Goal: Task Accomplishment & Management: Manage account settings

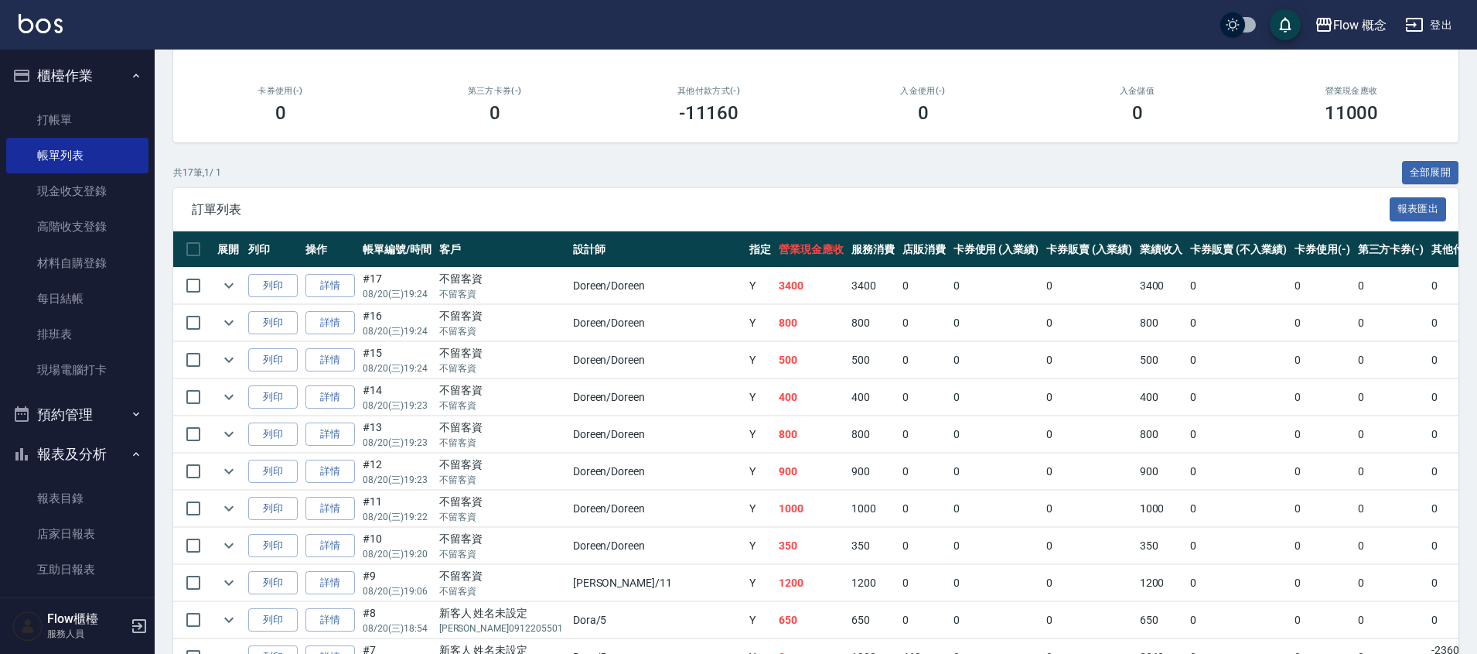
scroll to position [5, 0]
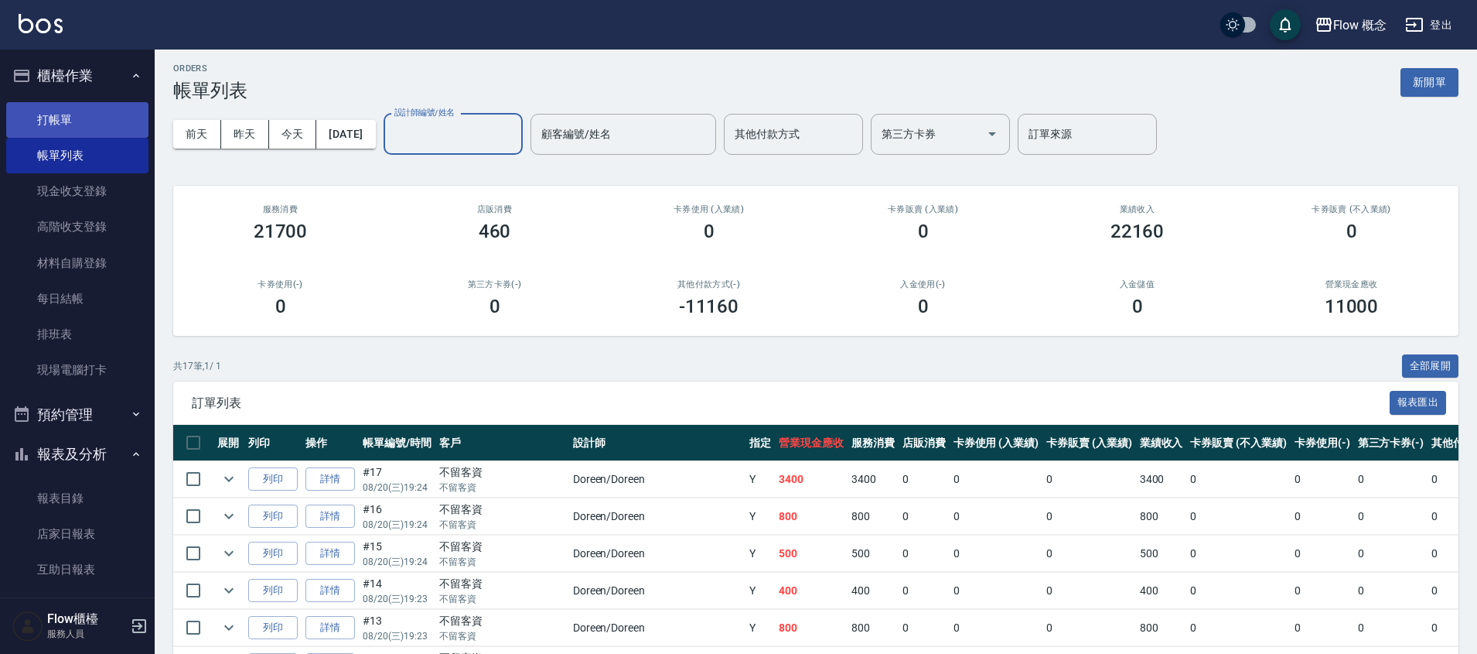
click at [72, 109] on link "打帳單" at bounding box center [77, 120] width 142 height 36
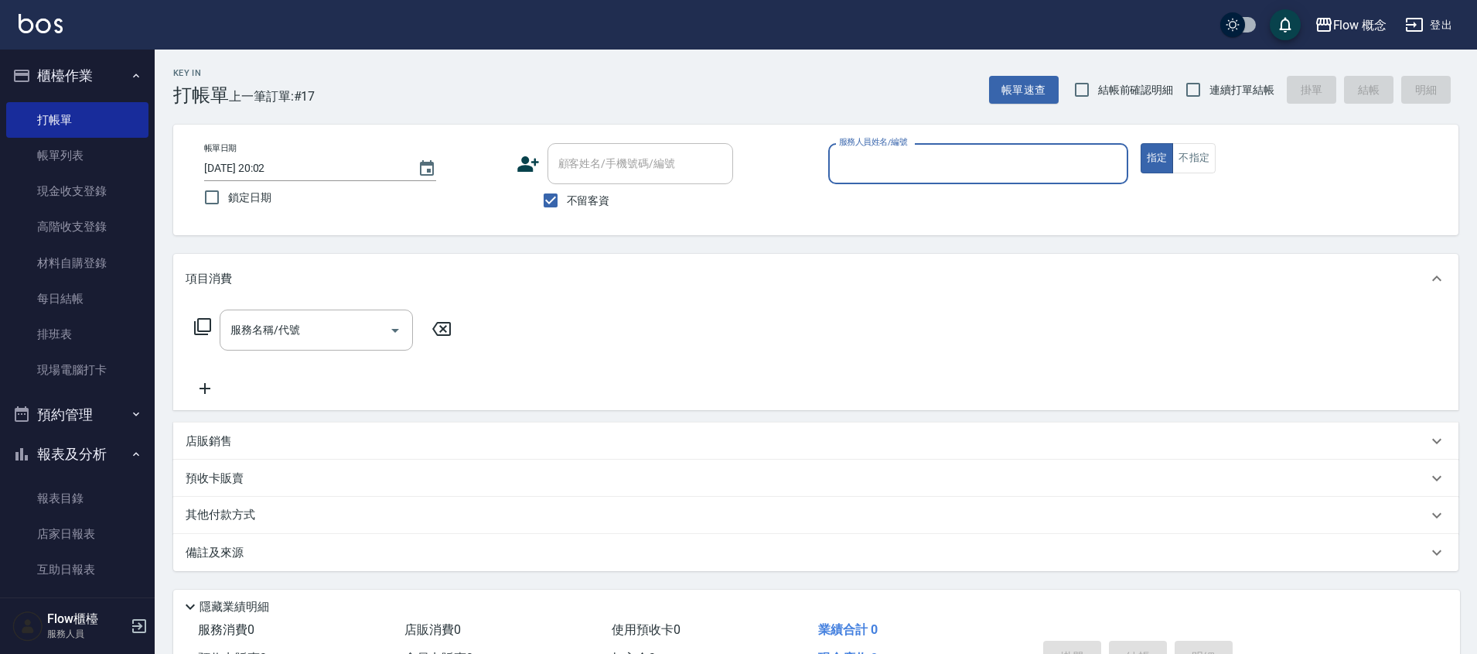
click at [918, 161] on input "服務人員姓名/編號" at bounding box center [978, 163] width 286 height 27
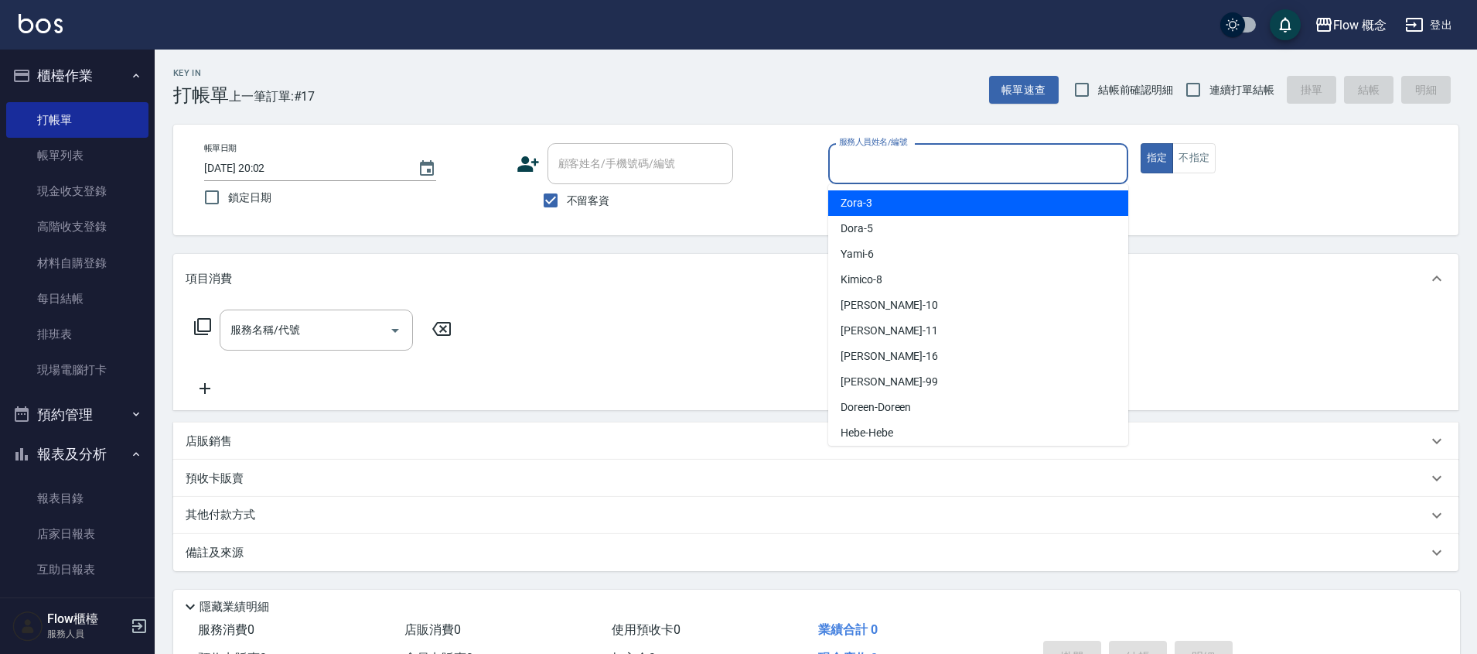
click at [593, 215] on label "不留客資" at bounding box center [572, 200] width 76 height 32
click at [567, 215] on input "不留客資" at bounding box center [550, 200] width 32 height 32
checkbox input "false"
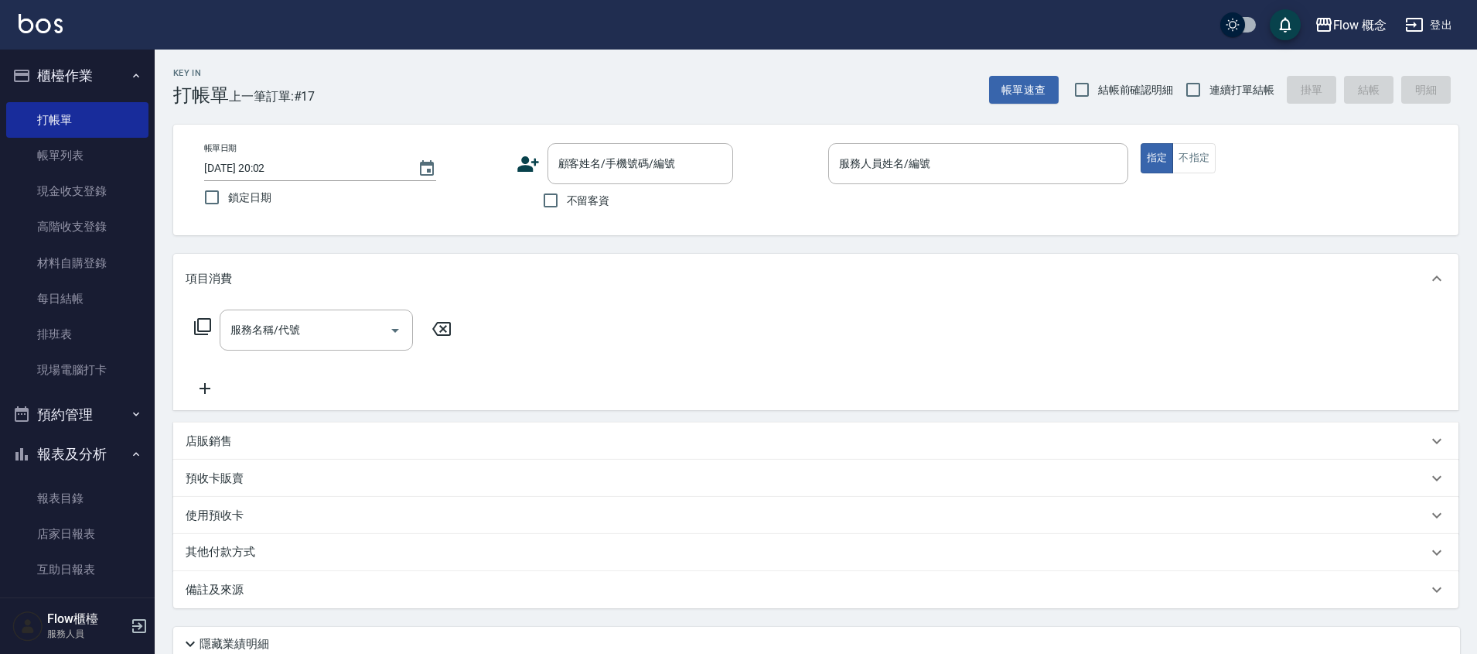
click at [621, 138] on div "帳單日期 [DATE] 20:02 鎖定日期 顧客姓名/手機號碼/編號 顧客姓名/手機號碼/編號 不留客資 服務人員姓名/編號 服務人員姓名/編號 指定 不指定" at bounding box center [815, 180] width 1285 height 111
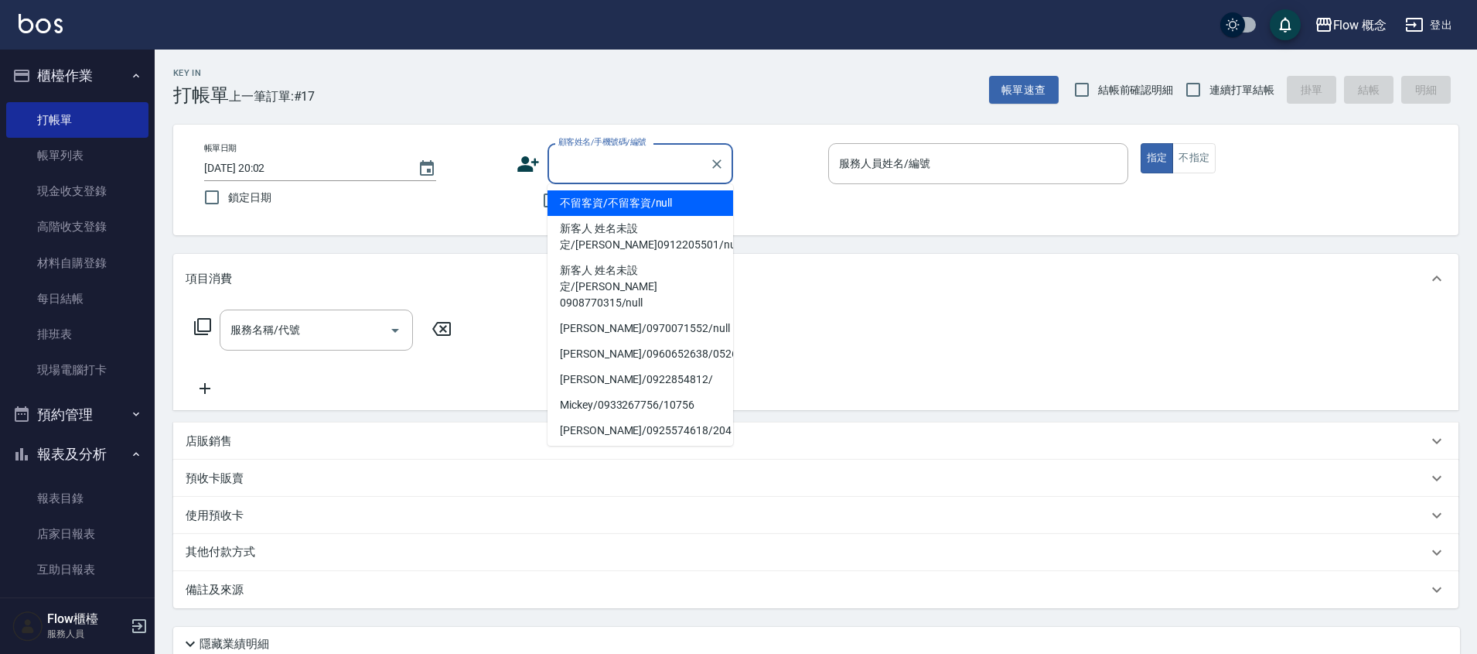
click at [647, 166] on input "顧客姓名/手機號碼/編號" at bounding box center [629, 163] width 148 height 27
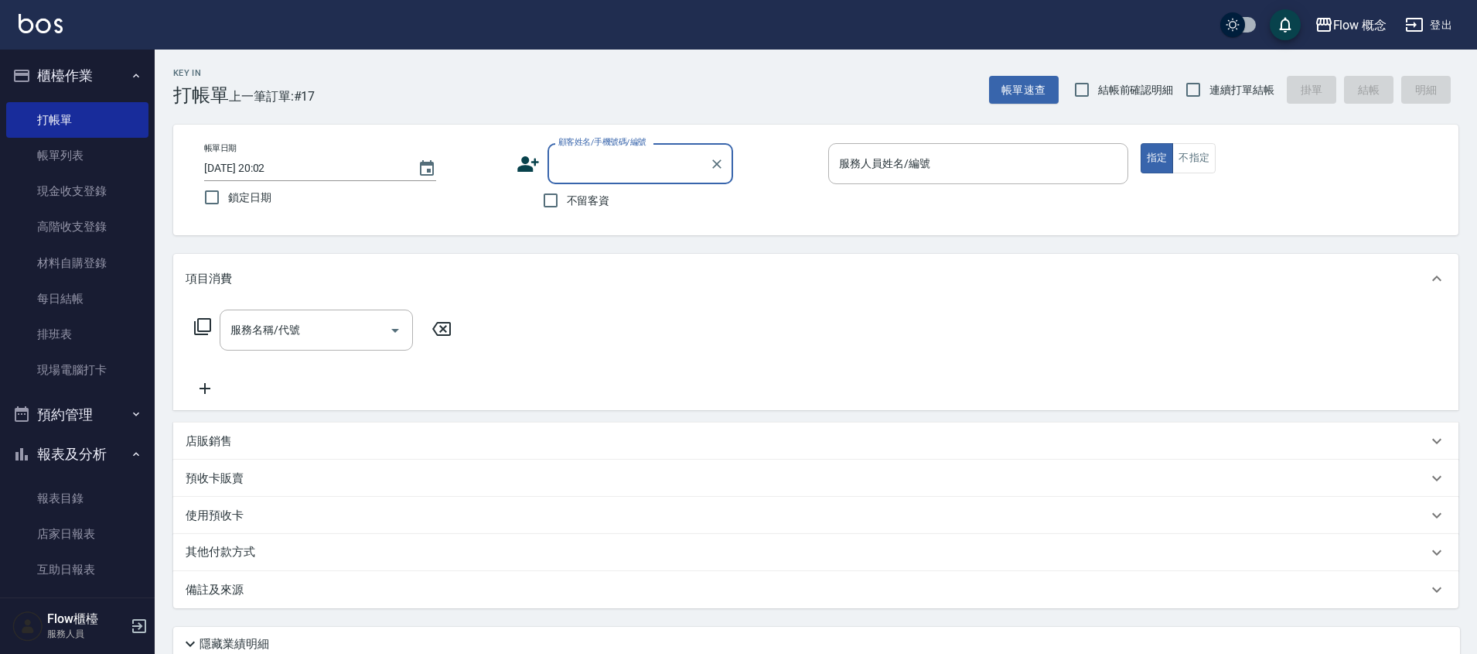
click at [654, 151] on input "顧客姓名/手機號碼/編號" at bounding box center [629, 163] width 148 height 27
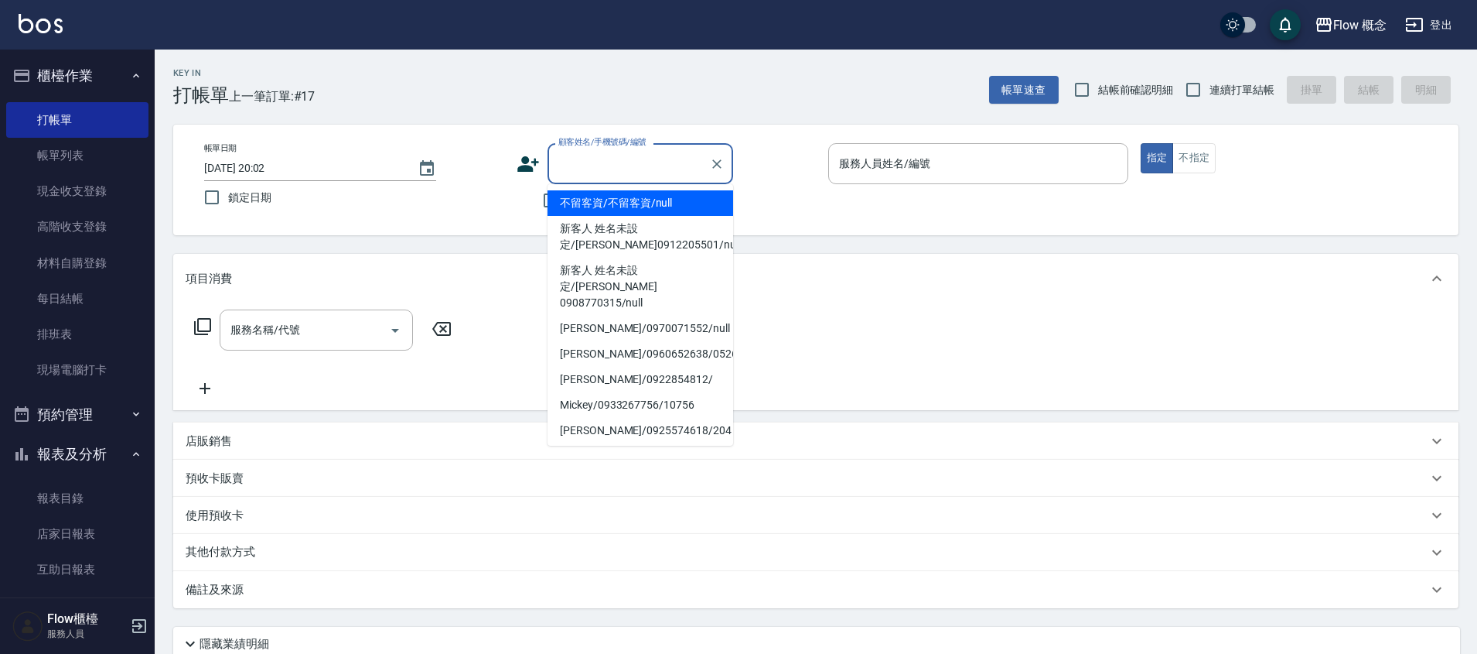
click at [654, 157] on input "顧客姓名/手機號碼/編號" at bounding box center [629, 163] width 148 height 27
type input "d"
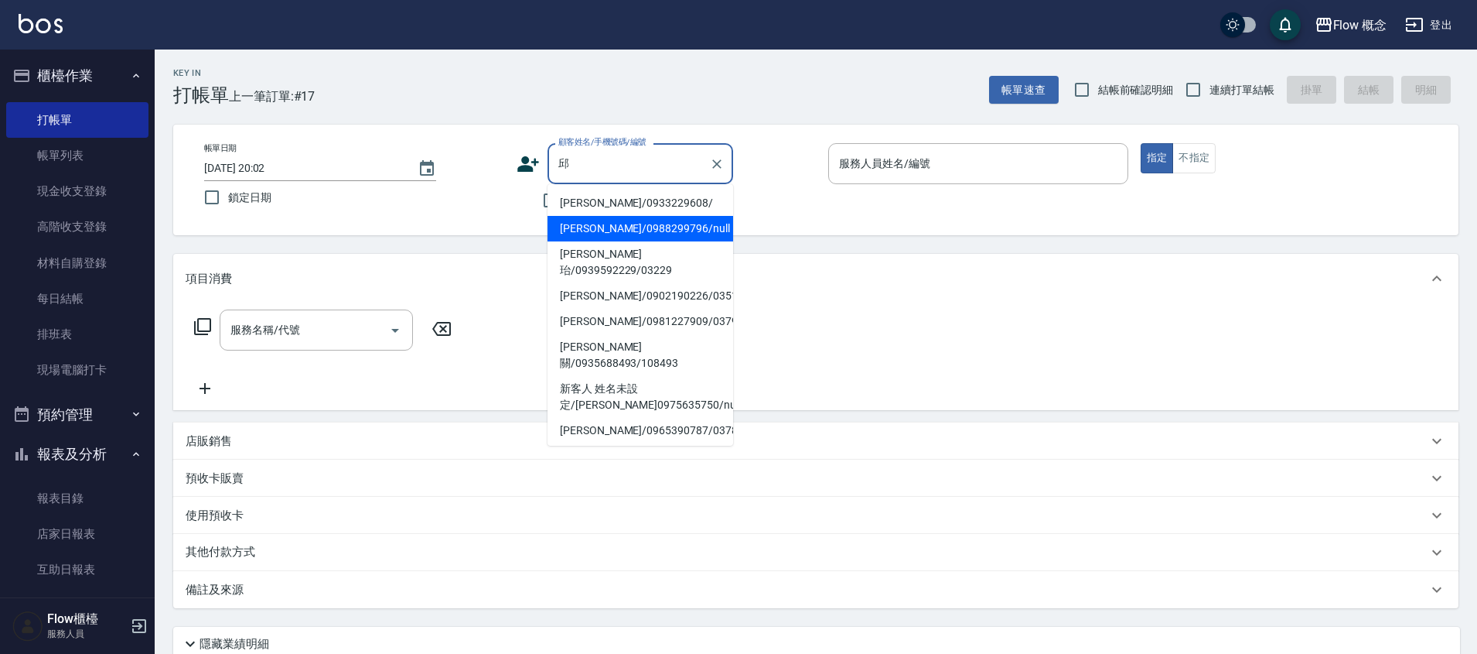
click at [637, 230] on li "[PERSON_NAME]/0988299796/null" at bounding box center [641, 229] width 186 height 26
type input "[PERSON_NAME]/0988299796/null"
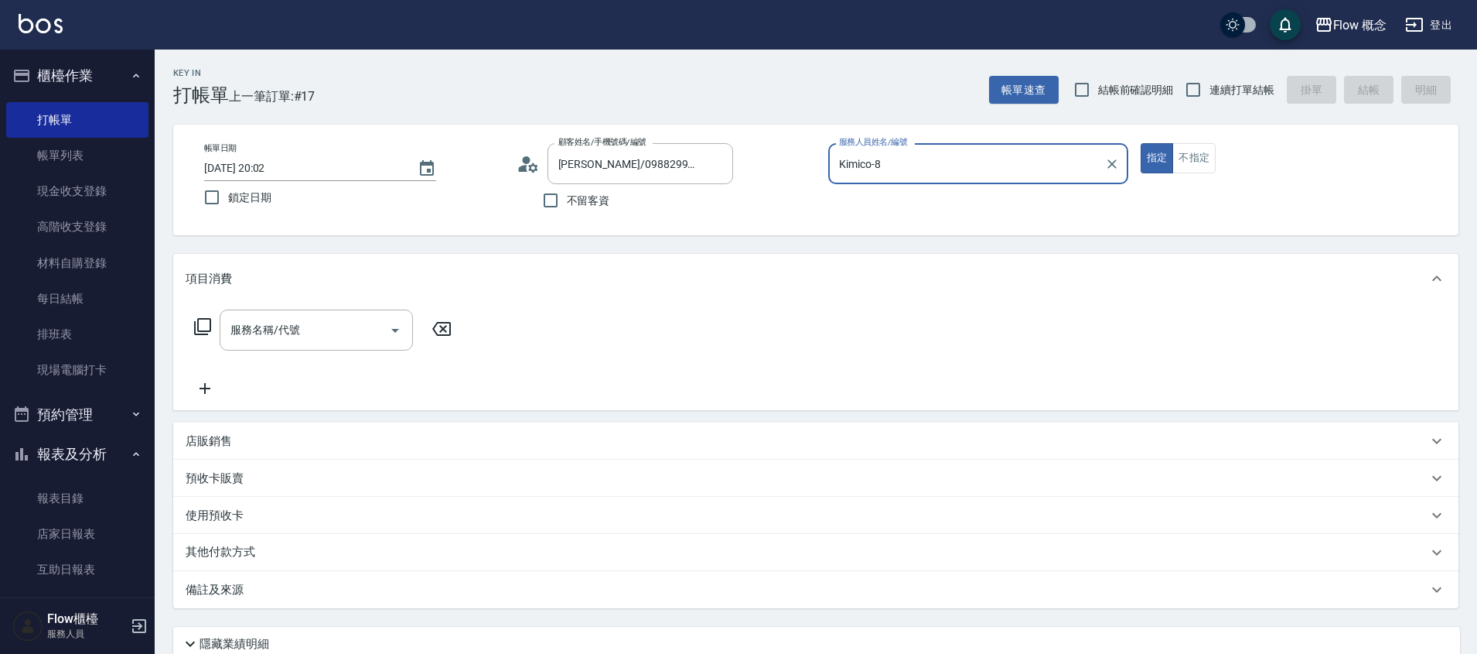
type input "Kimico-8"
click at [306, 333] on input "服務名稱/代號" at bounding box center [305, 329] width 156 height 27
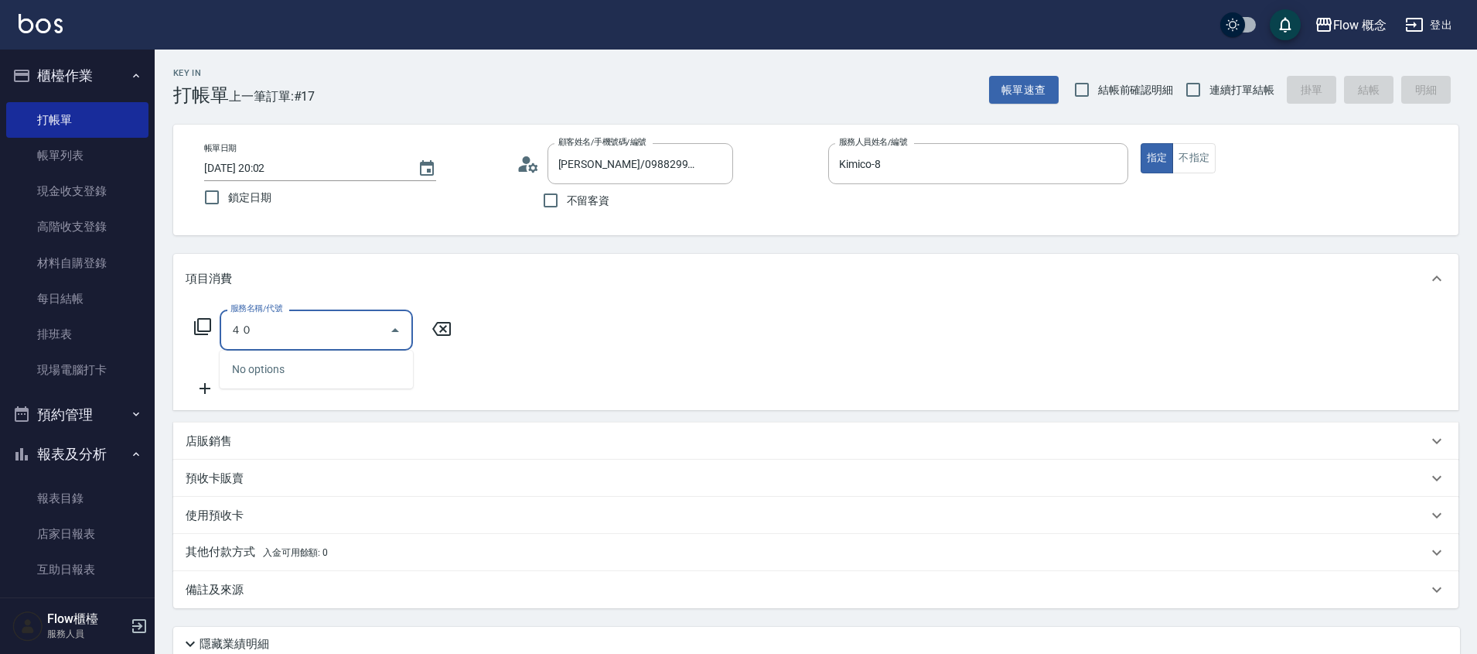
type input "４"
type input "401"
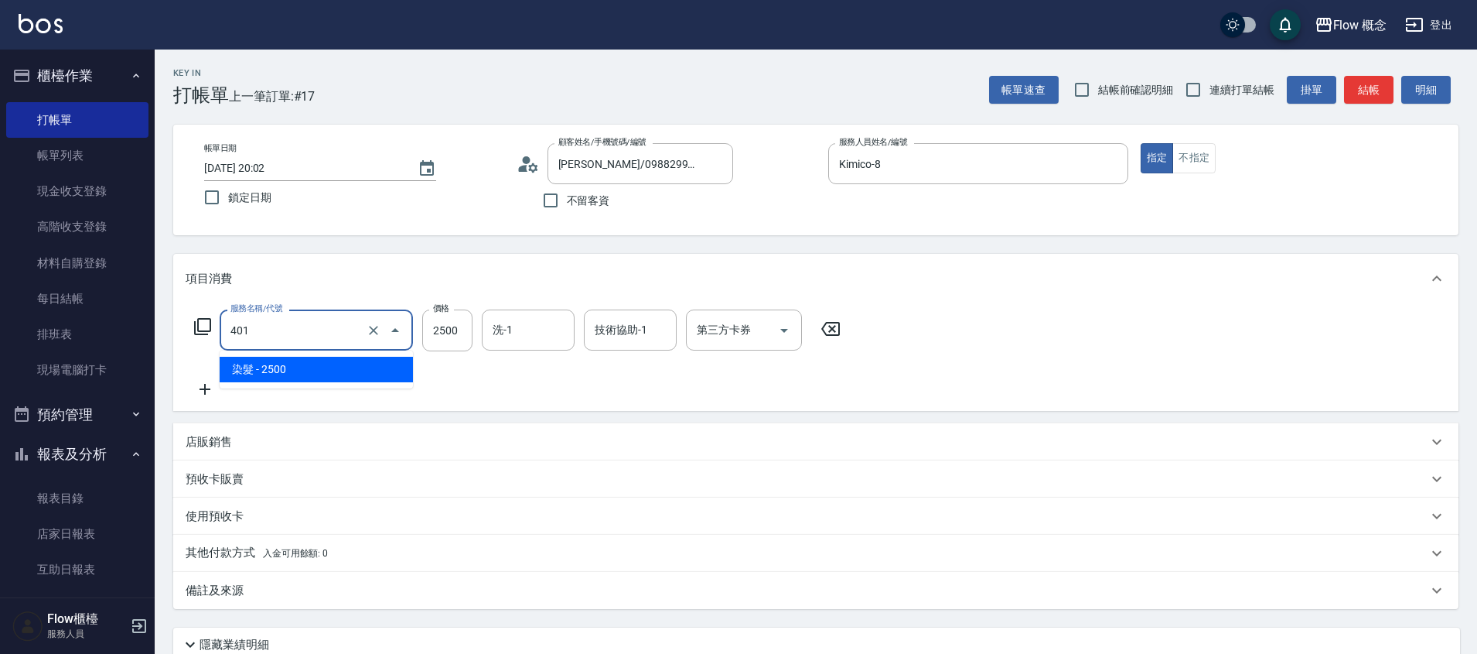
click at [257, 336] on input "401" at bounding box center [295, 329] width 136 height 27
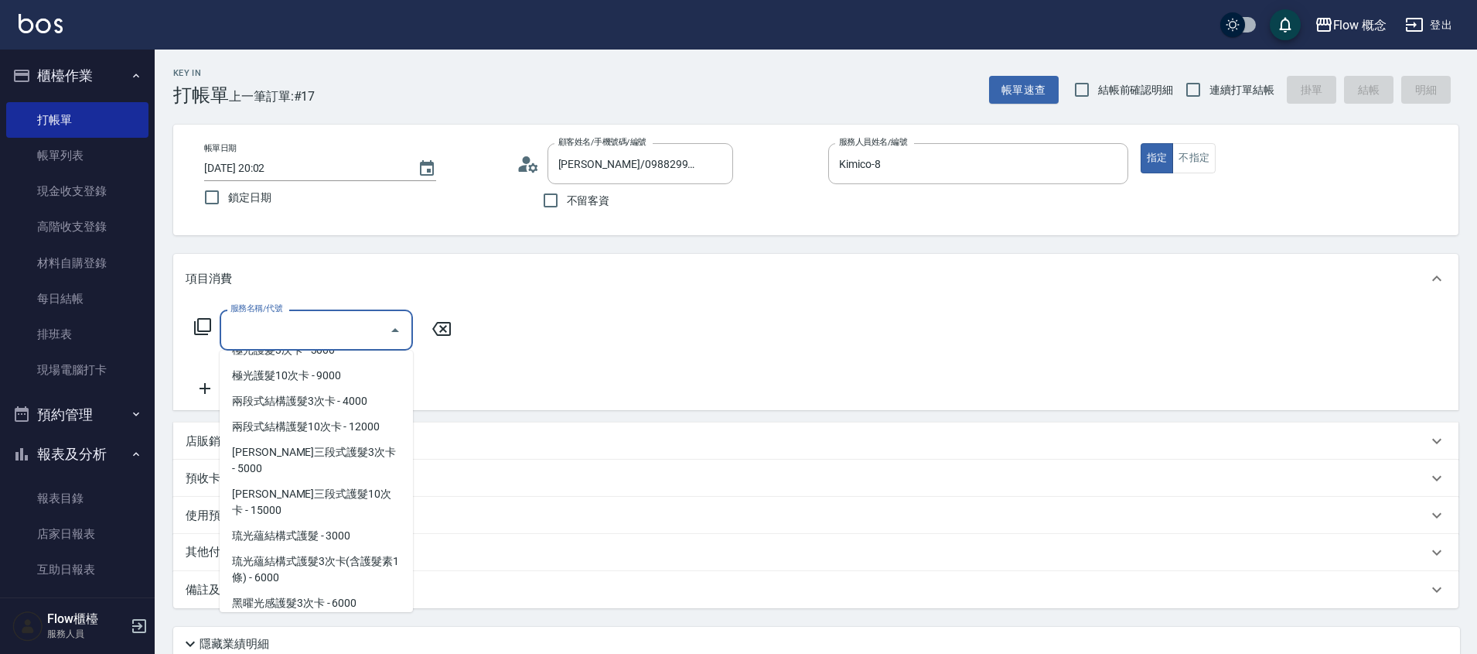
scroll to position [366, 0]
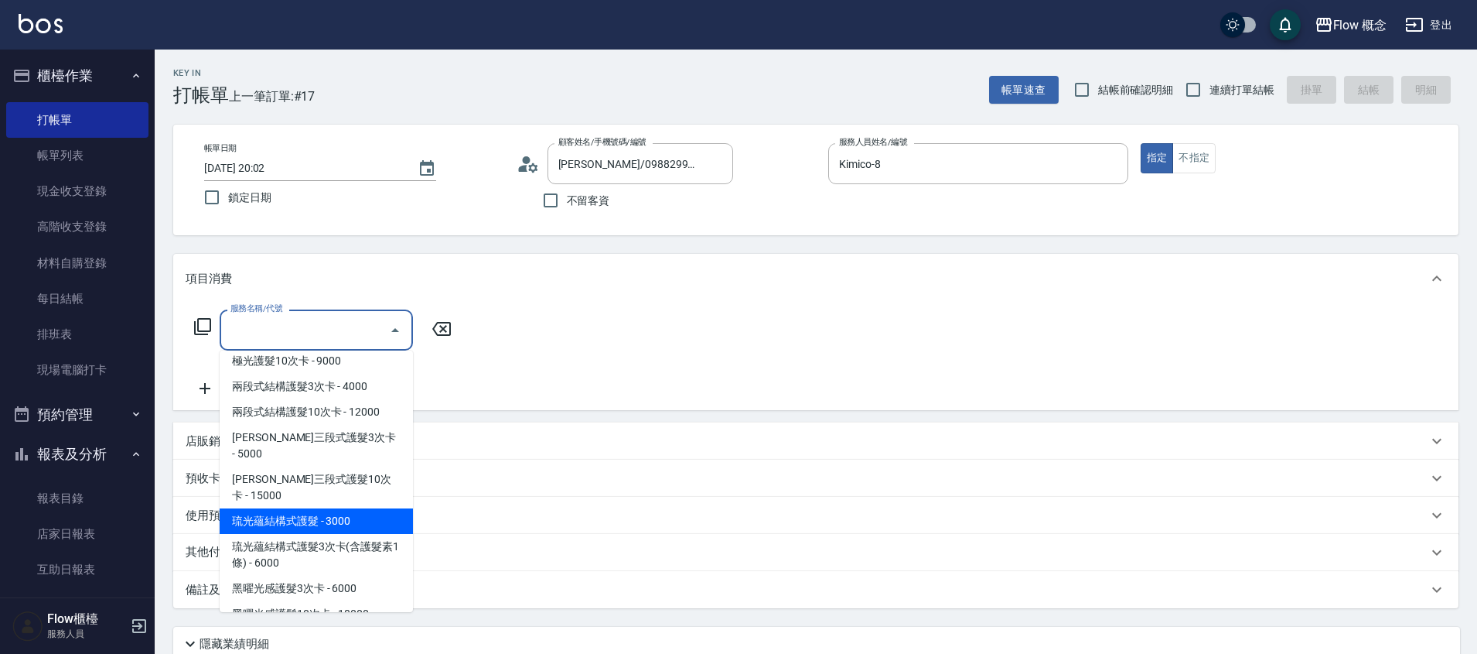
click at [290, 508] on span "琉光蘊結構式護髮 - 3000" at bounding box center [316, 521] width 193 height 26
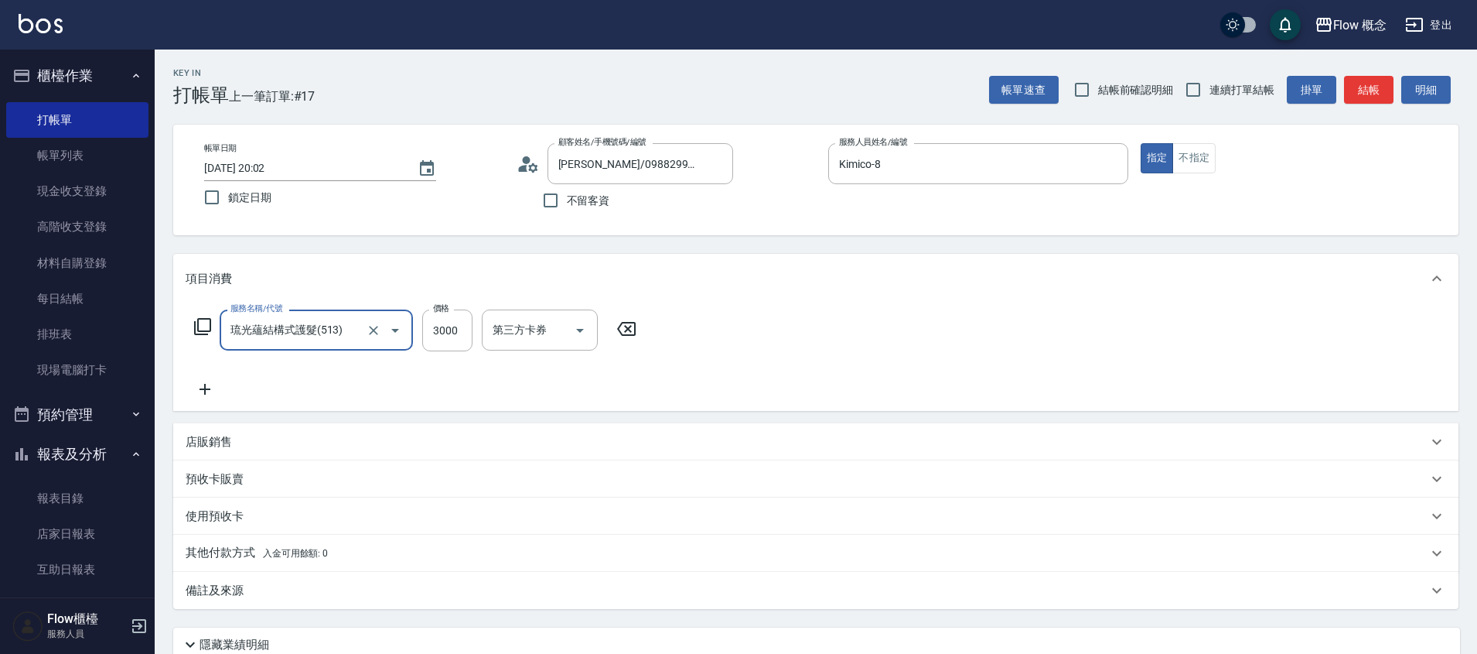
type input "琉光蘊結構式護髮(513)"
type input "2000"
click at [207, 388] on icon at bounding box center [205, 389] width 11 height 11
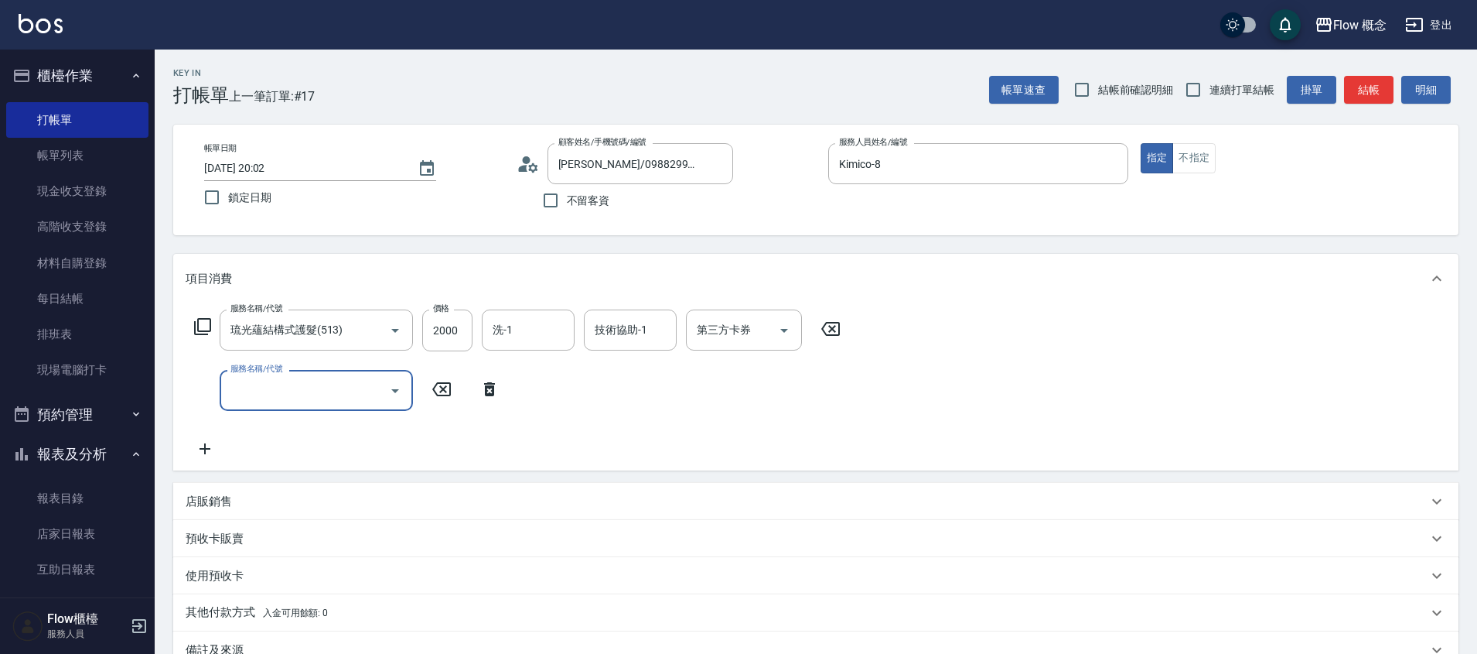
click at [274, 387] on input "服務名稱/代號" at bounding box center [305, 390] width 156 height 27
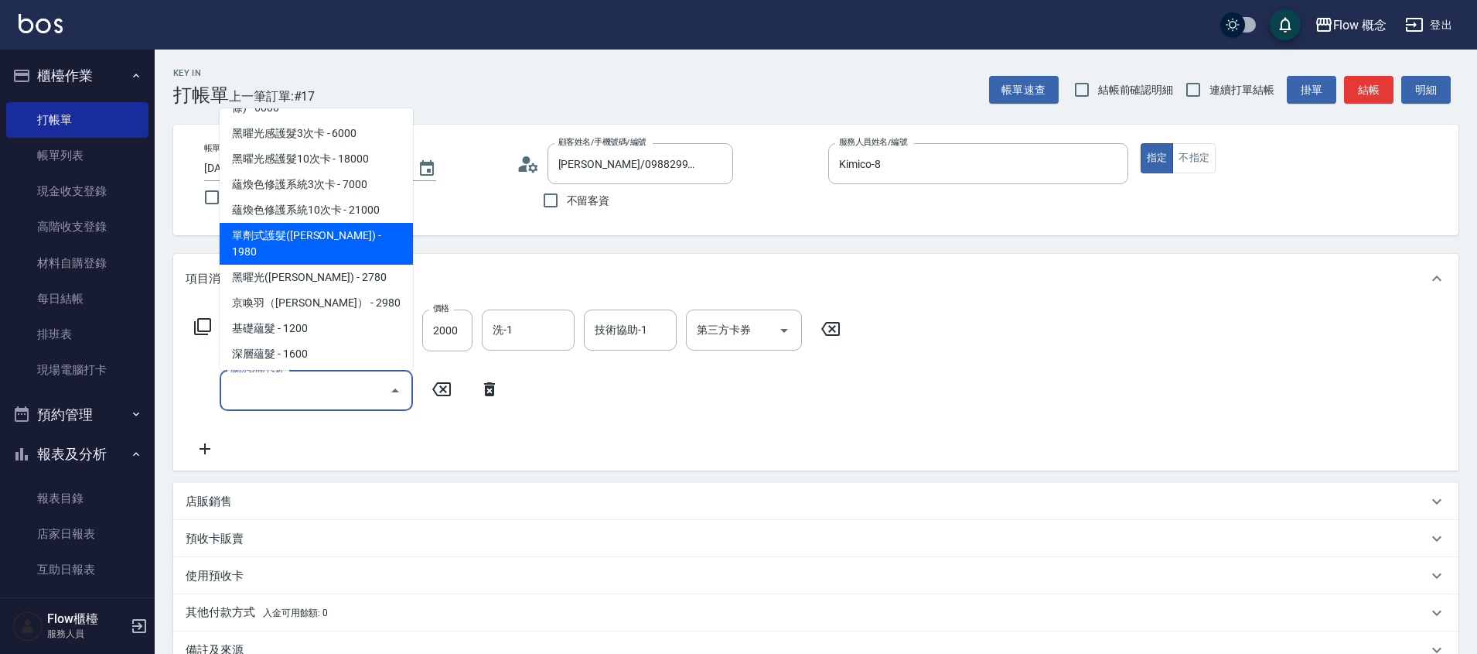
scroll to position [594, 0]
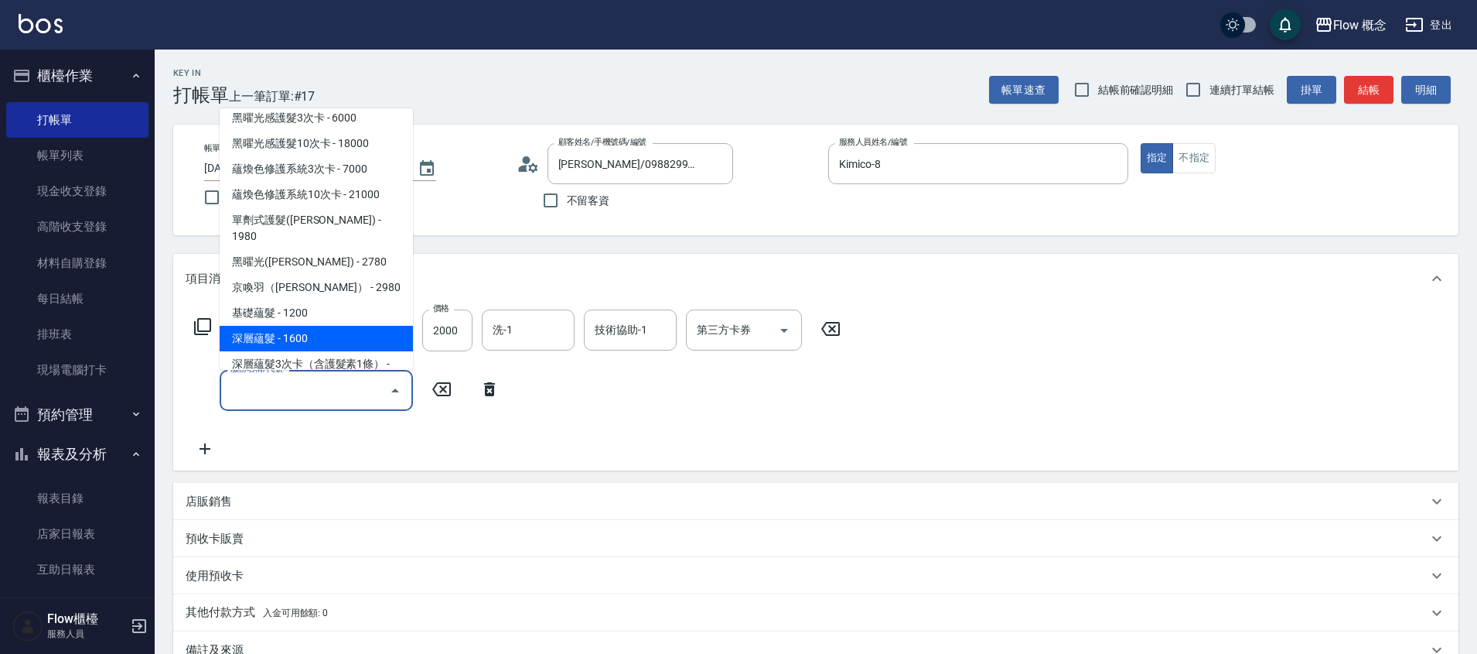
click at [298, 326] on span "深層蘊髮 - 1600" at bounding box center [316, 339] width 193 height 26
type input "深層蘊髮(602)"
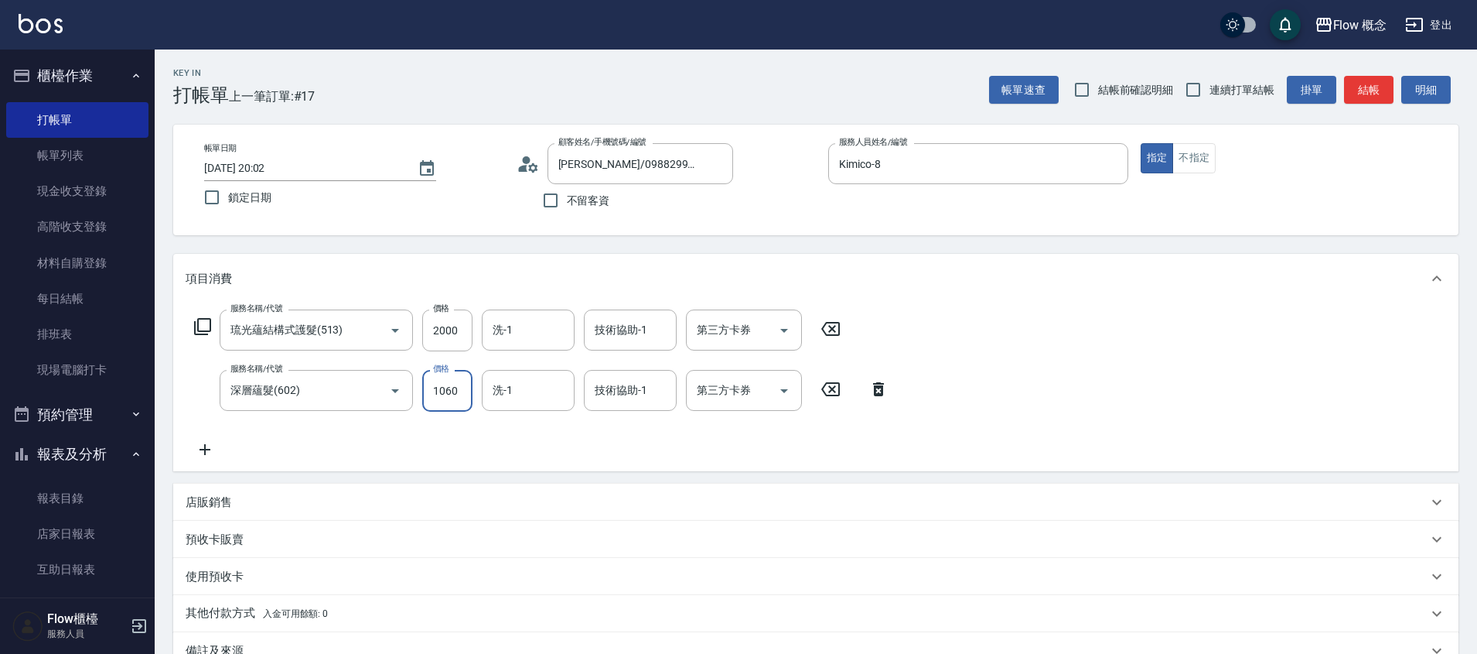
type input "1060"
click at [202, 452] on icon at bounding box center [205, 449] width 39 height 19
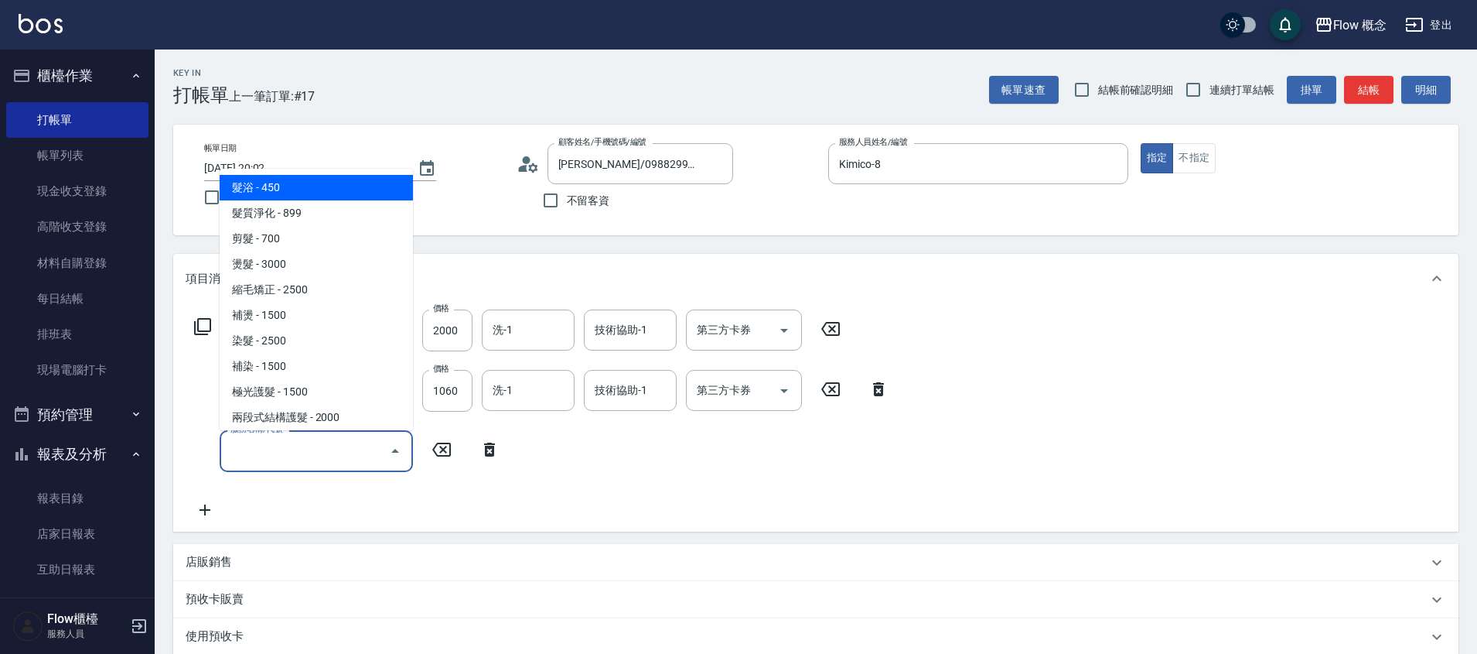
click at [354, 451] on input "服務名稱/代號" at bounding box center [305, 450] width 156 height 27
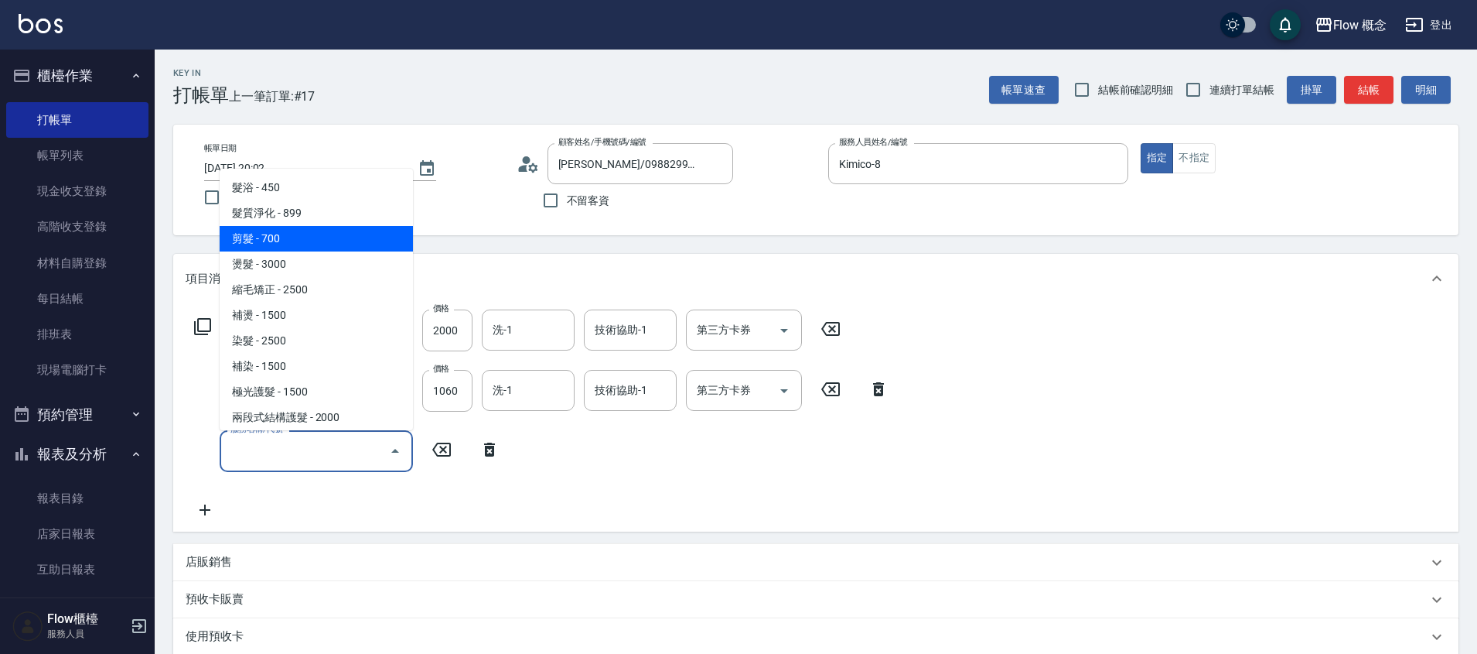
click at [288, 227] on span "剪髮 - 700" at bounding box center [316, 239] width 193 height 26
type input "剪髮(201)"
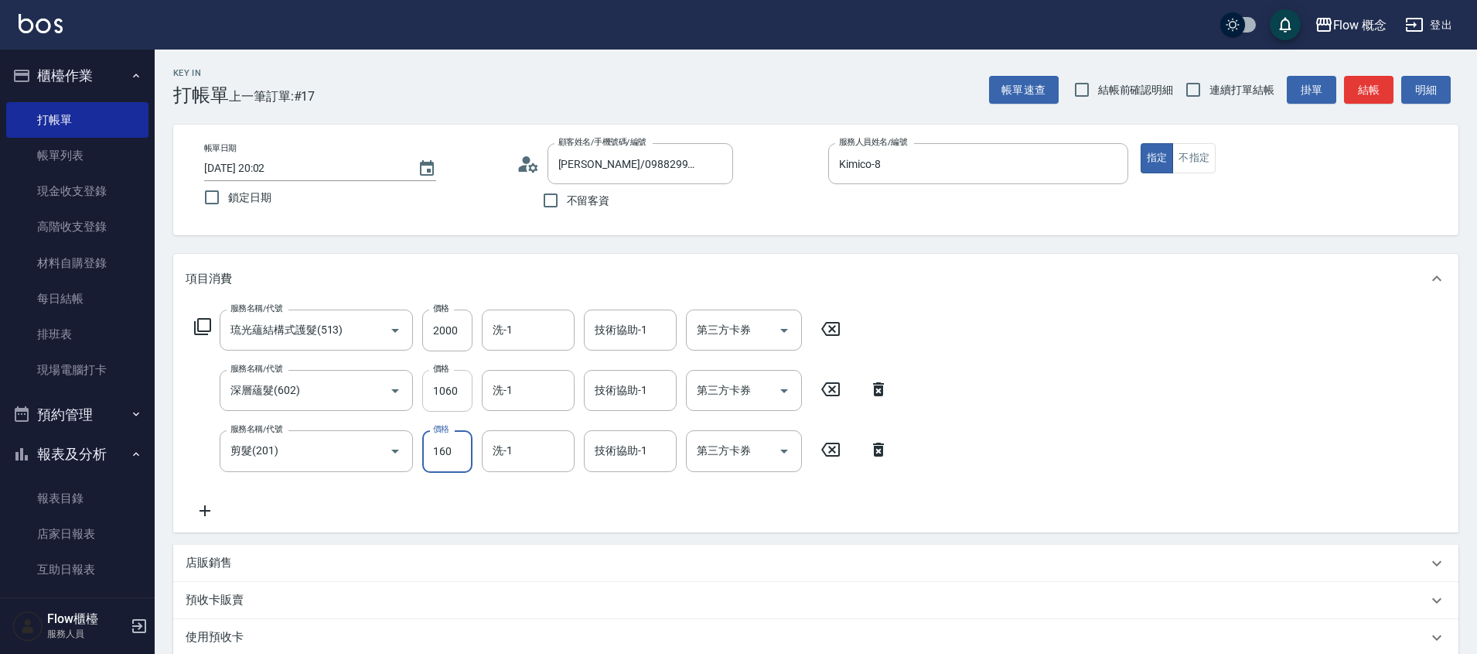
type input "160"
click at [458, 394] on input "1060" at bounding box center [447, 391] width 50 height 42
type input "1000"
click at [450, 331] on input "2000" at bounding box center [447, 330] width 50 height 42
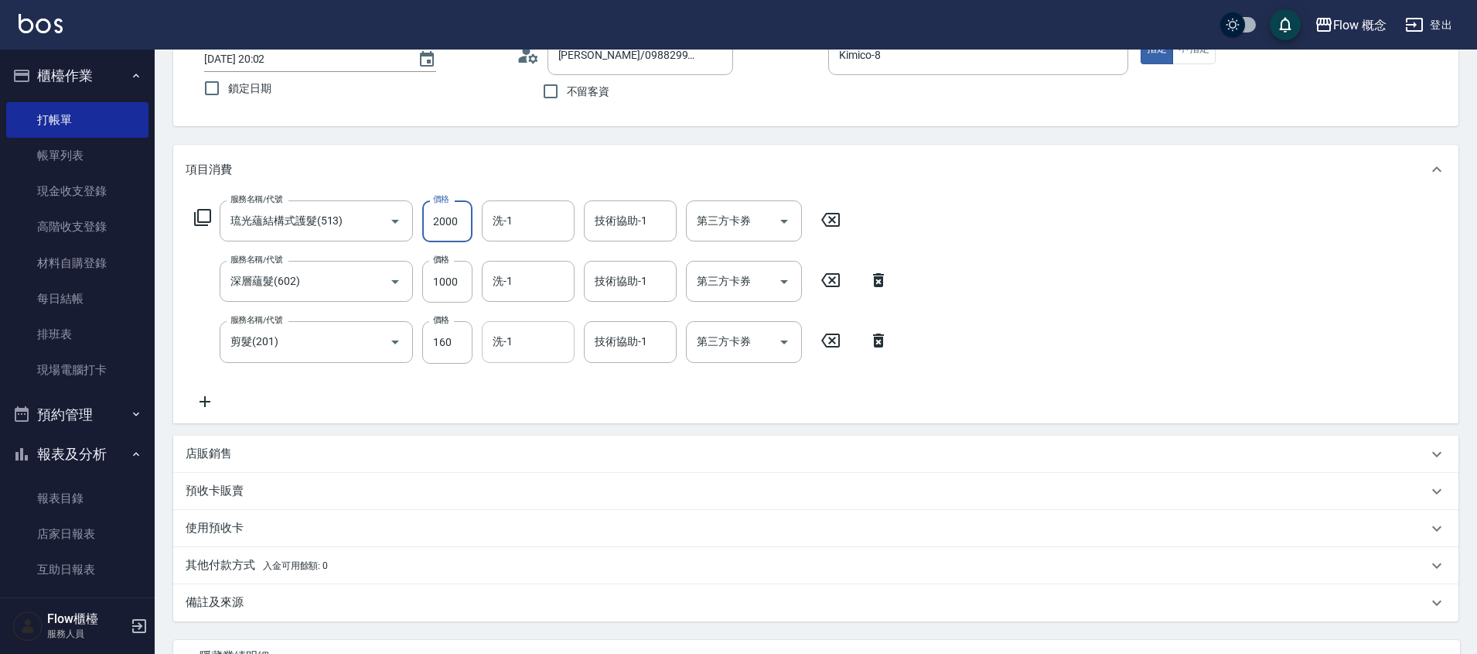
scroll to position [116, 0]
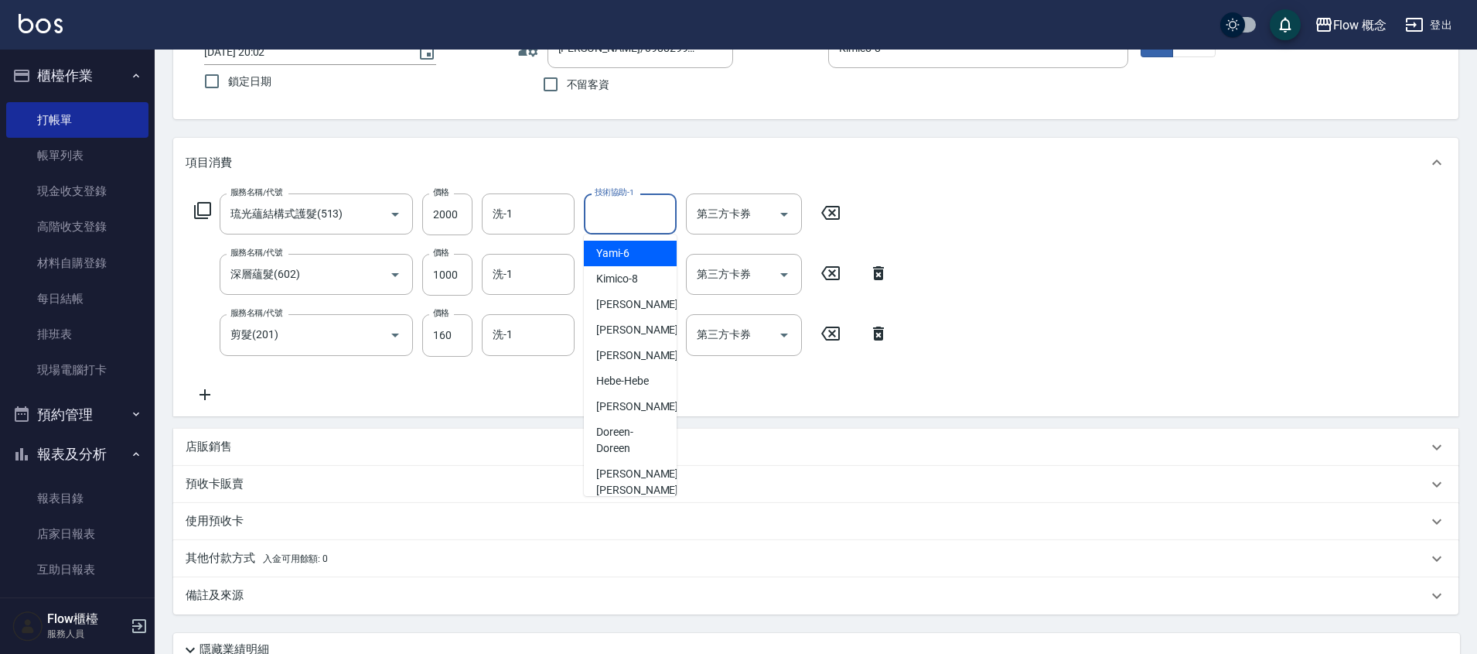
click at [662, 205] on input "技術協助-1" at bounding box center [630, 213] width 79 height 27
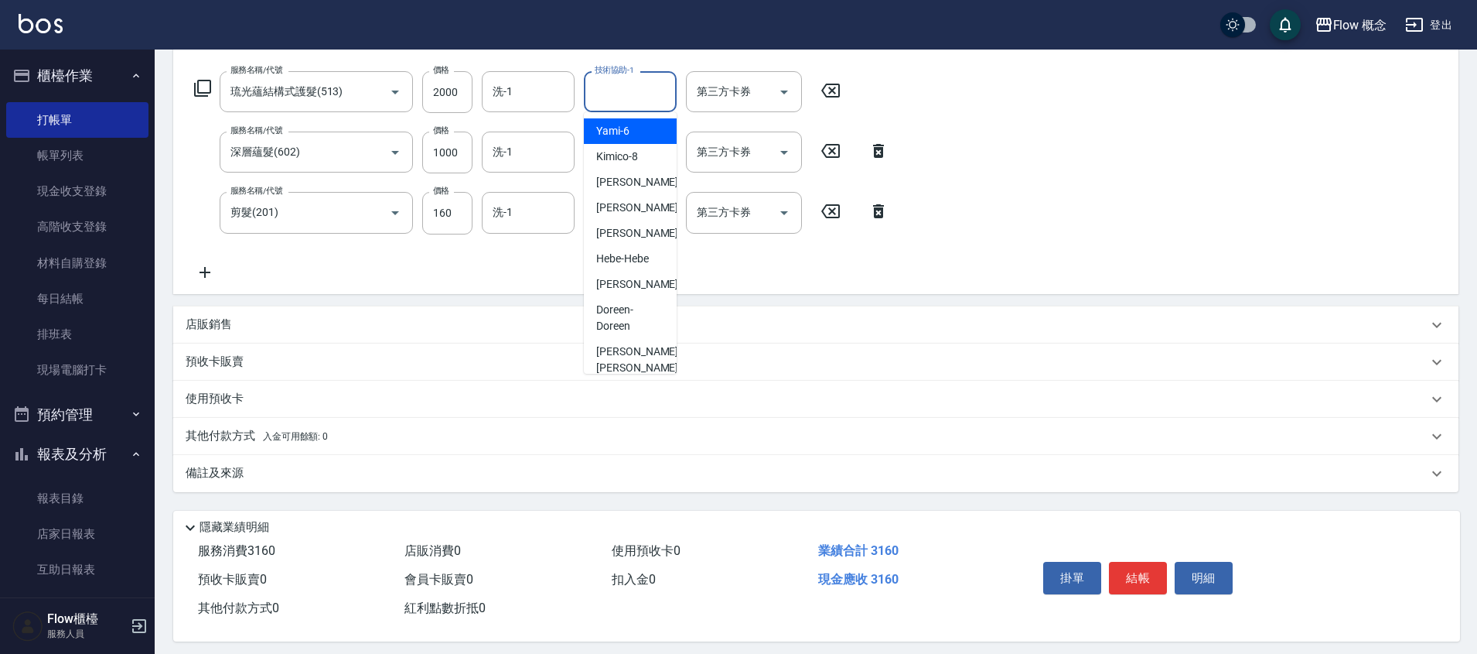
scroll to position [251, 0]
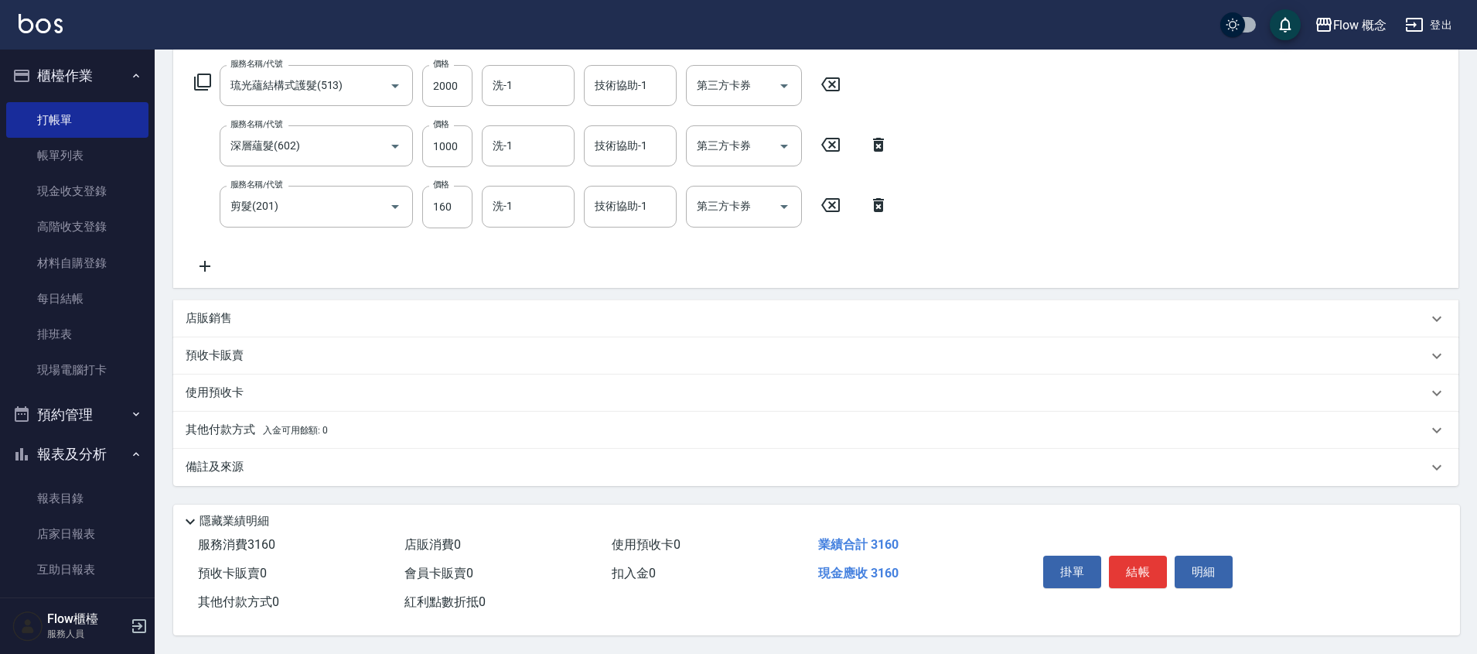
click at [319, 425] on span "入金可用餘額: 0" at bounding box center [296, 430] width 66 height 11
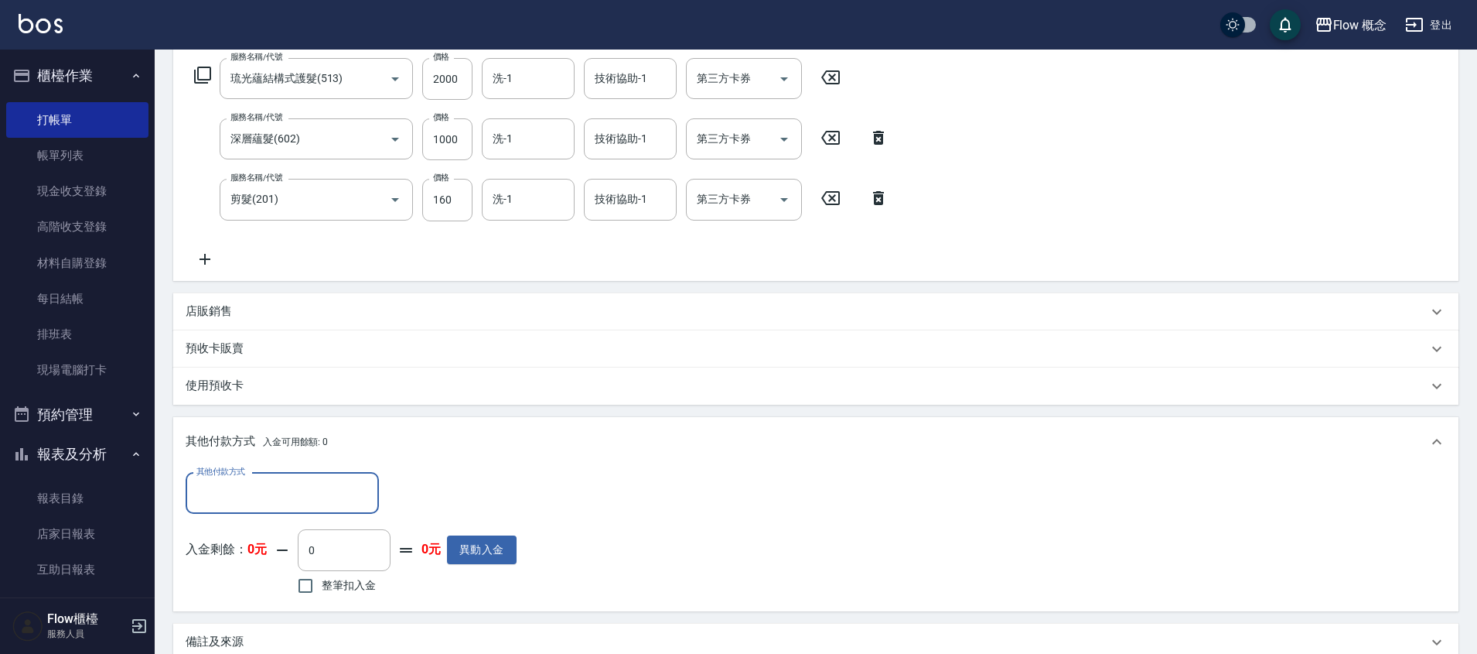
scroll to position [0, 0]
click at [229, 503] on input "其他付款方式" at bounding box center [282, 493] width 179 height 27
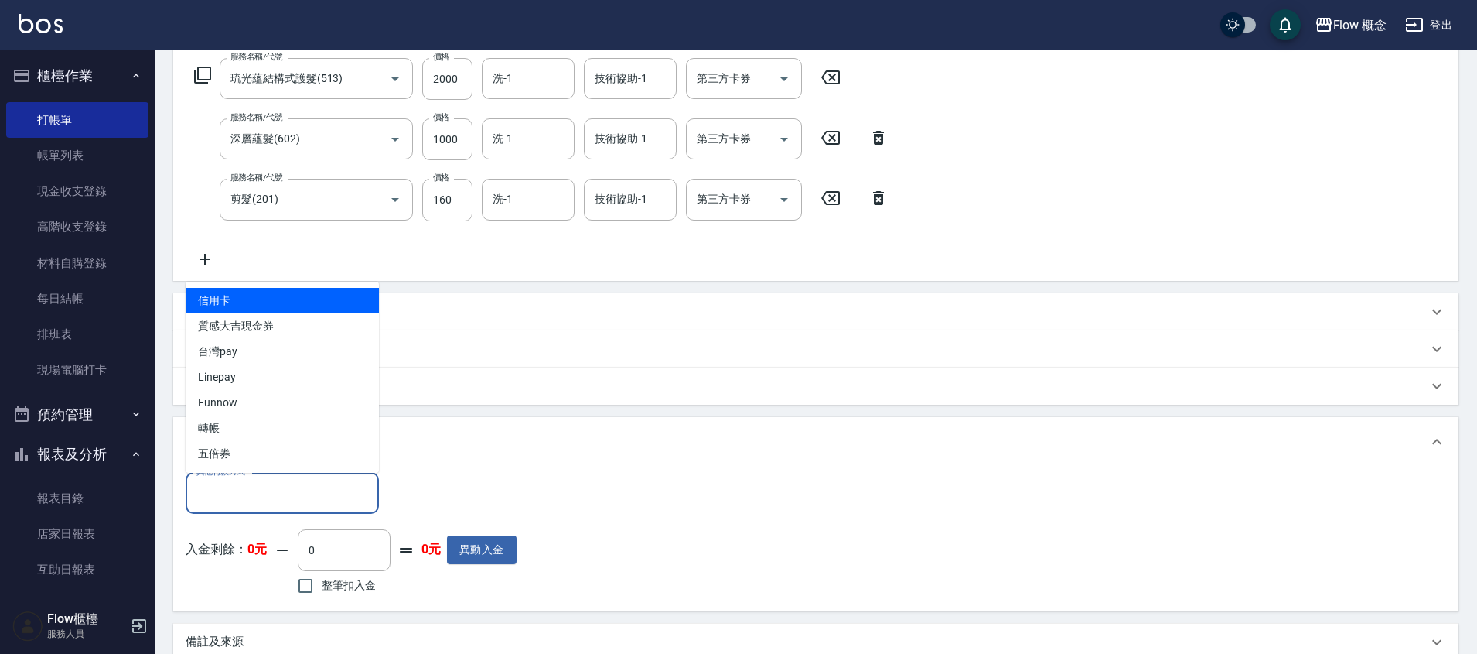
drag, startPoint x: 251, startPoint y: 302, endPoint x: 275, endPoint y: 294, distance: 25.4
click at [251, 302] on span "信用卡" at bounding box center [282, 301] width 193 height 26
type input "信用卡"
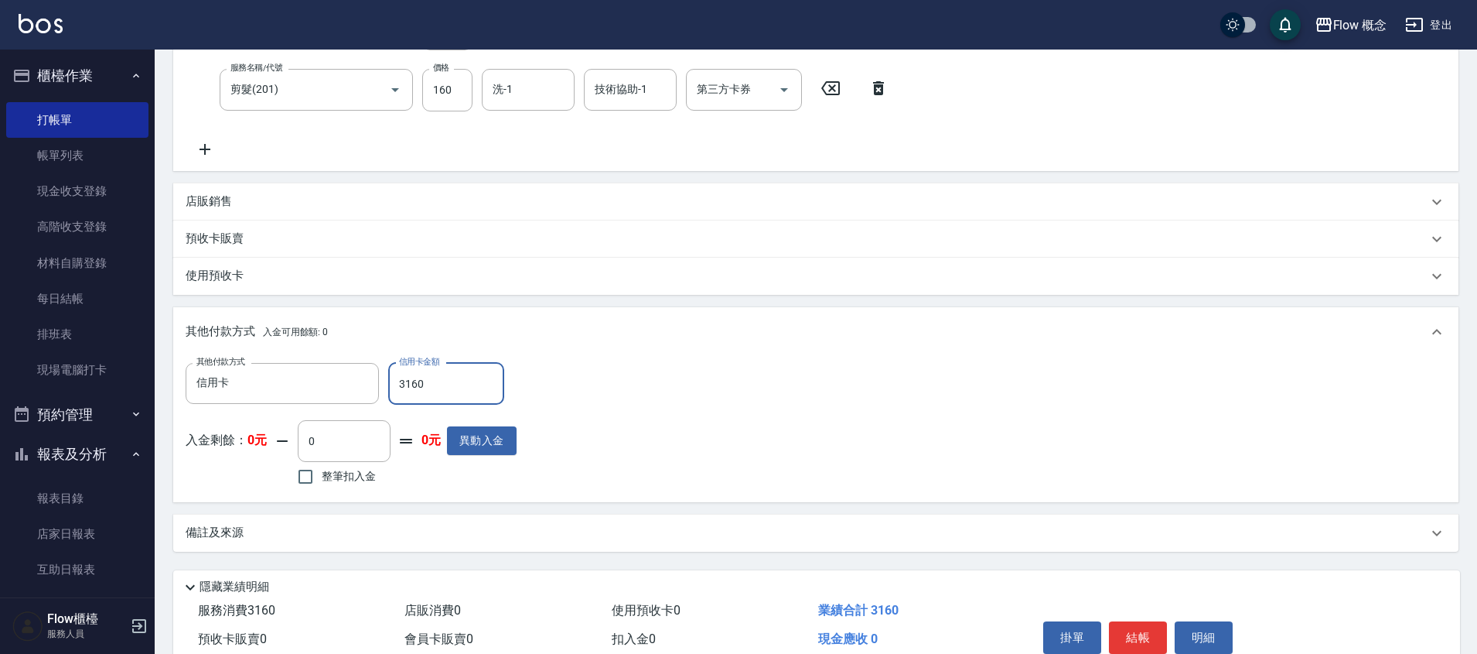
scroll to position [434, 0]
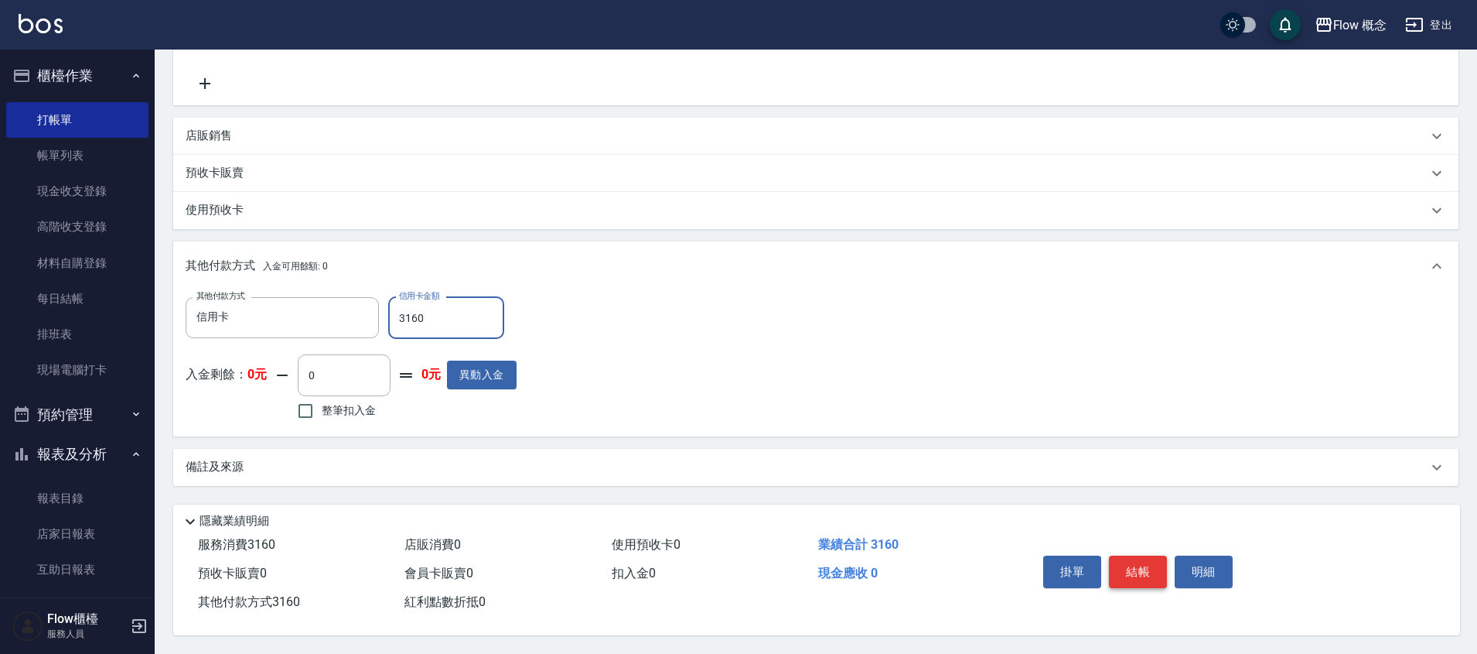
type input "3160"
click at [1142, 558] on button "結帳" at bounding box center [1138, 571] width 58 height 32
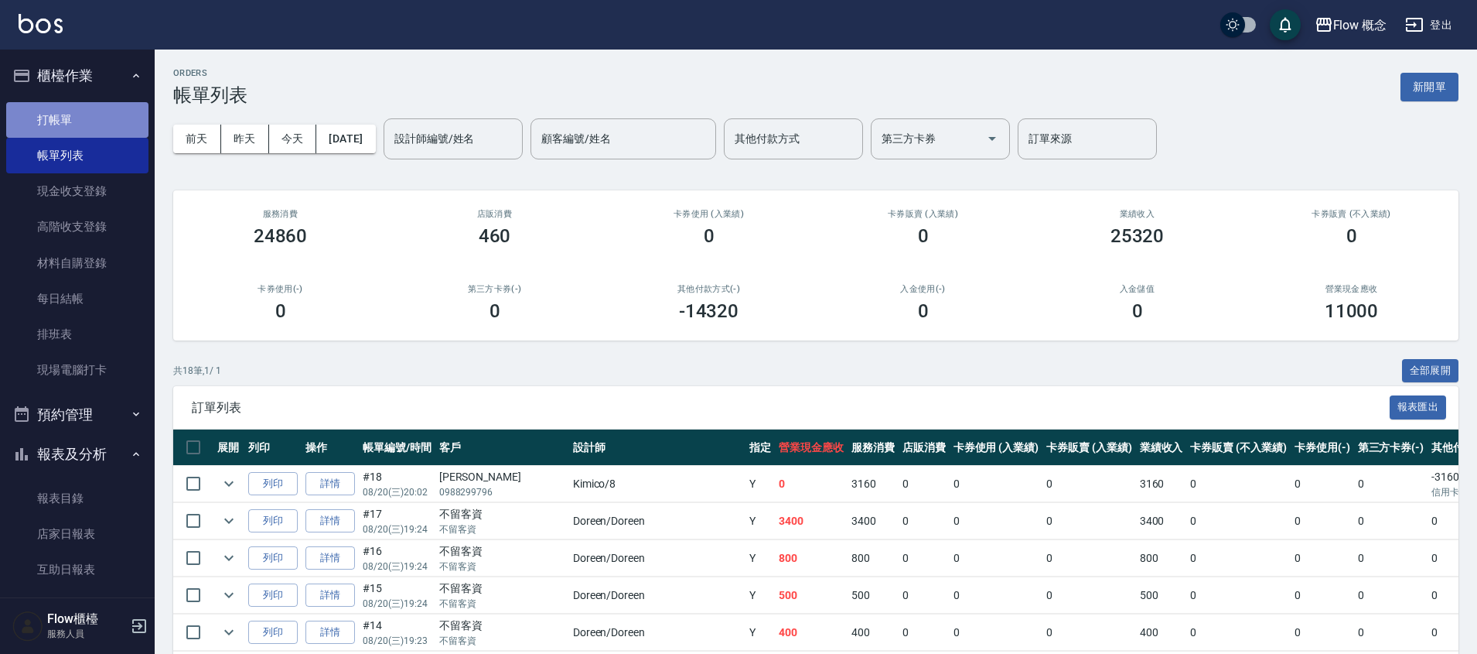
click at [108, 115] on link "打帳單" at bounding box center [77, 120] width 142 height 36
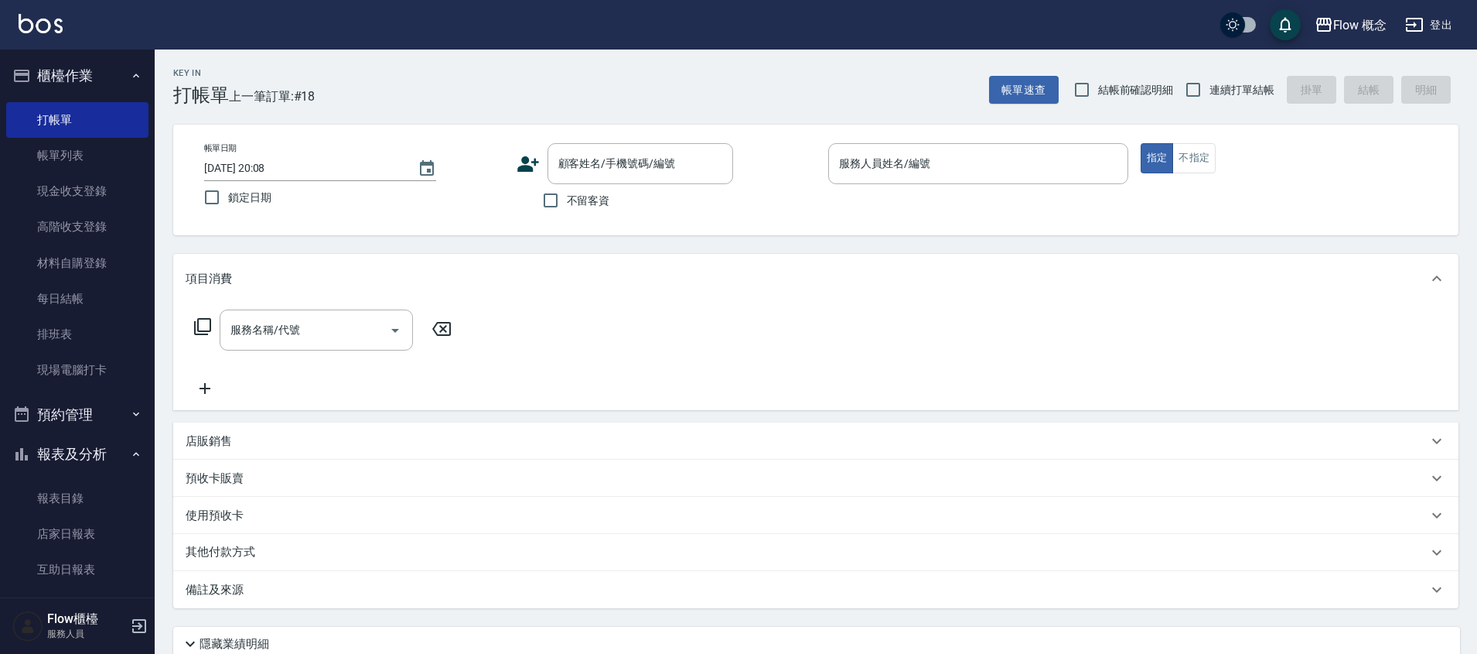
click at [579, 212] on label "不留客資" at bounding box center [572, 200] width 76 height 32
click at [567, 212] on input "不留客資" at bounding box center [550, 200] width 32 height 32
checkbox input "true"
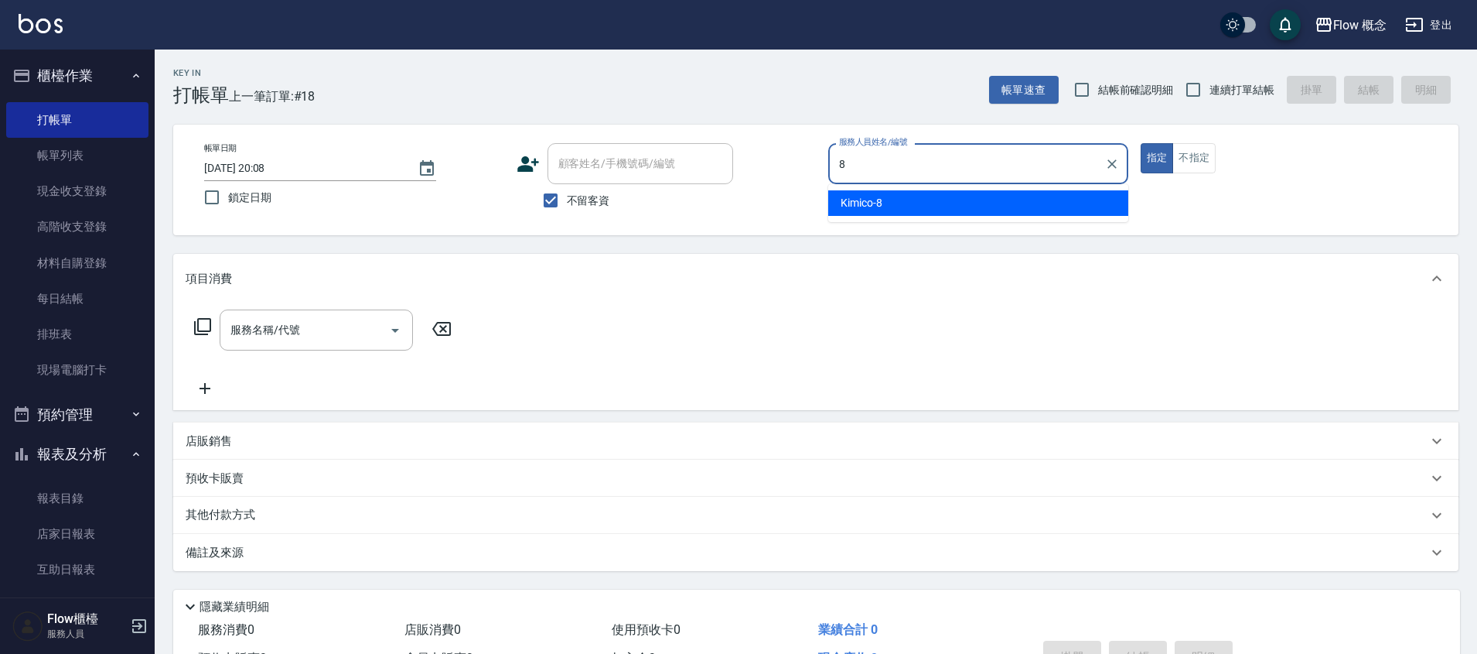
type input "Kimico-8"
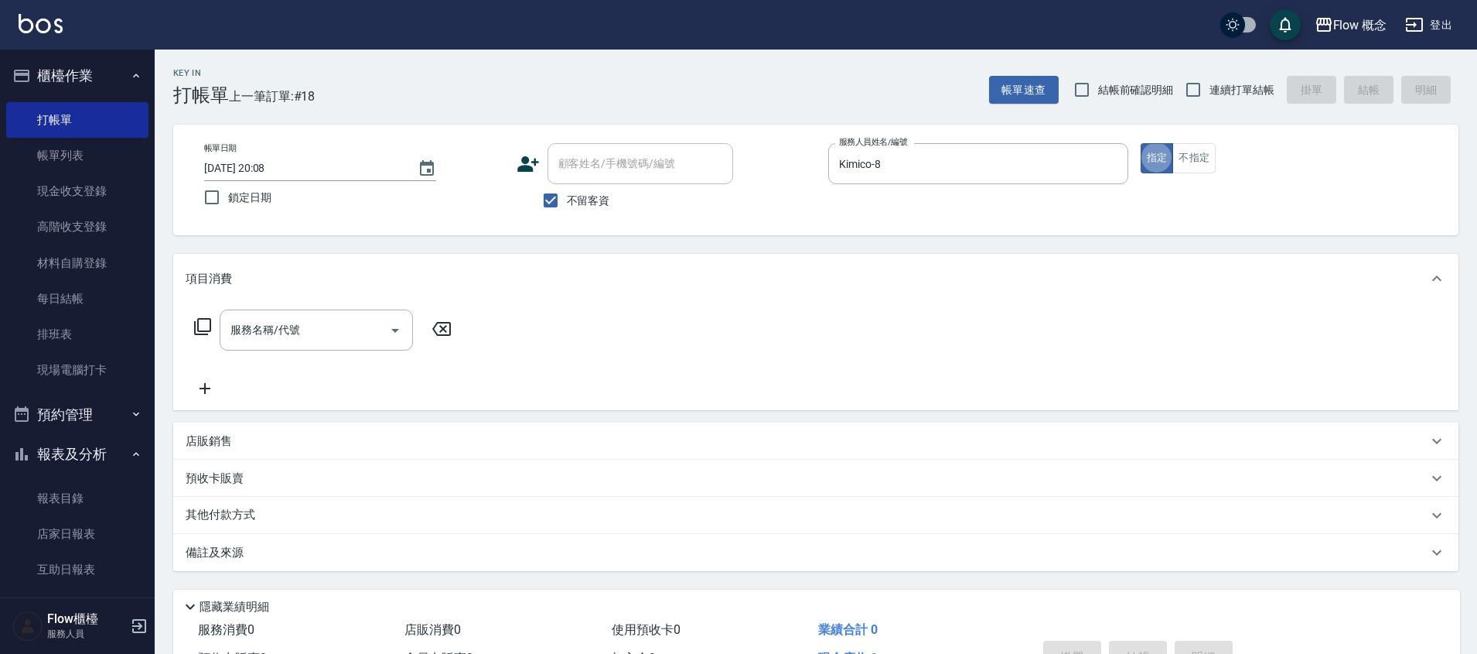
type button "true"
click at [316, 328] on input "服務名稱/代號" at bounding box center [305, 329] width 156 height 27
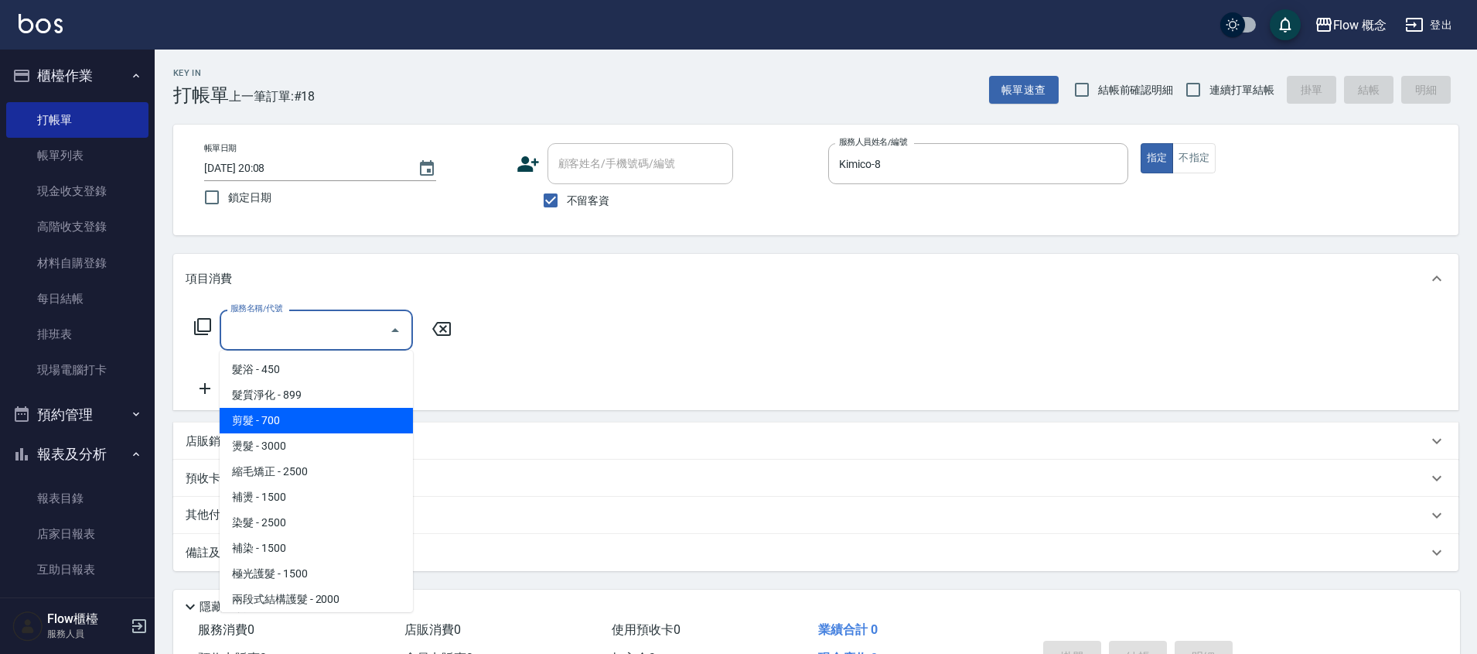
click at [292, 415] on span "剪髮 - 700" at bounding box center [316, 421] width 193 height 26
type input "剪髮(201)"
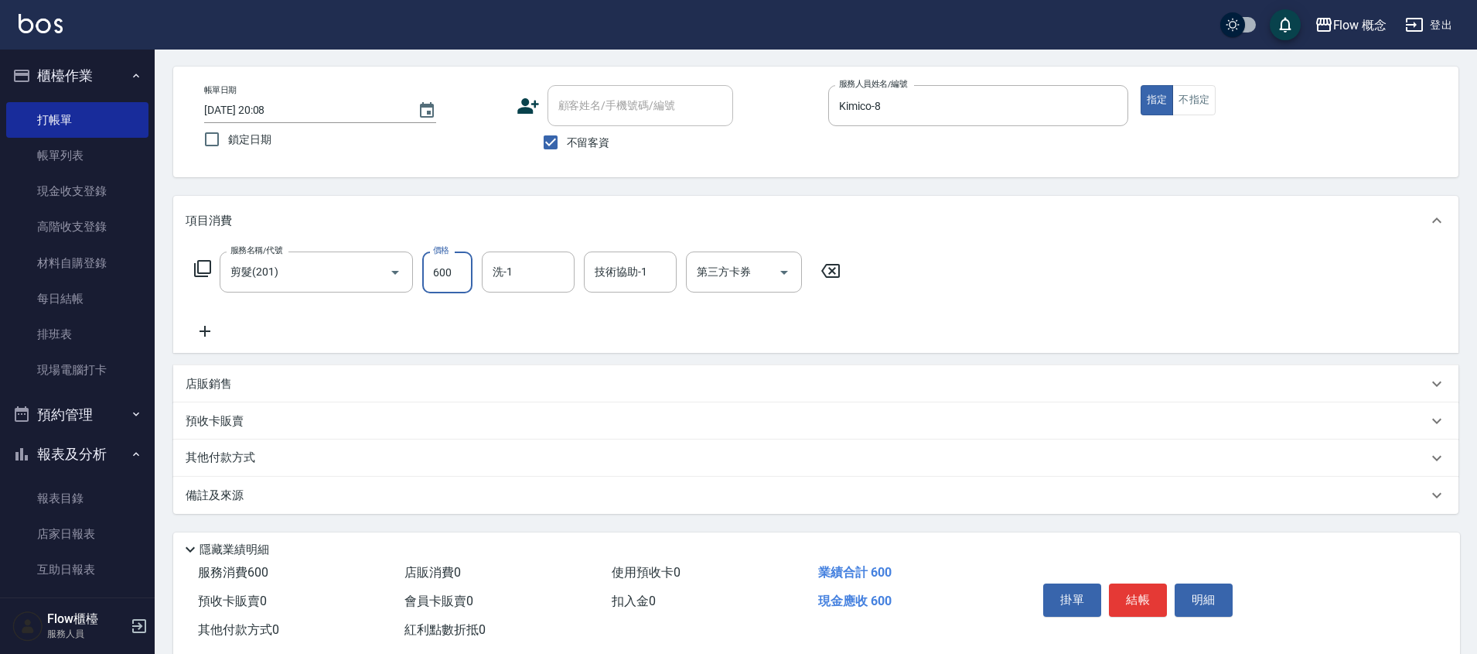
scroll to position [93, 0]
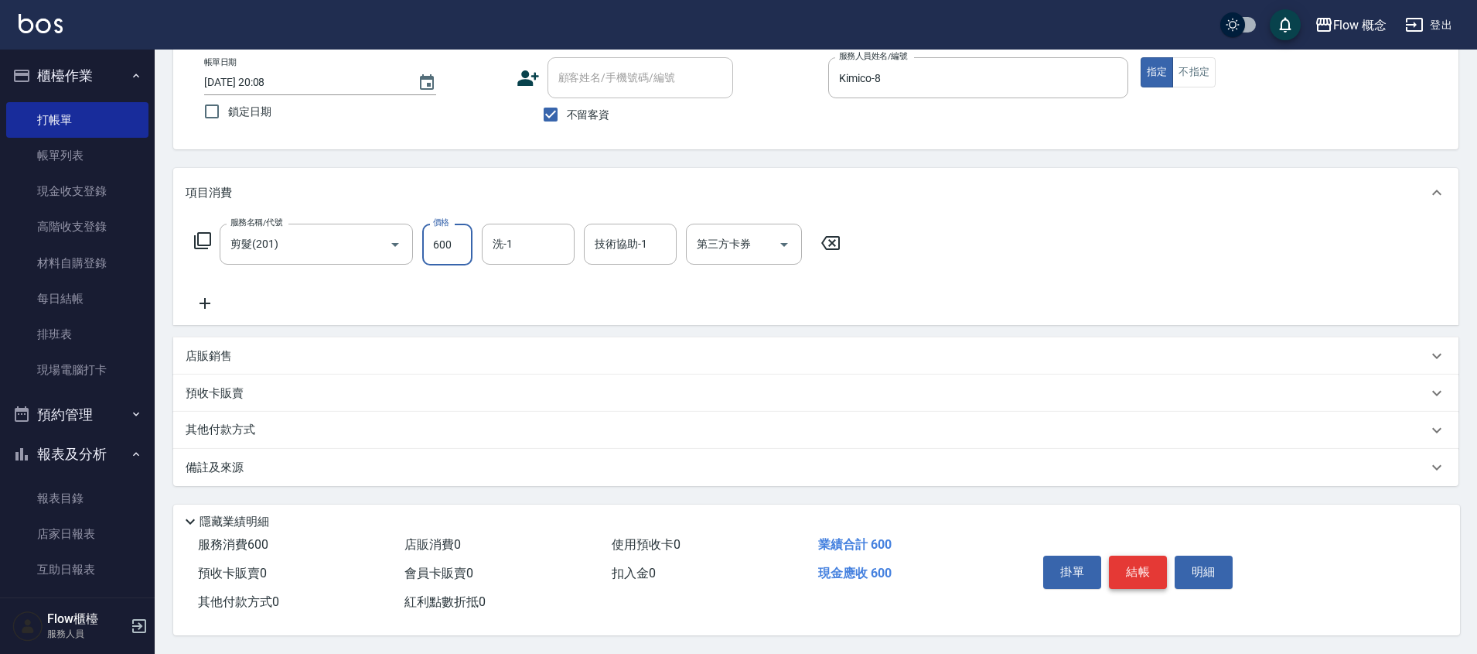
type input "600"
click at [1135, 560] on button "結帳" at bounding box center [1138, 571] width 58 height 32
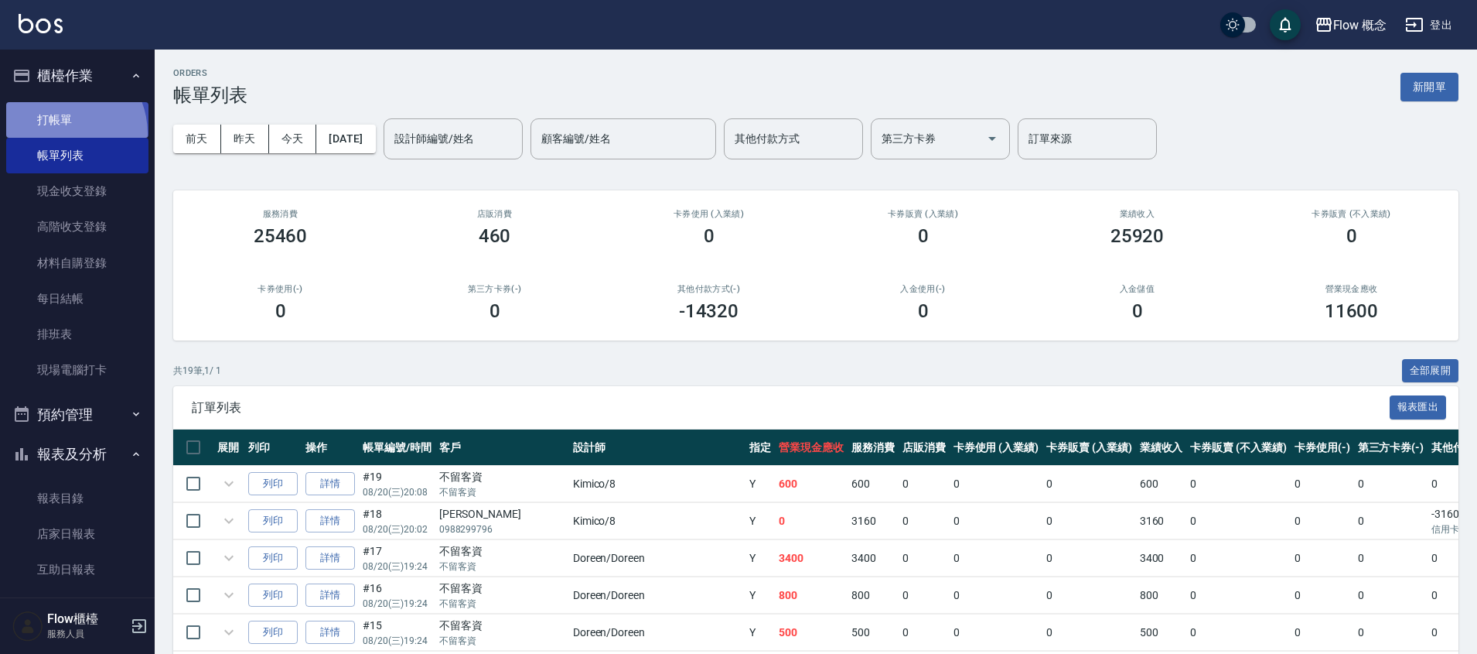
click at [59, 133] on link "打帳單" at bounding box center [77, 120] width 142 height 36
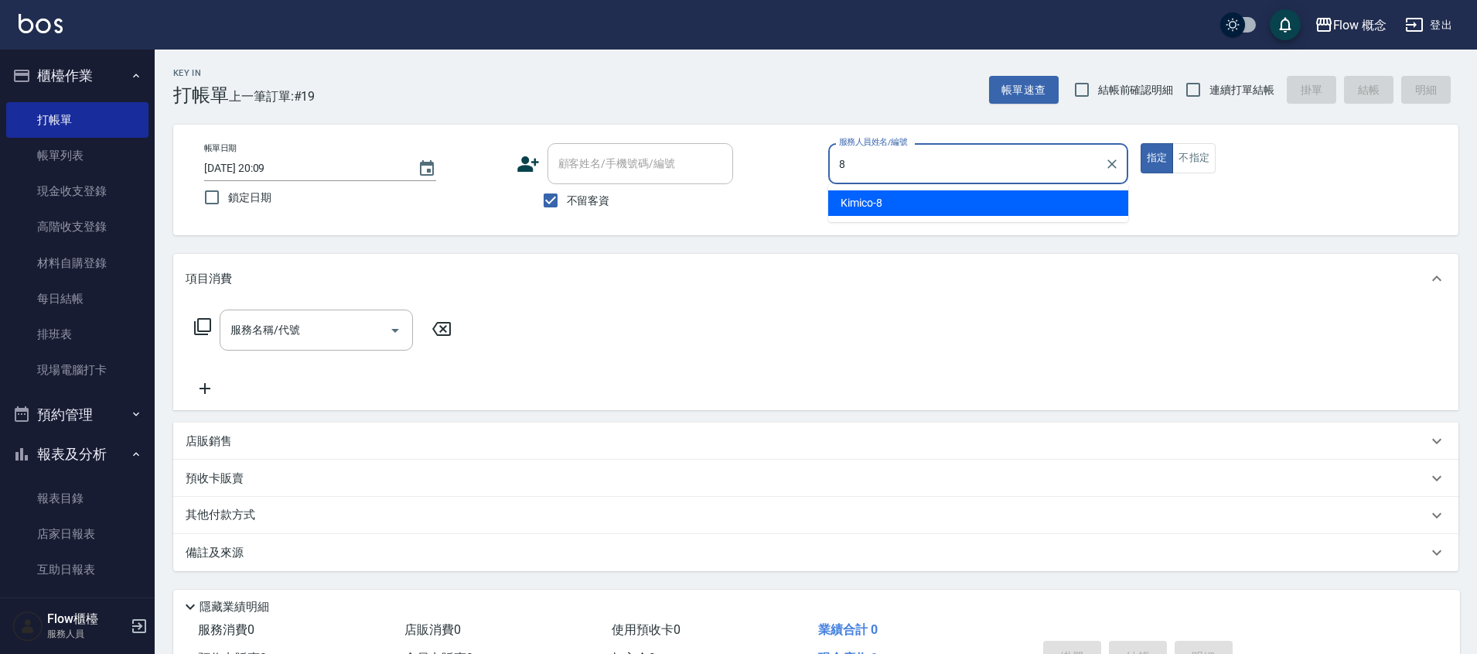
type input "Kimico-8"
type button "true"
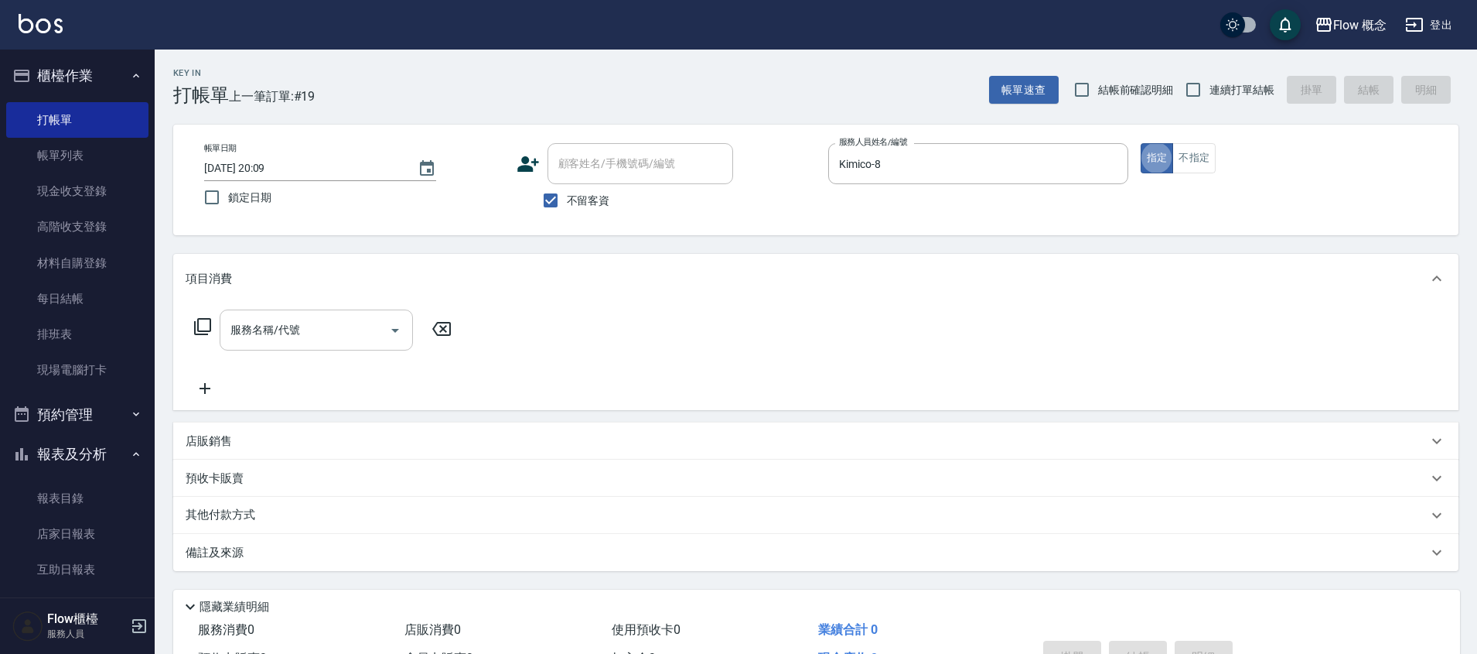
click at [292, 325] on input "服務名稱/代號" at bounding box center [305, 329] width 156 height 27
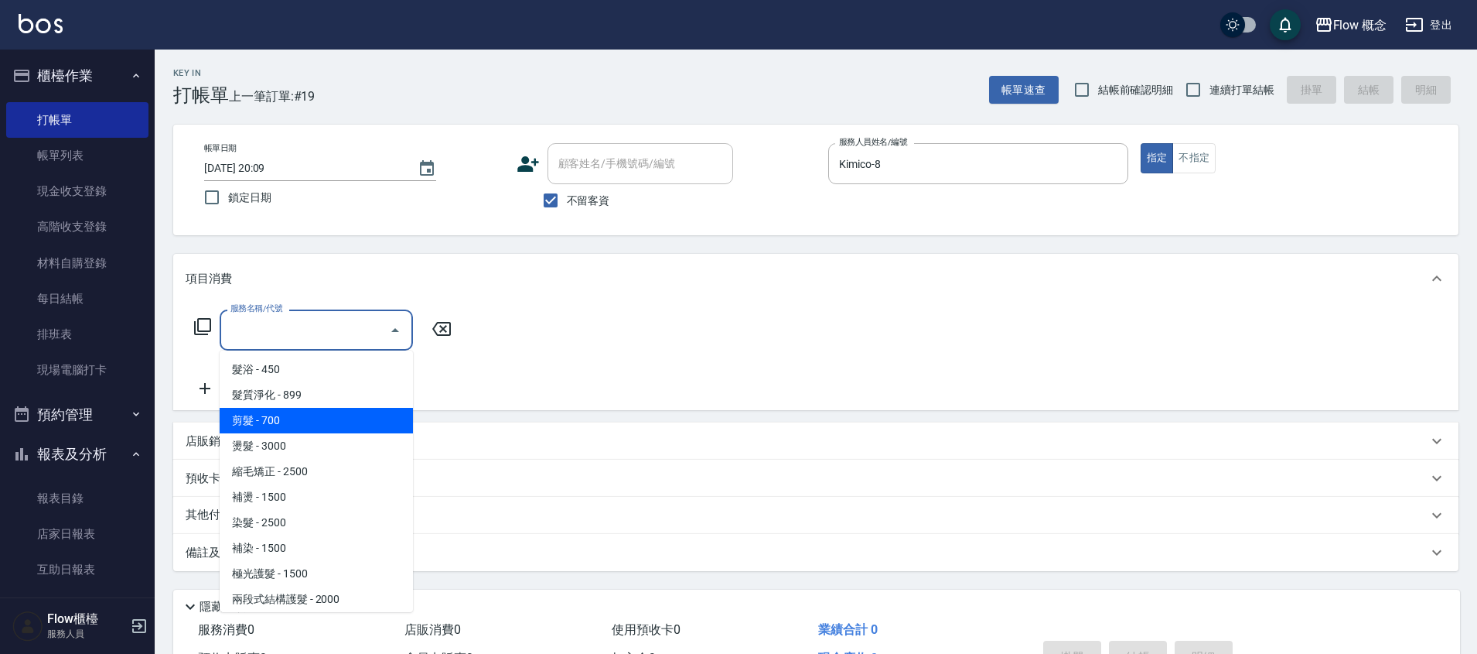
click at [302, 423] on span "剪髮 - 700" at bounding box center [316, 421] width 193 height 26
type input "剪髮(201)"
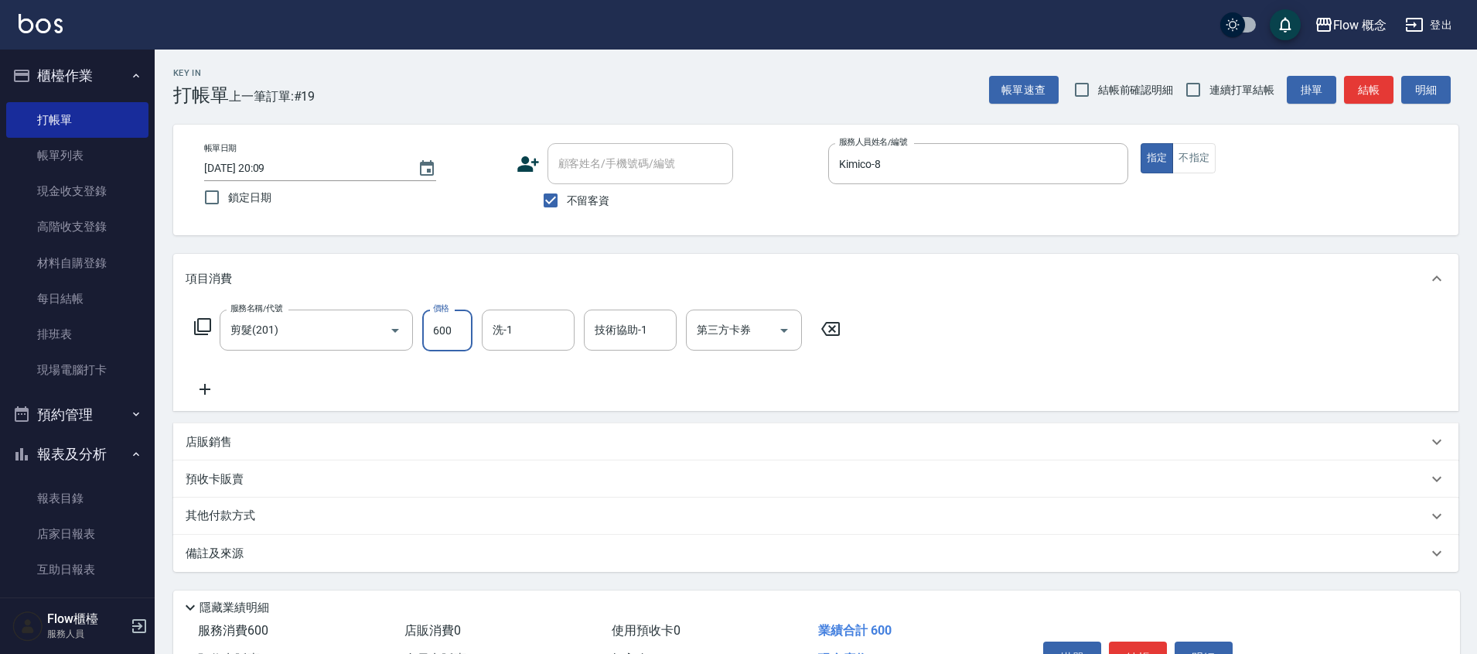
type input "600"
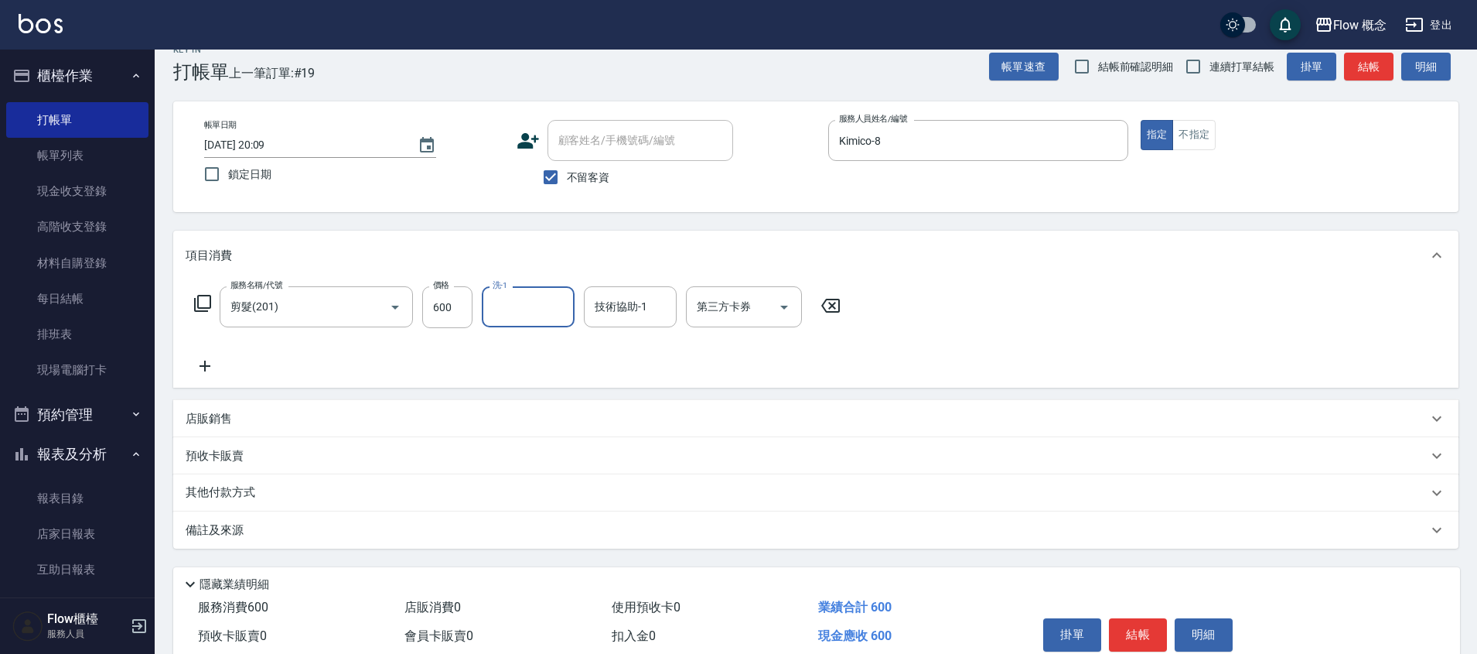
scroll to position [32, 0]
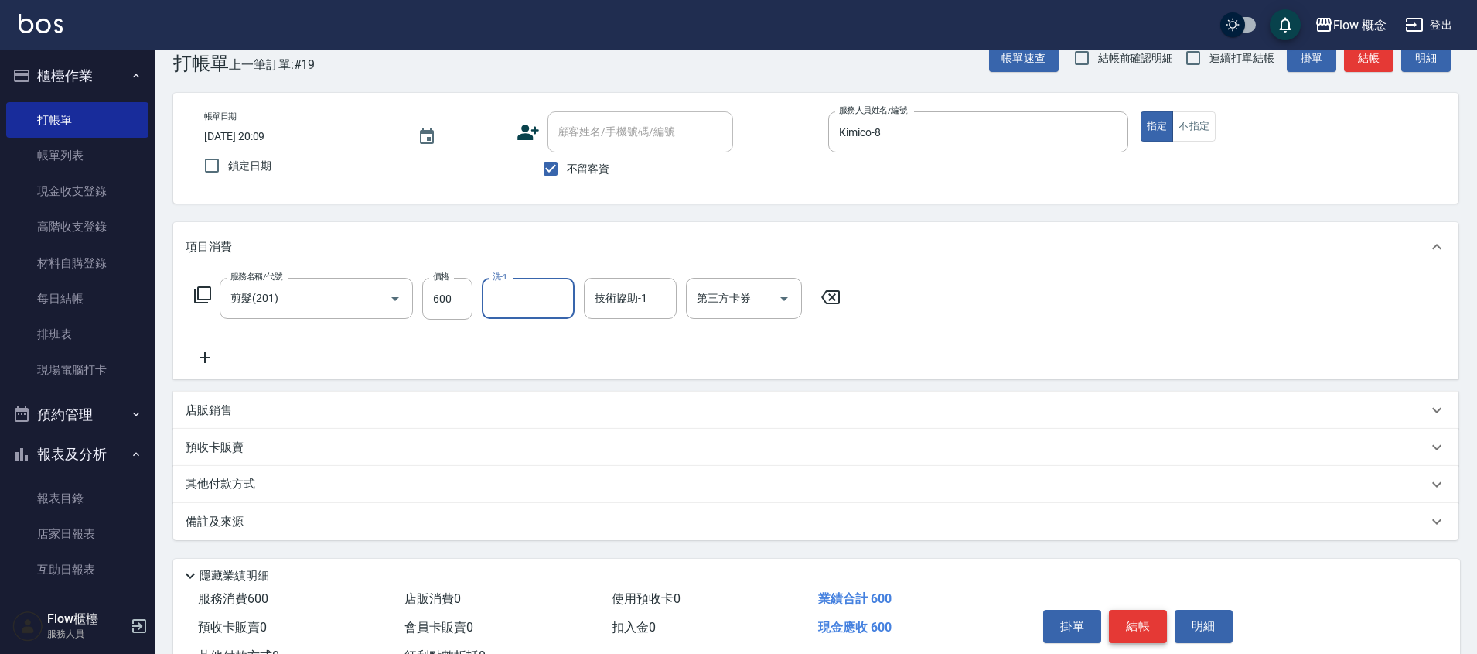
click at [1138, 616] on button "結帳" at bounding box center [1138, 625] width 58 height 32
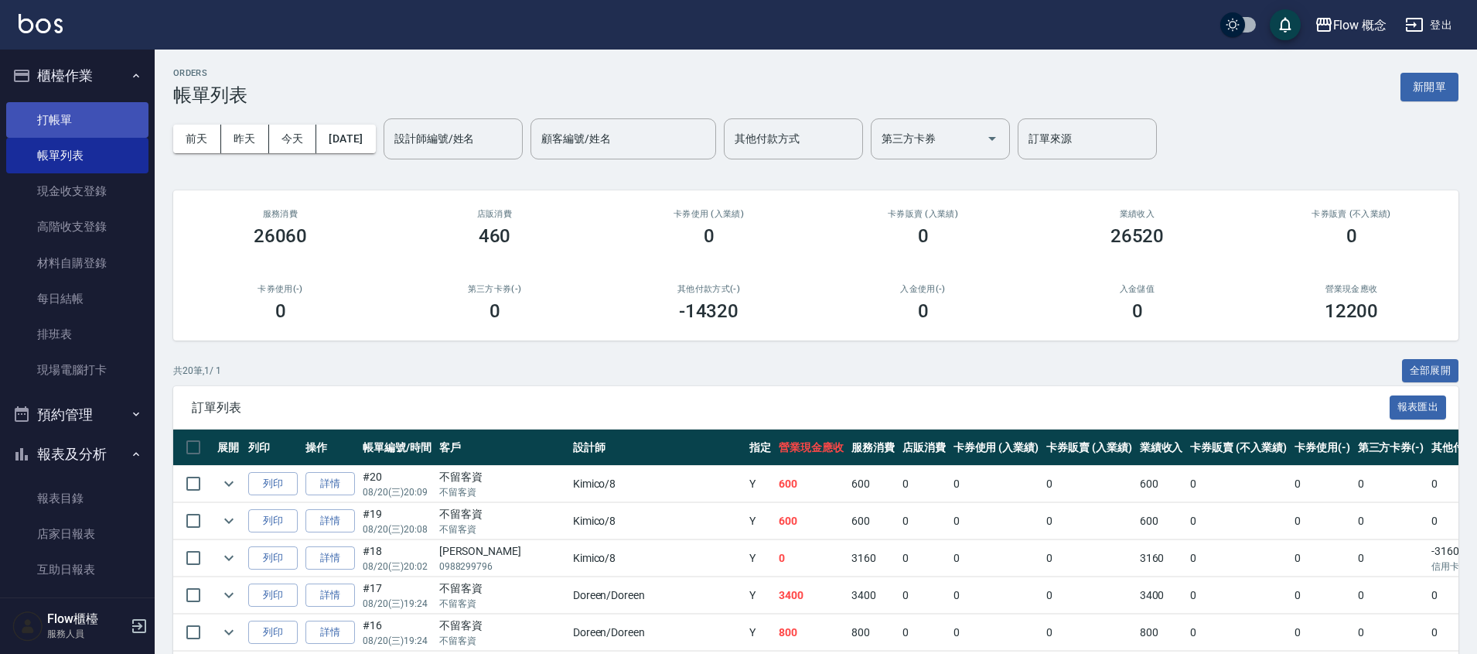
click at [79, 119] on link "打帳單" at bounding box center [77, 120] width 142 height 36
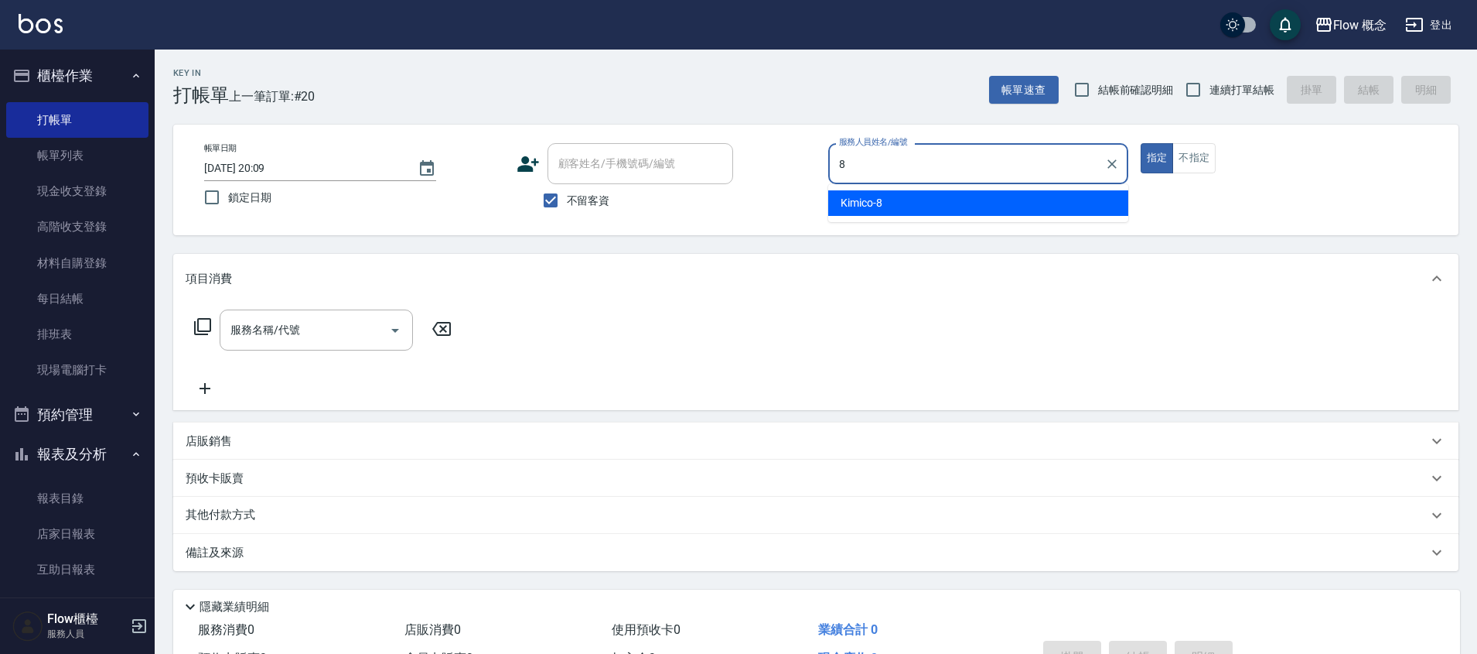
type input "Kimico-8"
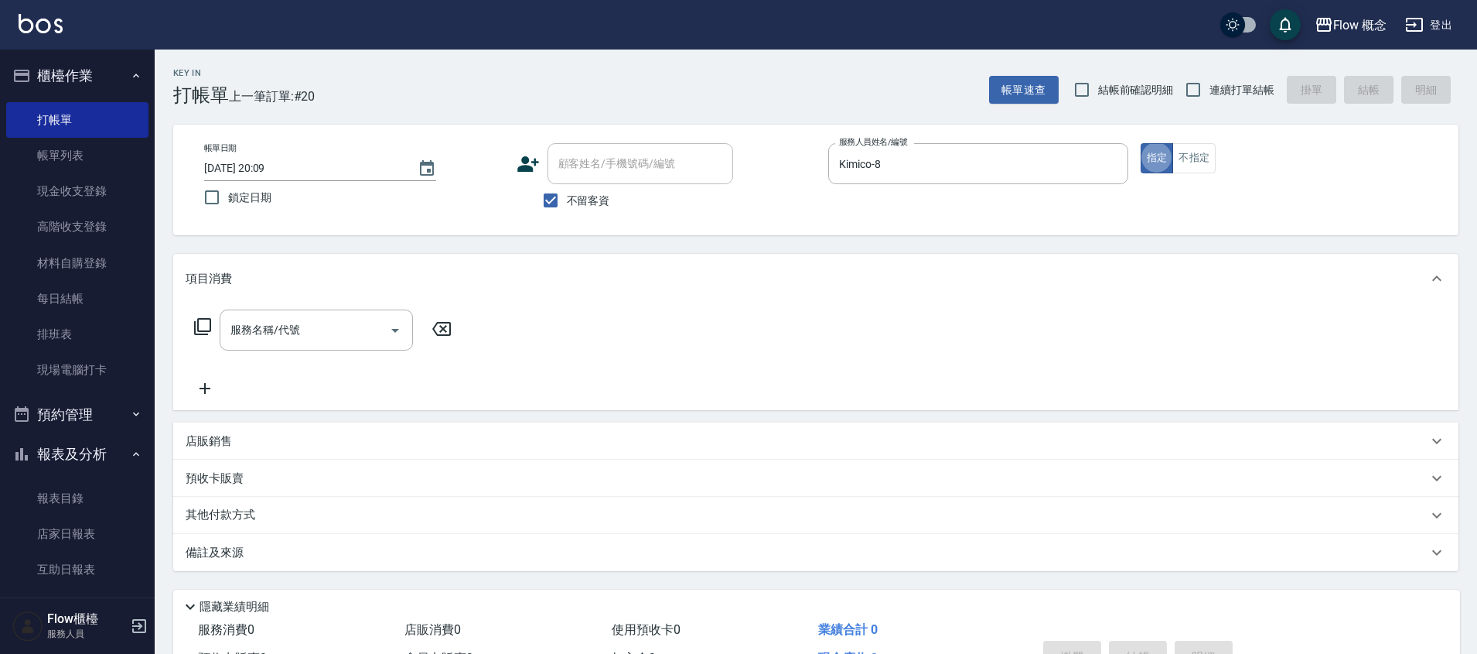
type button "true"
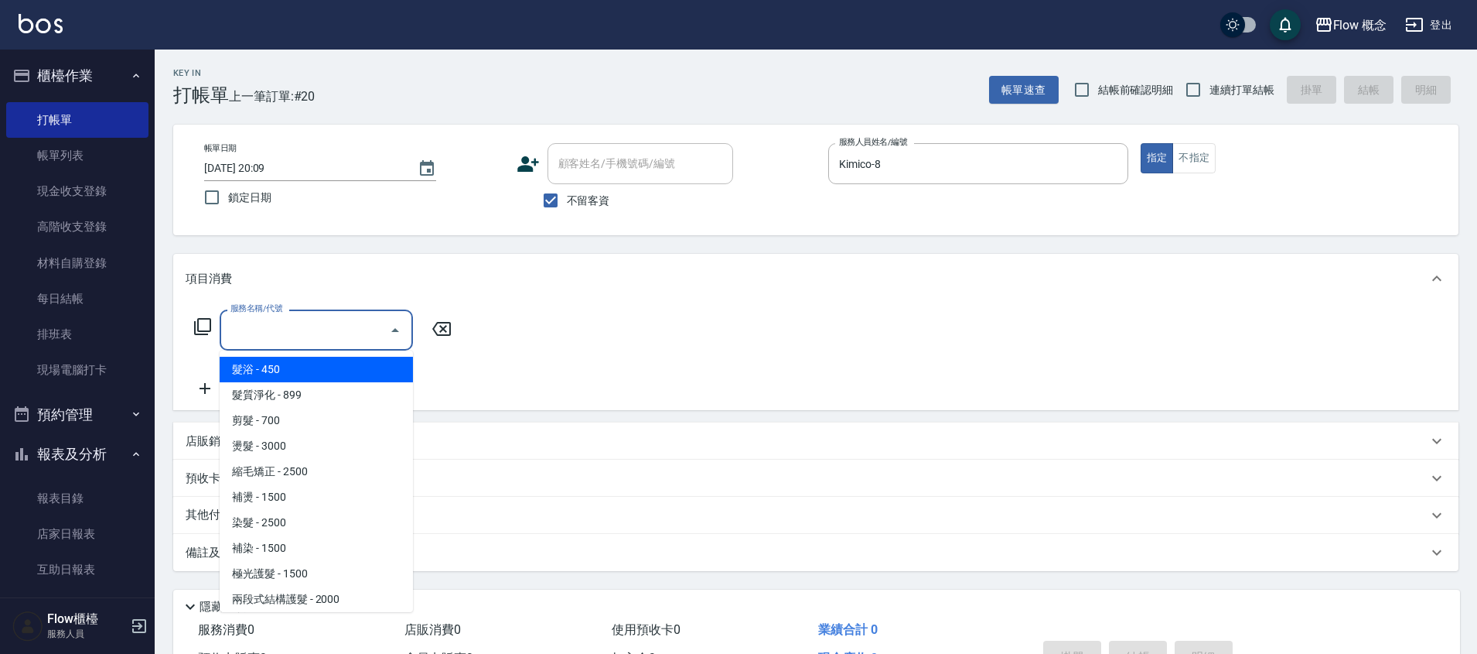
click at [308, 338] on input "服務名稱/代號" at bounding box center [305, 329] width 156 height 27
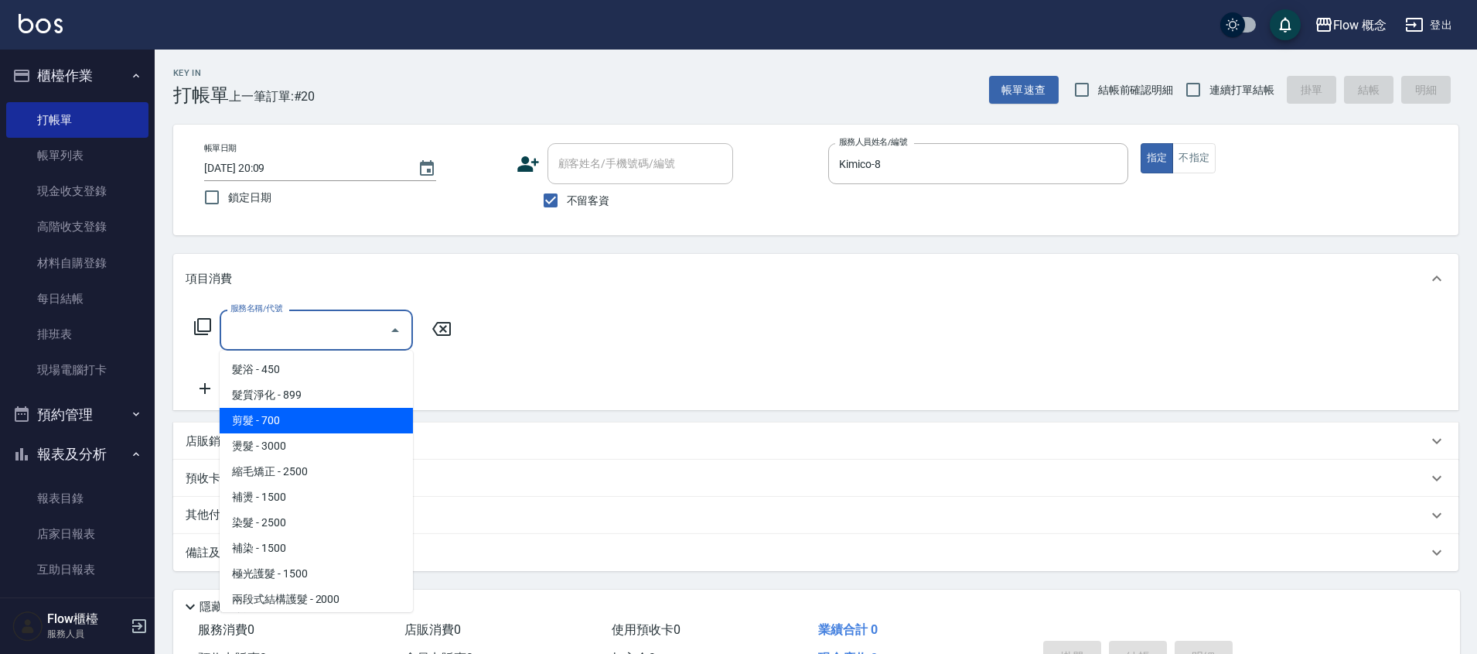
click at [285, 416] on span "剪髮 - 700" at bounding box center [316, 421] width 193 height 26
type input "剪髮(201)"
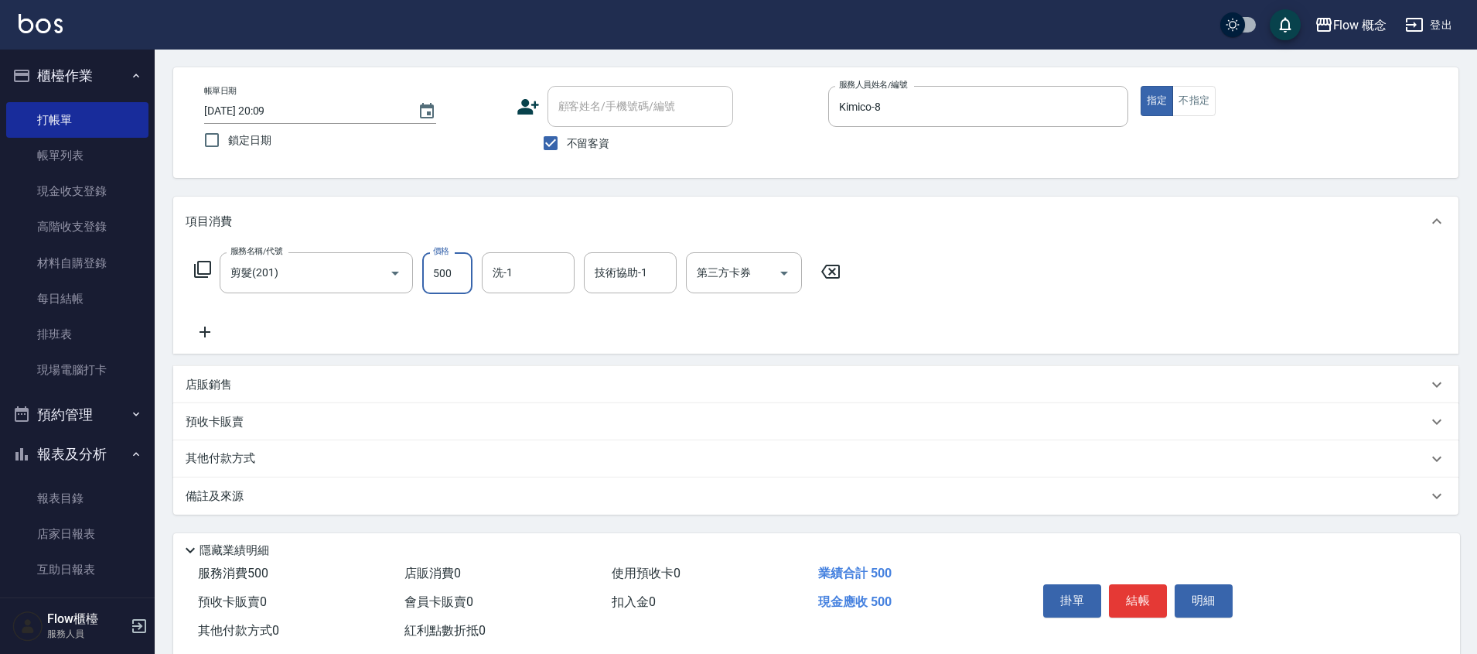
scroll to position [93, 0]
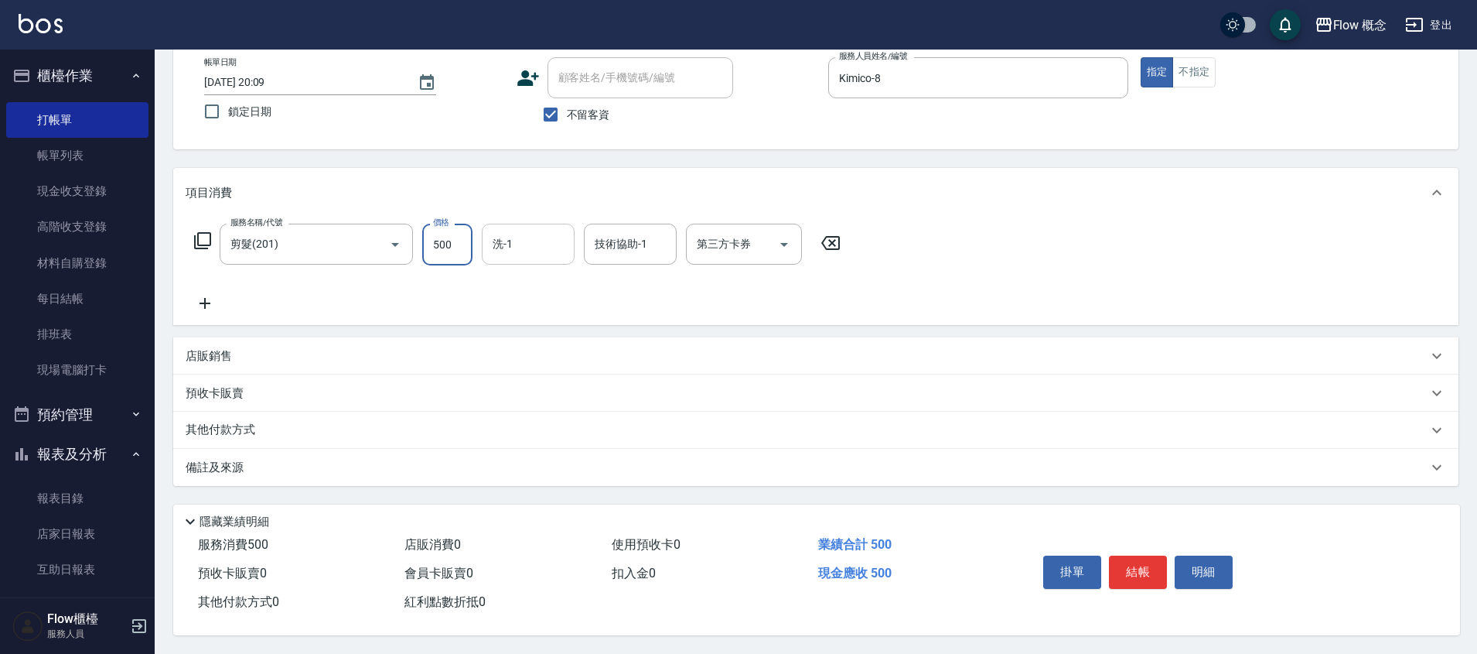
type input "500"
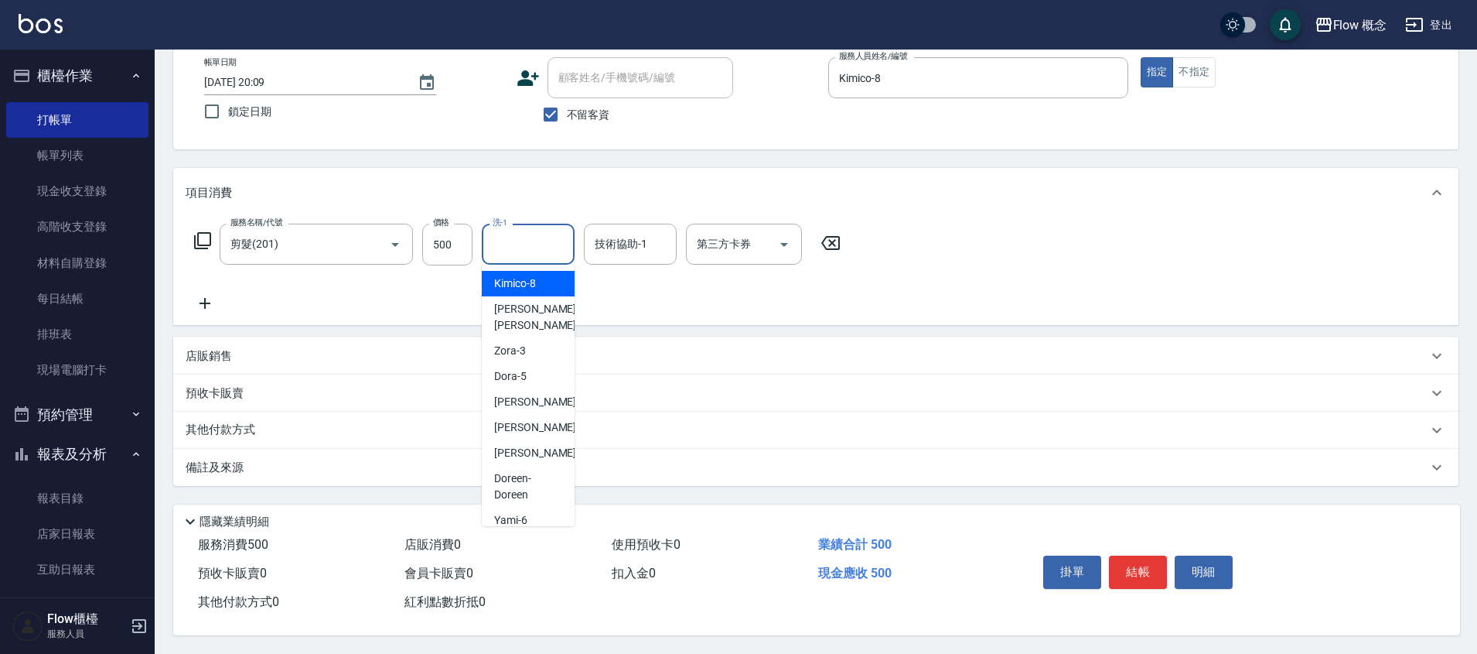
click at [513, 239] on input "洗-1" at bounding box center [528, 243] width 79 height 27
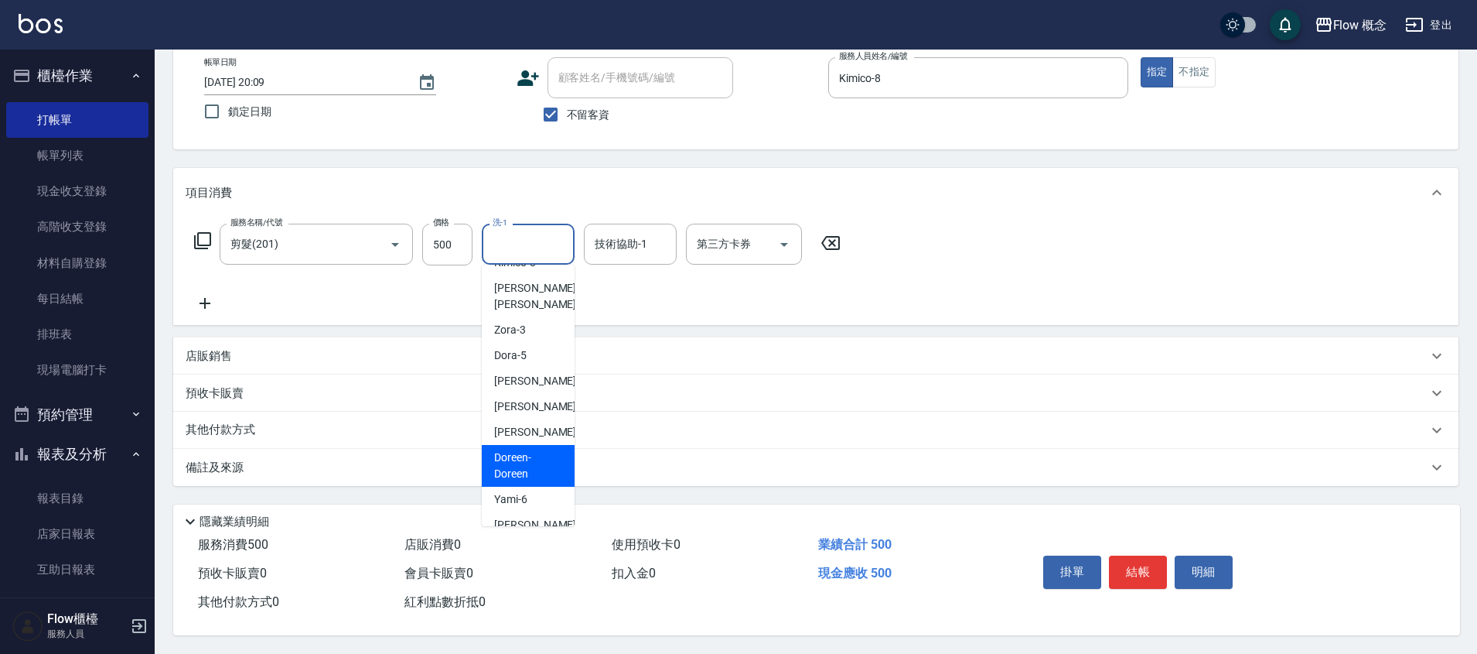
scroll to position [24, 0]
click at [533, 509] on div "[PERSON_NAME] -11" at bounding box center [528, 522] width 93 height 26
type input "[PERSON_NAME]-11"
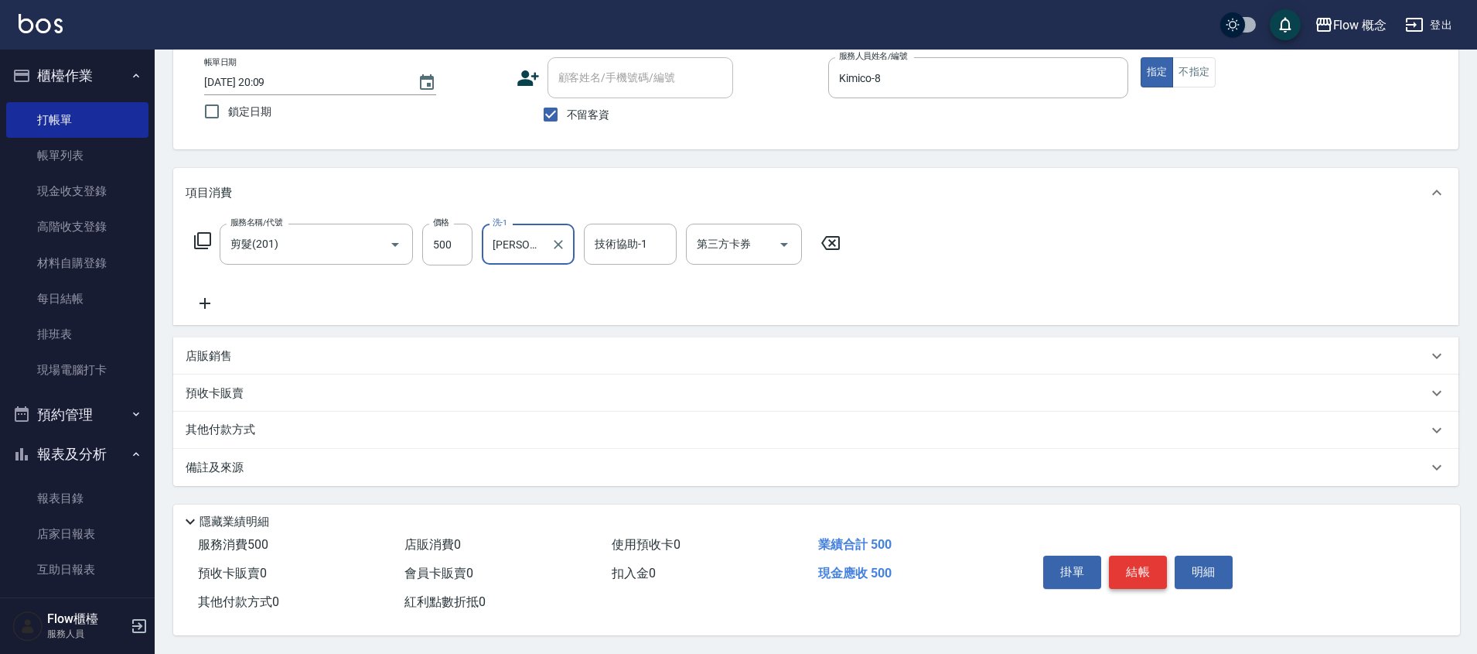
click at [1130, 568] on button "結帳" at bounding box center [1138, 571] width 58 height 32
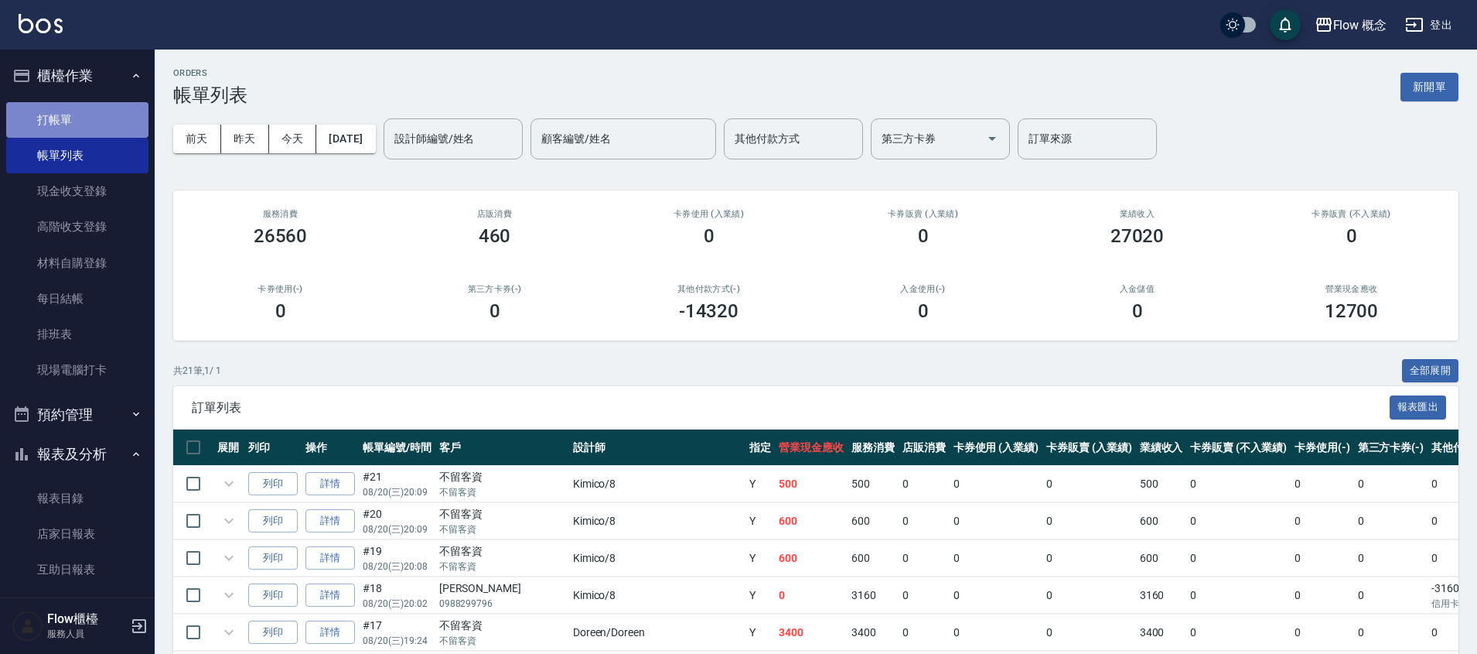
click at [88, 116] on link "打帳單" at bounding box center [77, 120] width 142 height 36
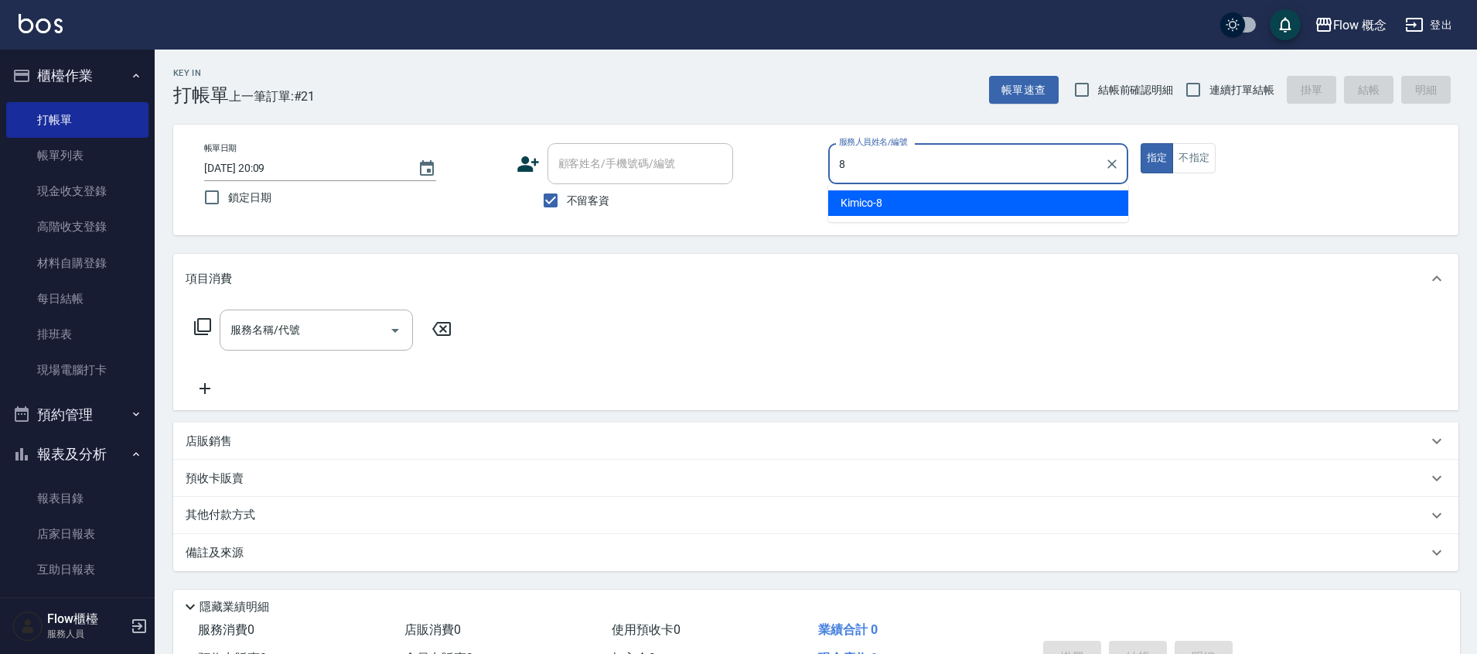
type input "Kimico-8"
type button "true"
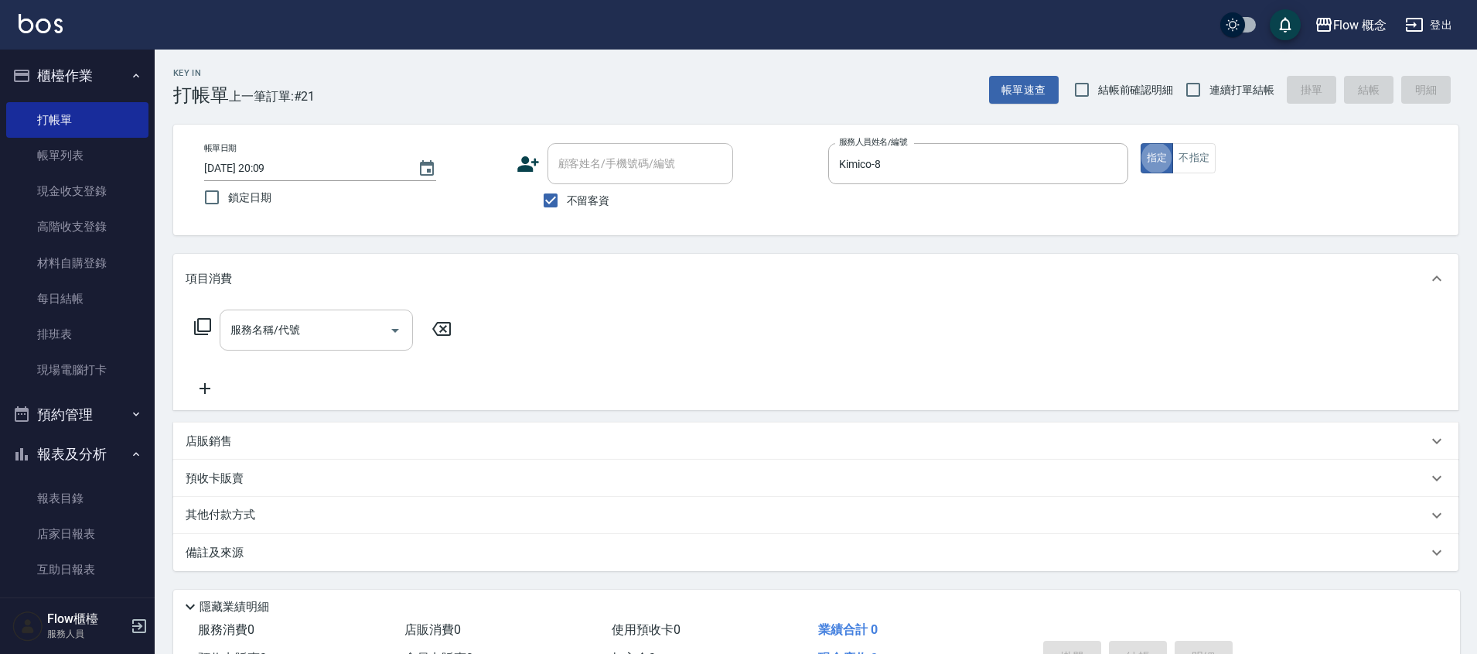
click at [280, 329] on input "服務名稱/代號" at bounding box center [305, 329] width 156 height 27
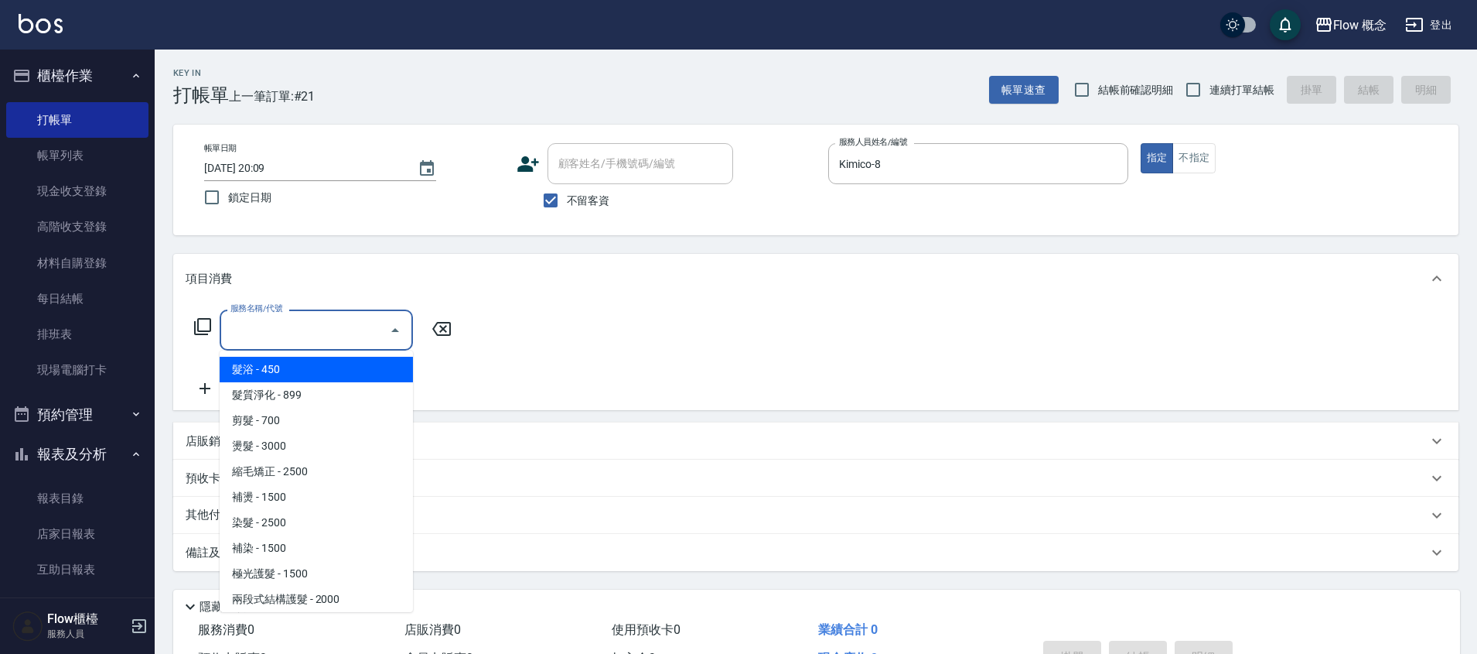
click at [299, 379] on span "髮浴 - 450" at bounding box center [316, 370] width 193 height 26
type input "髮浴 (101)"
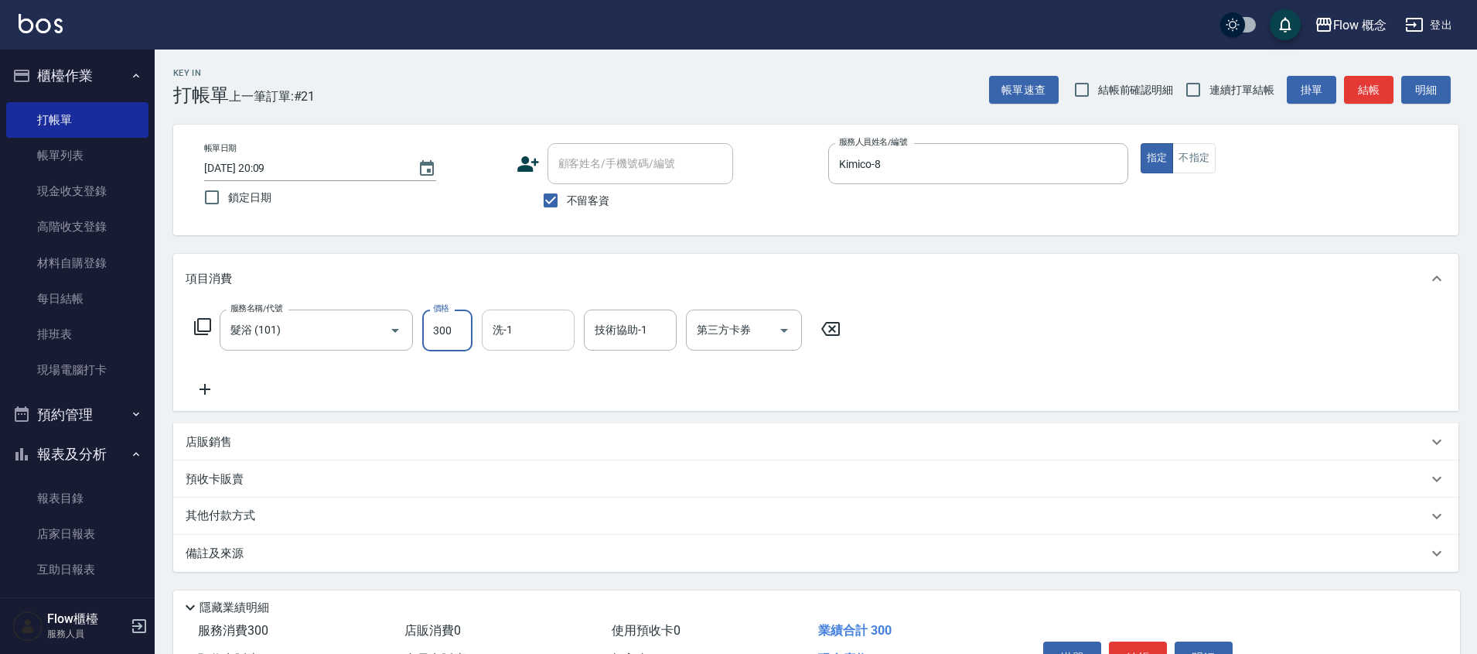
type input "300"
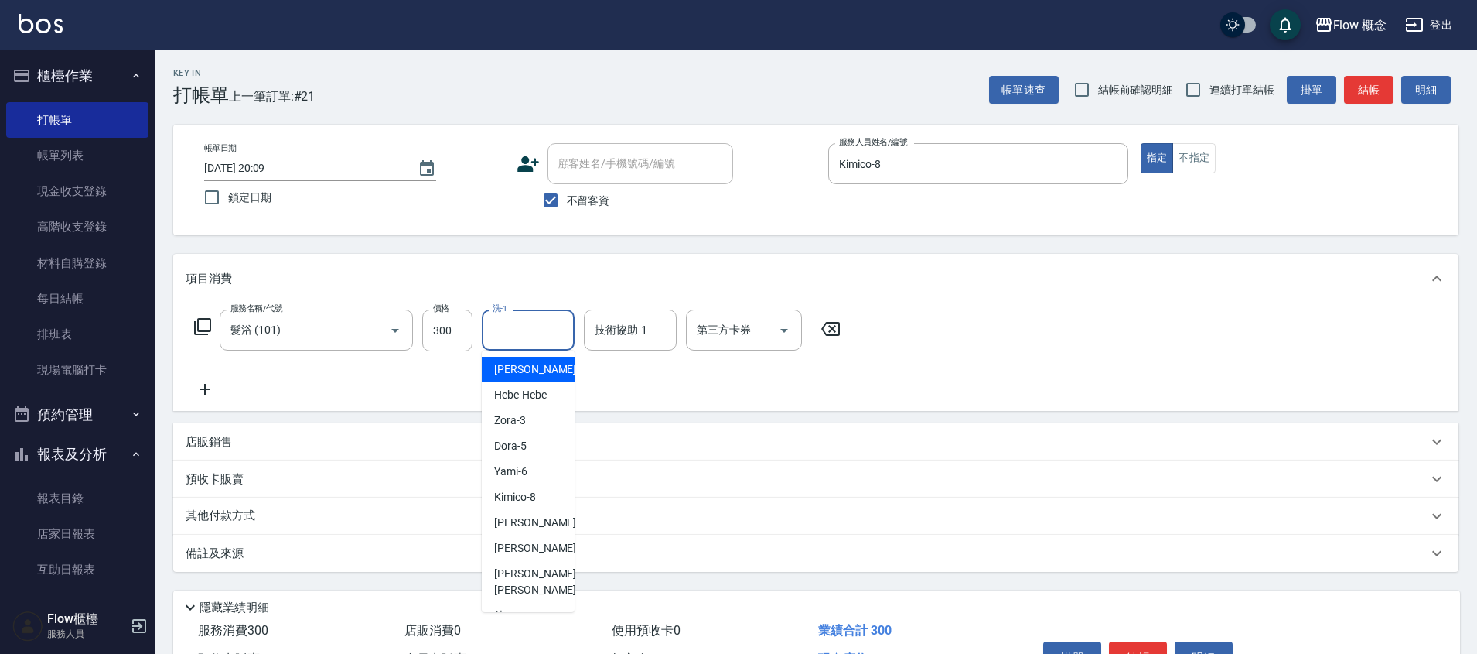
click at [537, 333] on input "洗-1" at bounding box center [528, 329] width 79 height 27
click at [510, 607] on span "佳[PERSON_NAME] -17" at bounding box center [542, 623] width 97 height 32
type input "佳[PERSON_NAME]-17"
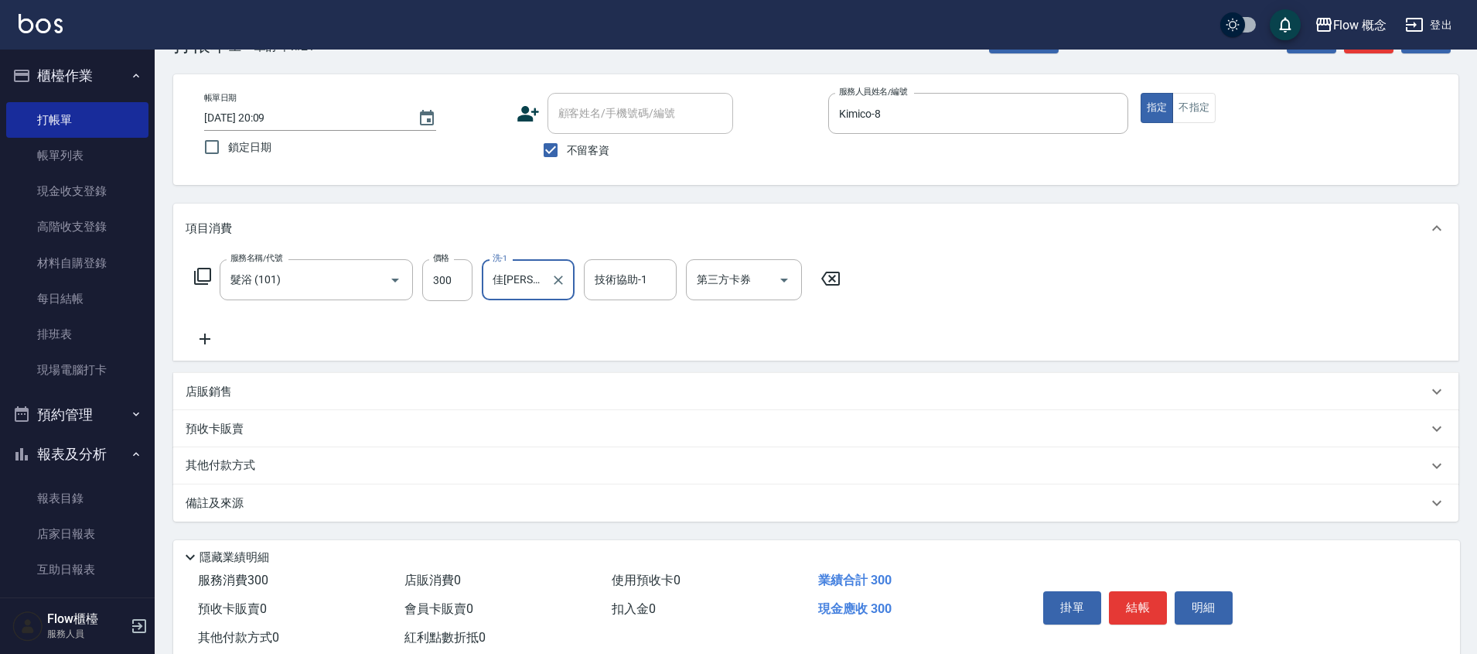
scroll to position [93, 0]
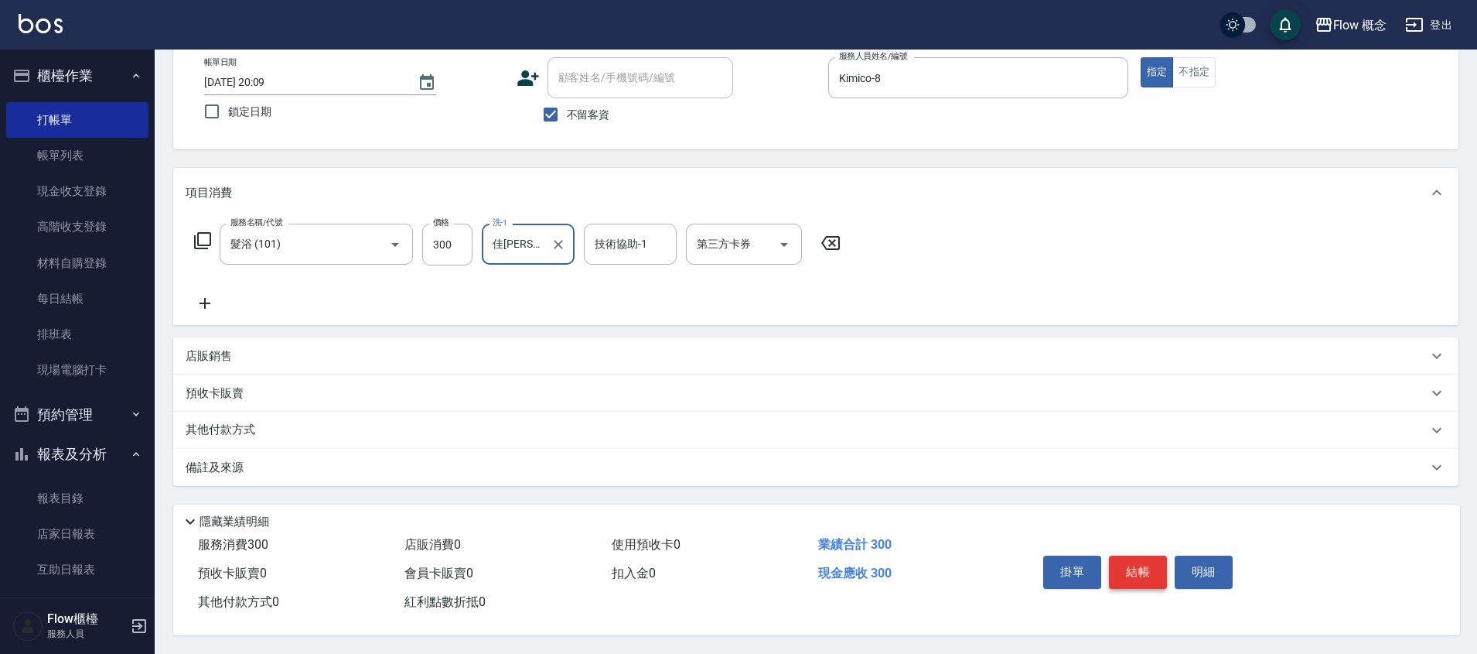
click at [1158, 566] on button "結帳" at bounding box center [1138, 571] width 58 height 32
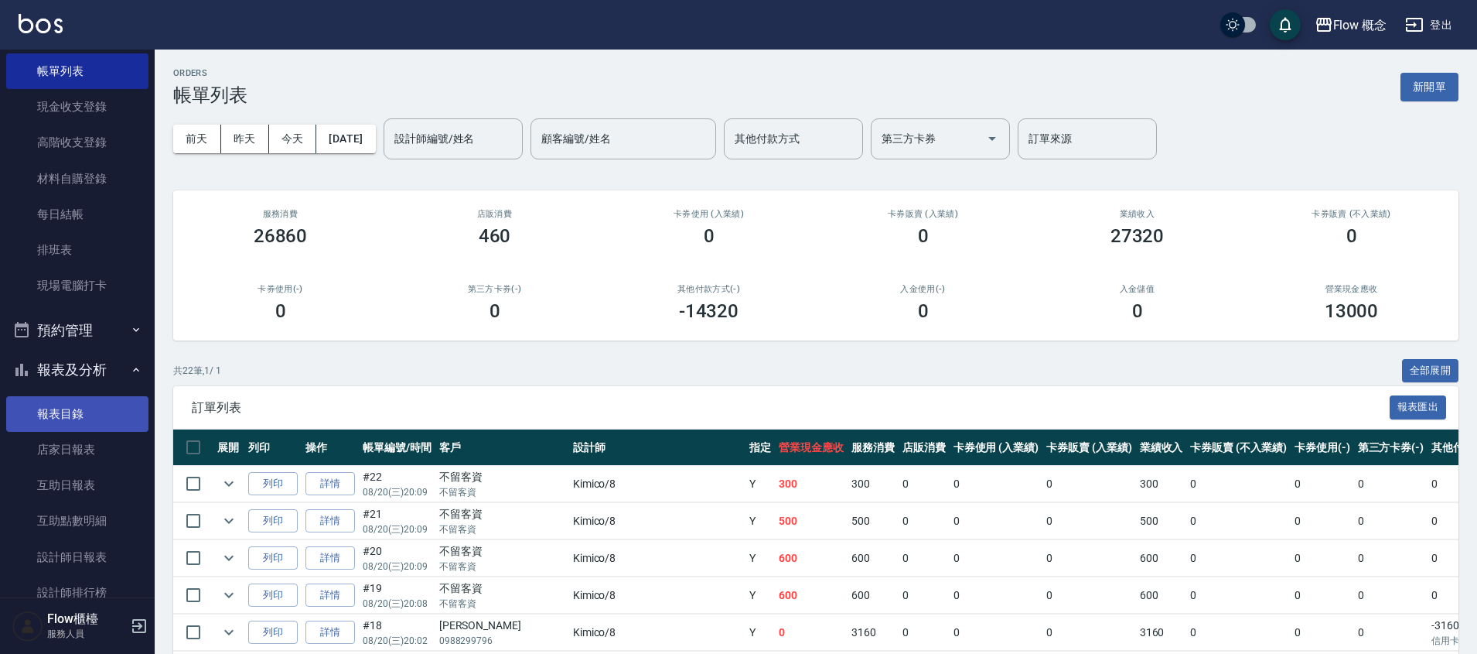
scroll to position [97, 0]
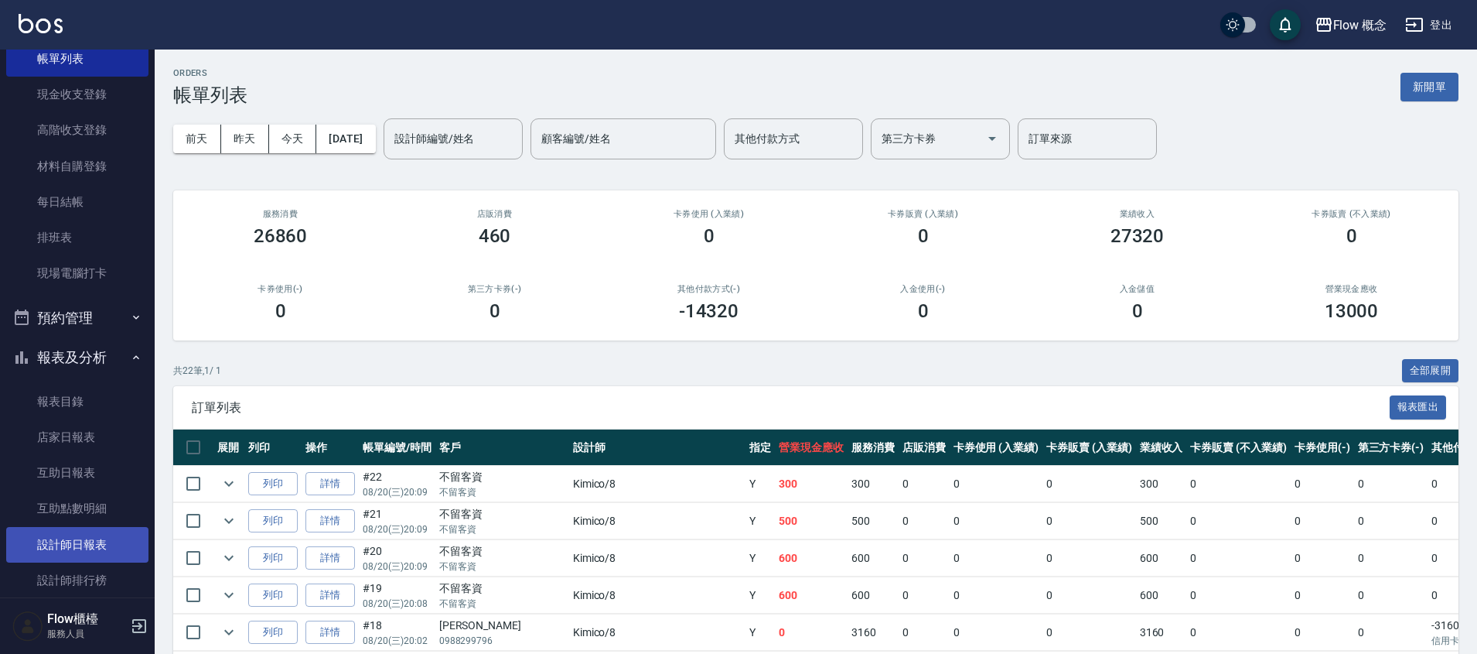
click at [72, 543] on link "設計師日報表" at bounding box center [77, 545] width 142 height 36
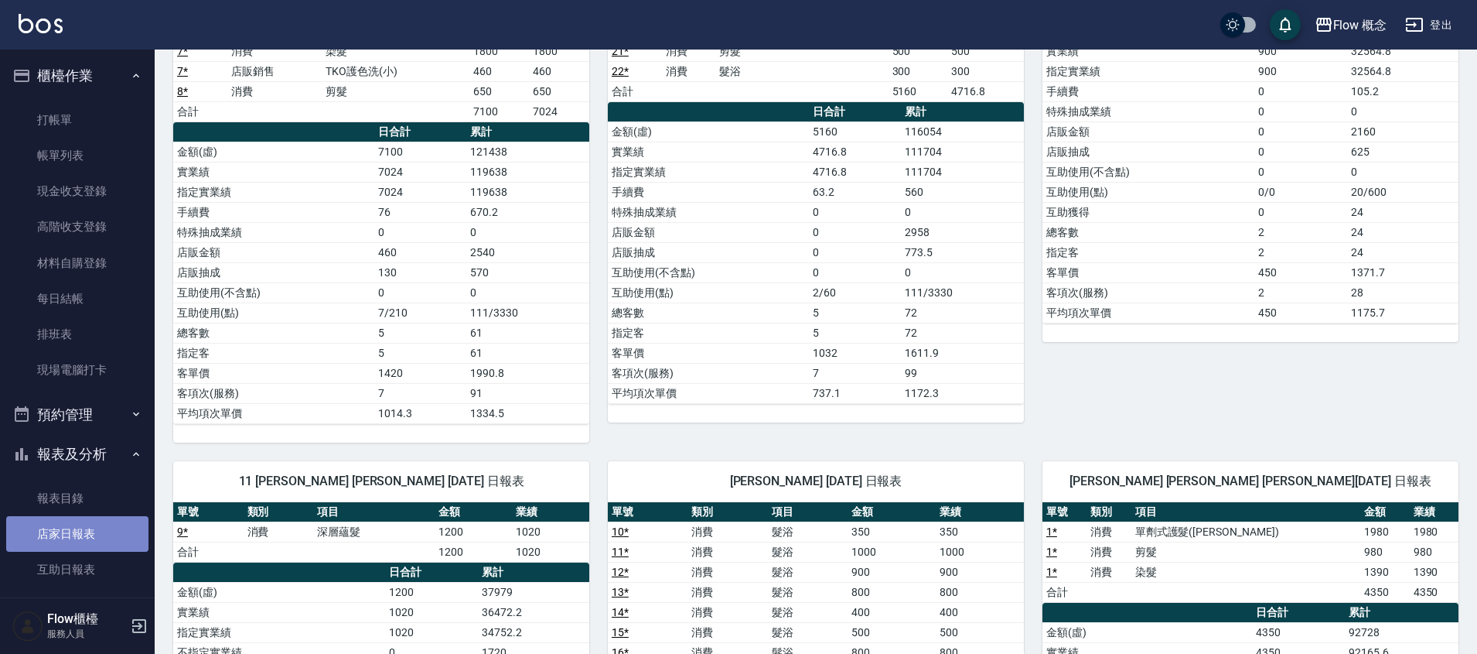
click at [78, 531] on link "店家日報表" at bounding box center [77, 534] width 142 height 36
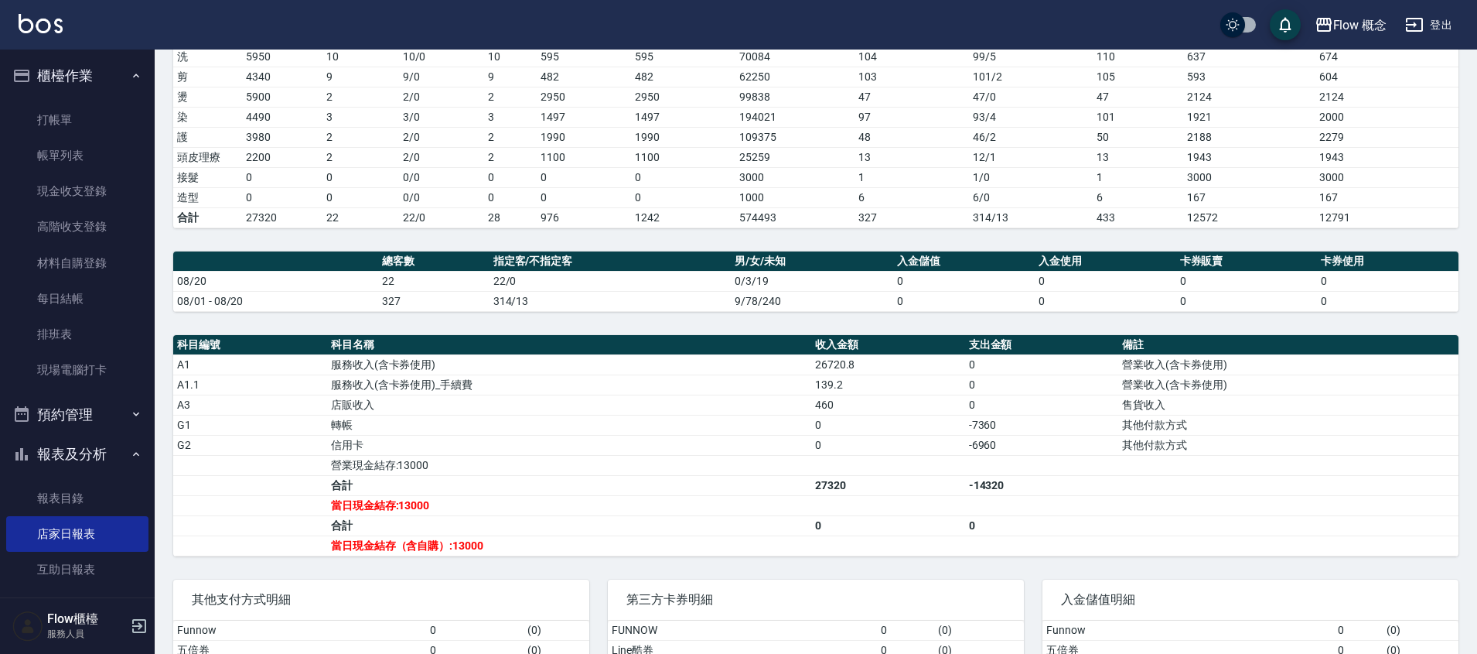
scroll to position [389, 0]
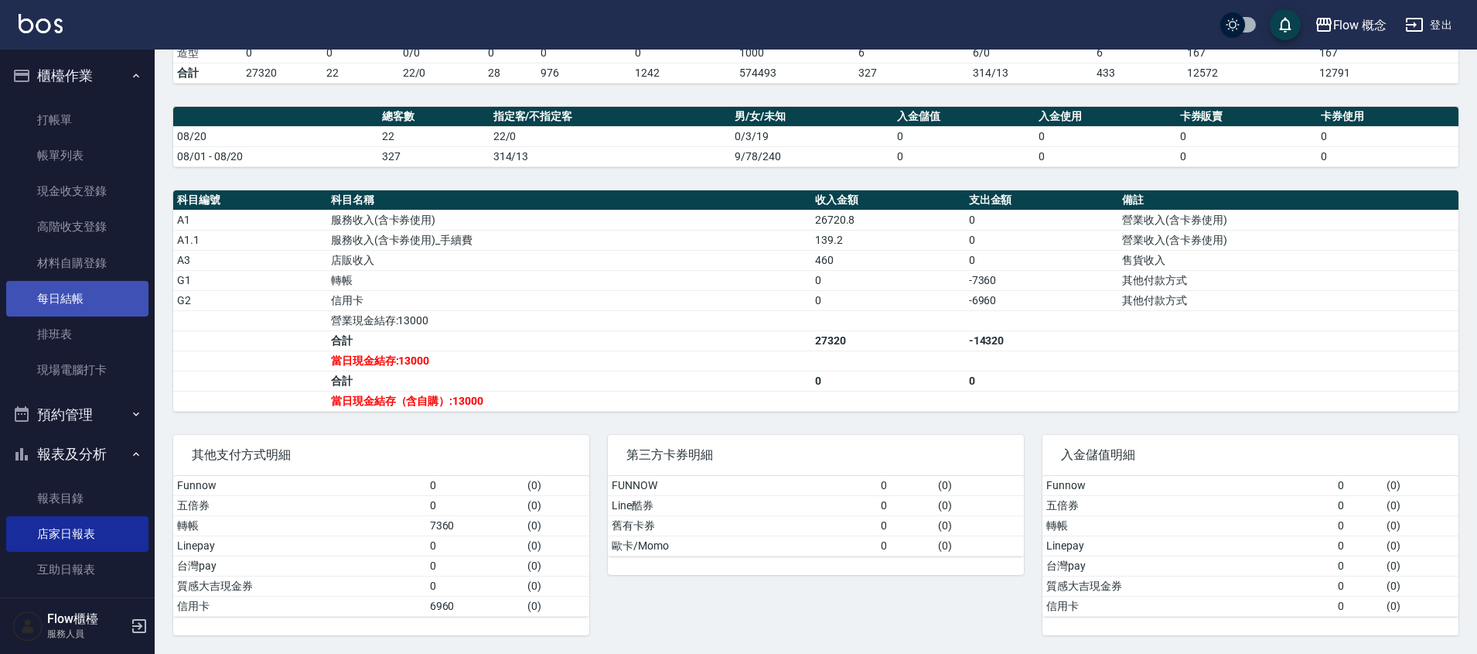
click at [70, 298] on link "每日結帳" at bounding box center [77, 299] width 142 height 36
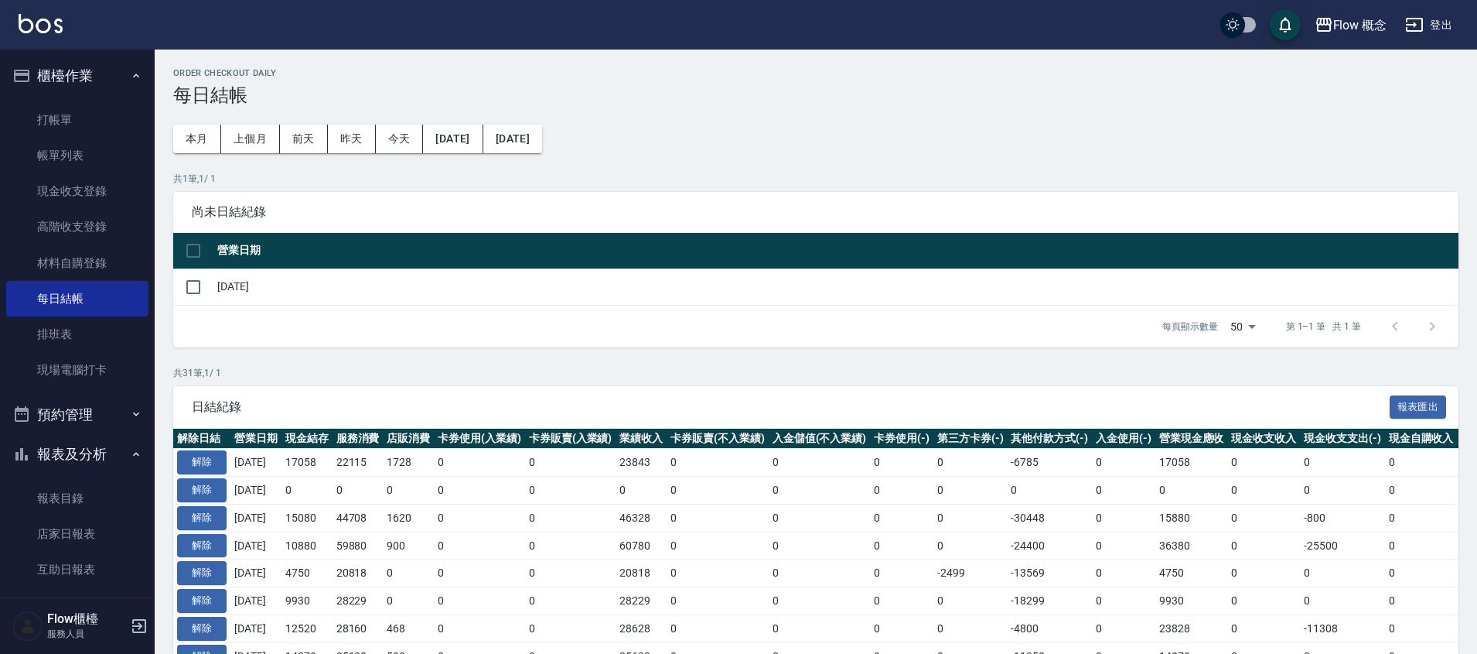
click at [203, 249] on input "checkbox" at bounding box center [193, 250] width 32 height 32
checkbox input "true"
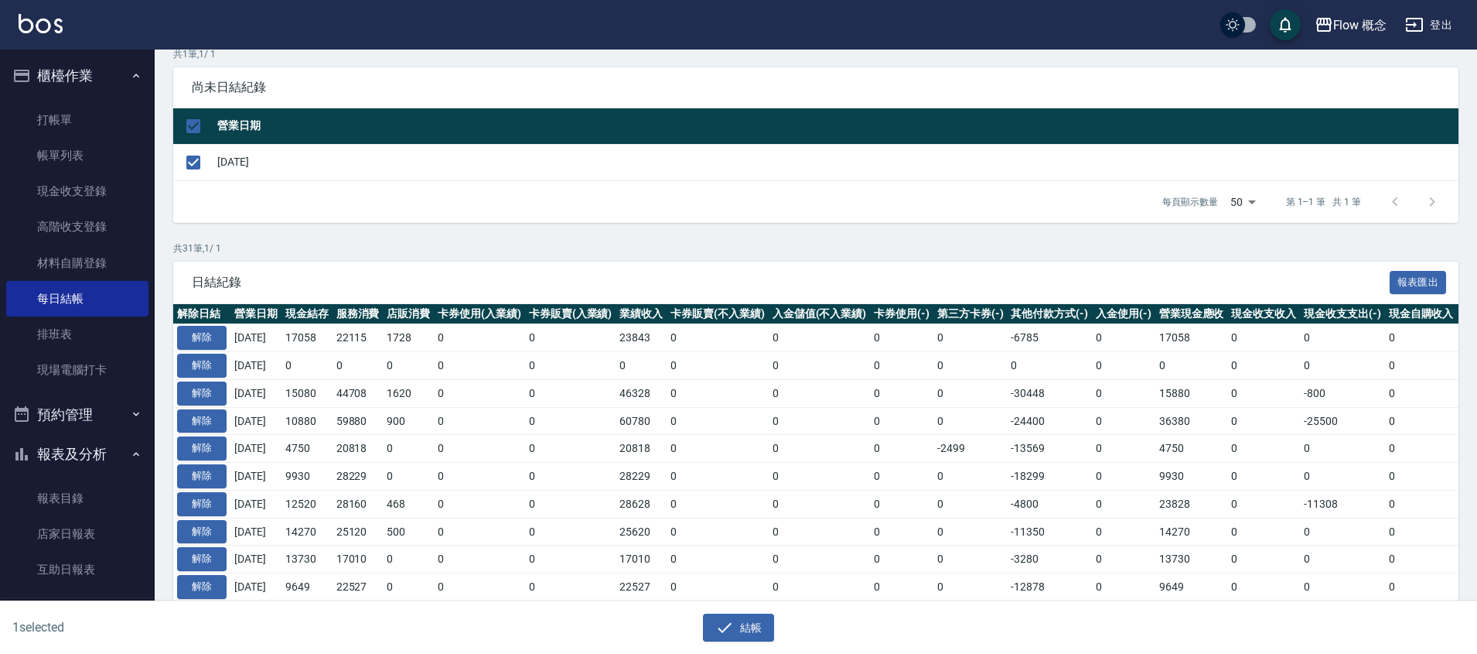
scroll to position [295, 0]
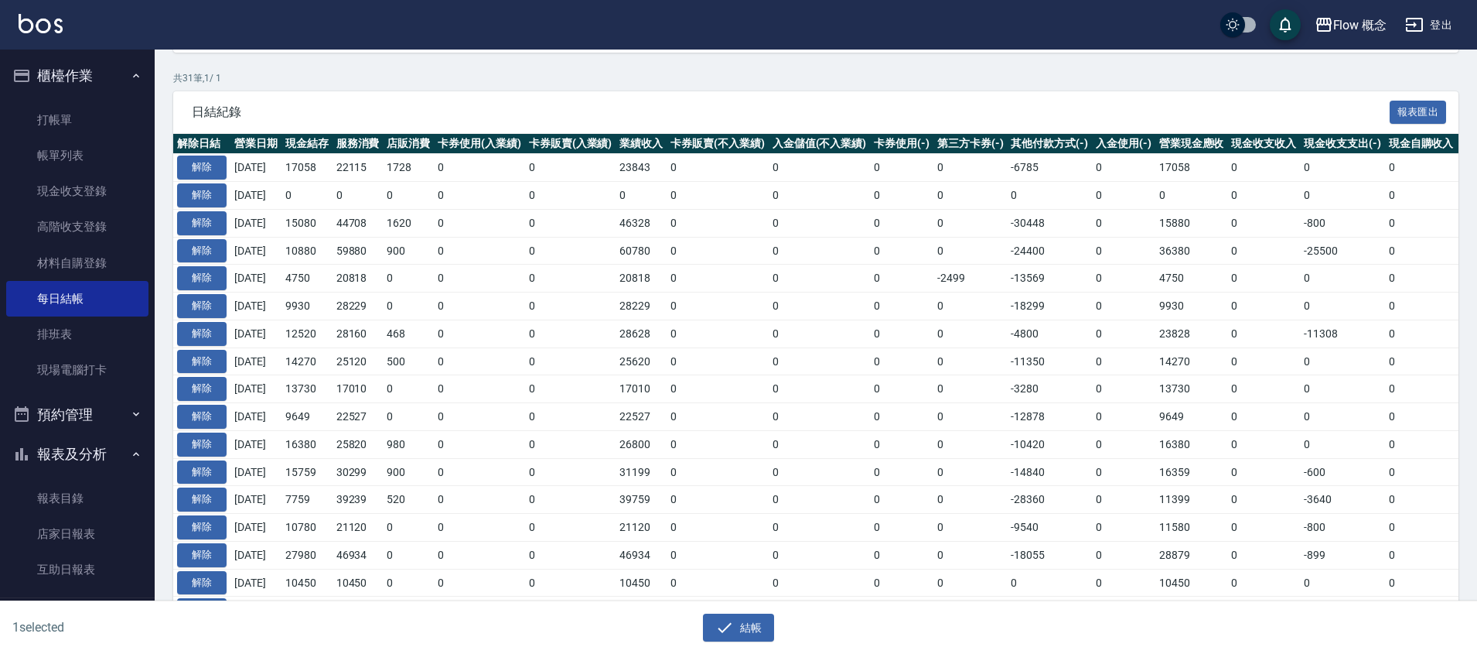
click at [750, 646] on div "1 selected 結帳" at bounding box center [738, 627] width 1477 height 53
click at [763, 616] on button "結帳" at bounding box center [739, 627] width 72 height 29
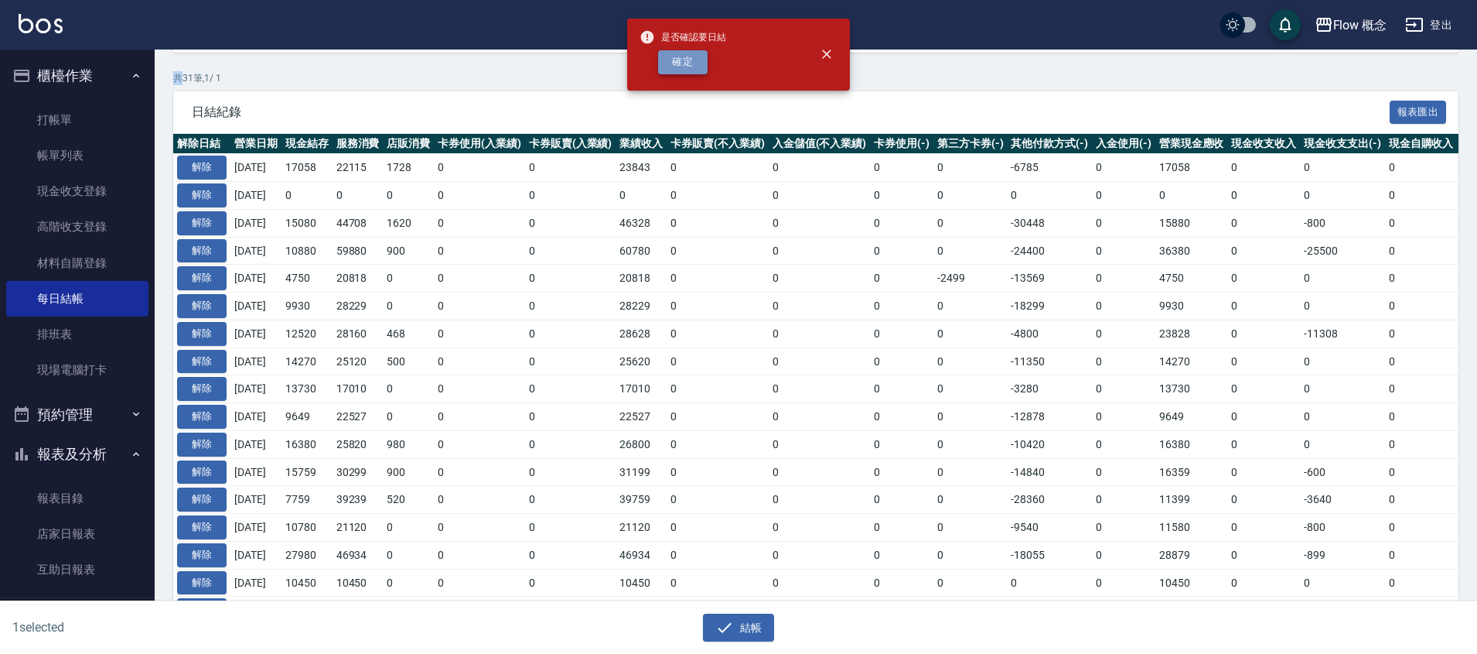
click at [686, 66] on button "確定" at bounding box center [682, 62] width 49 height 24
checkbox input "false"
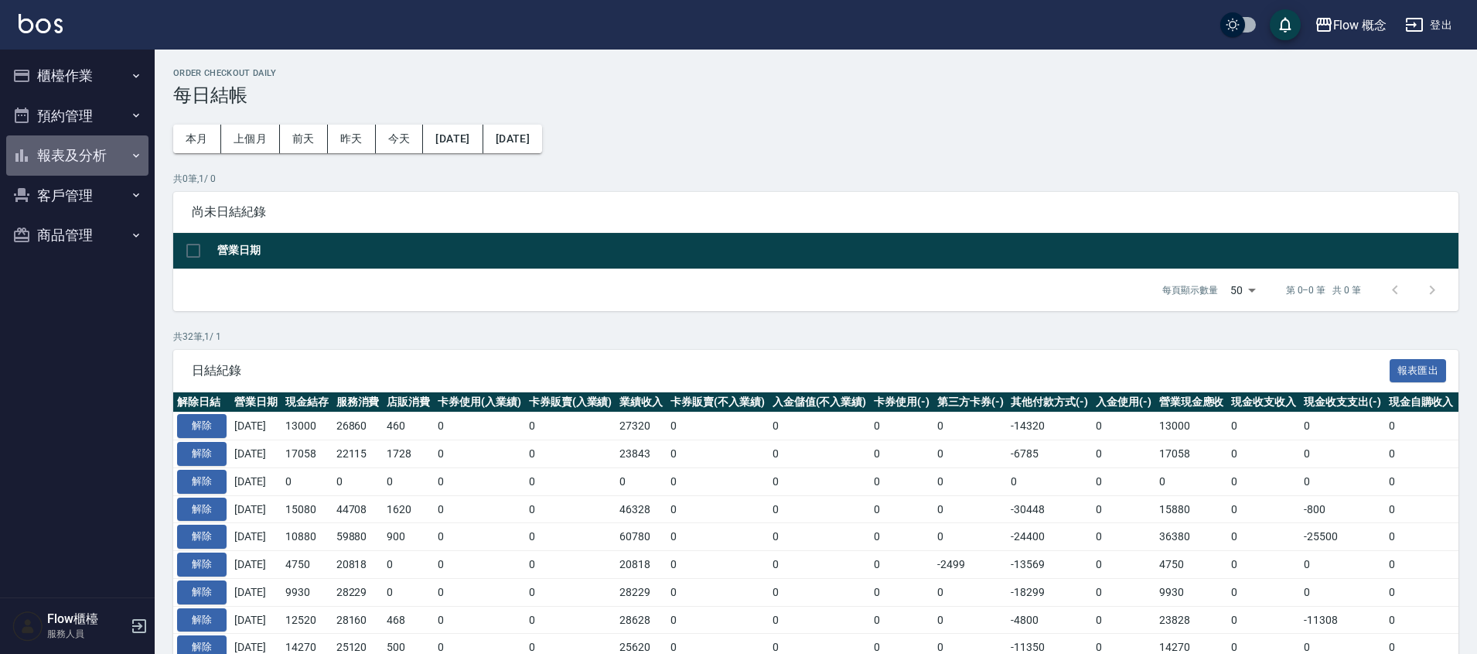
scroll to position [295, 0]
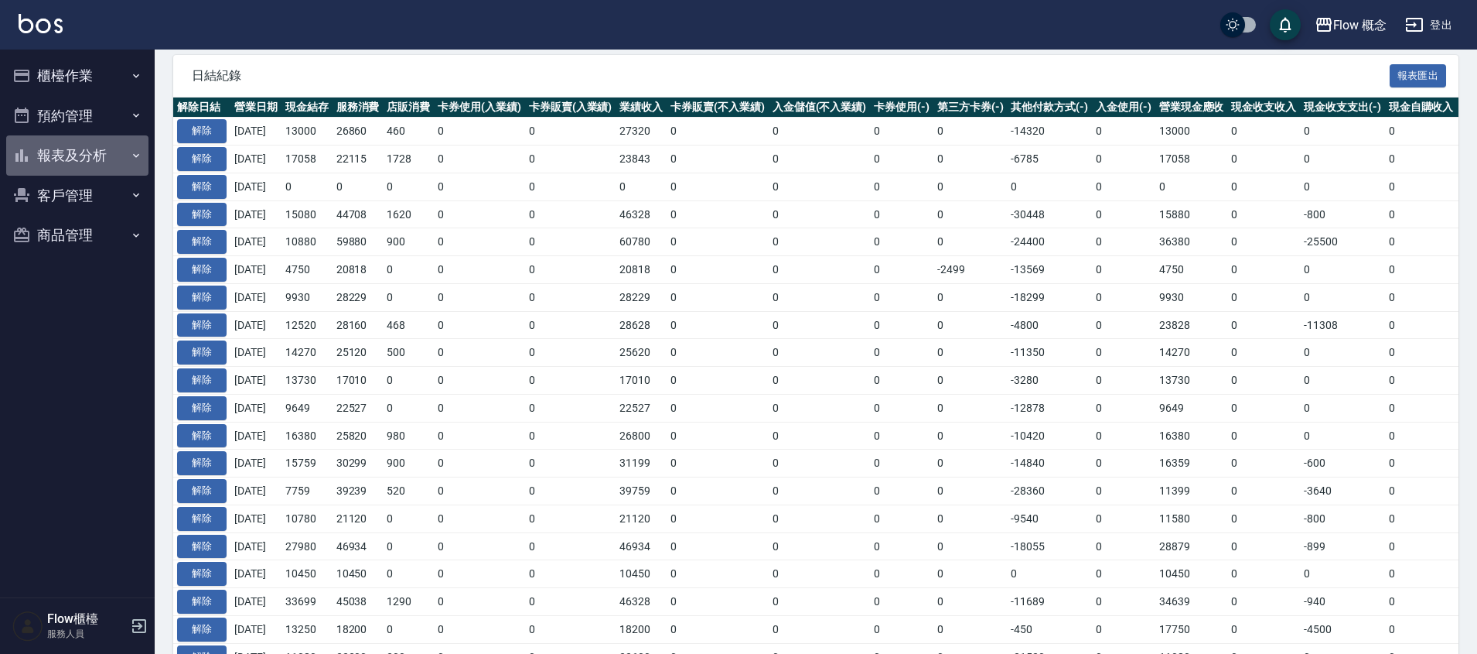
click at [80, 161] on button "報表及分析" at bounding box center [77, 155] width 142 height 40
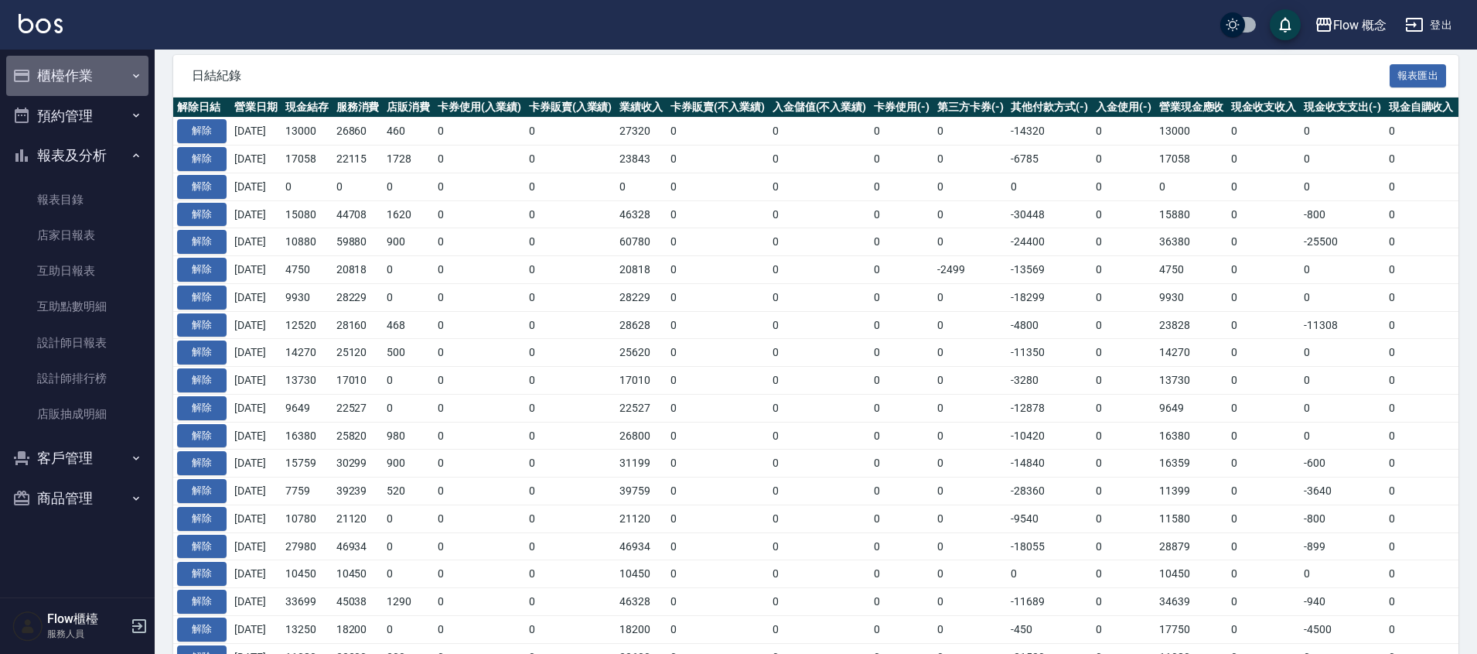
click at [97, 71] on button "櫃檯作業" at bounding box center [77, 76] width 142 height 40
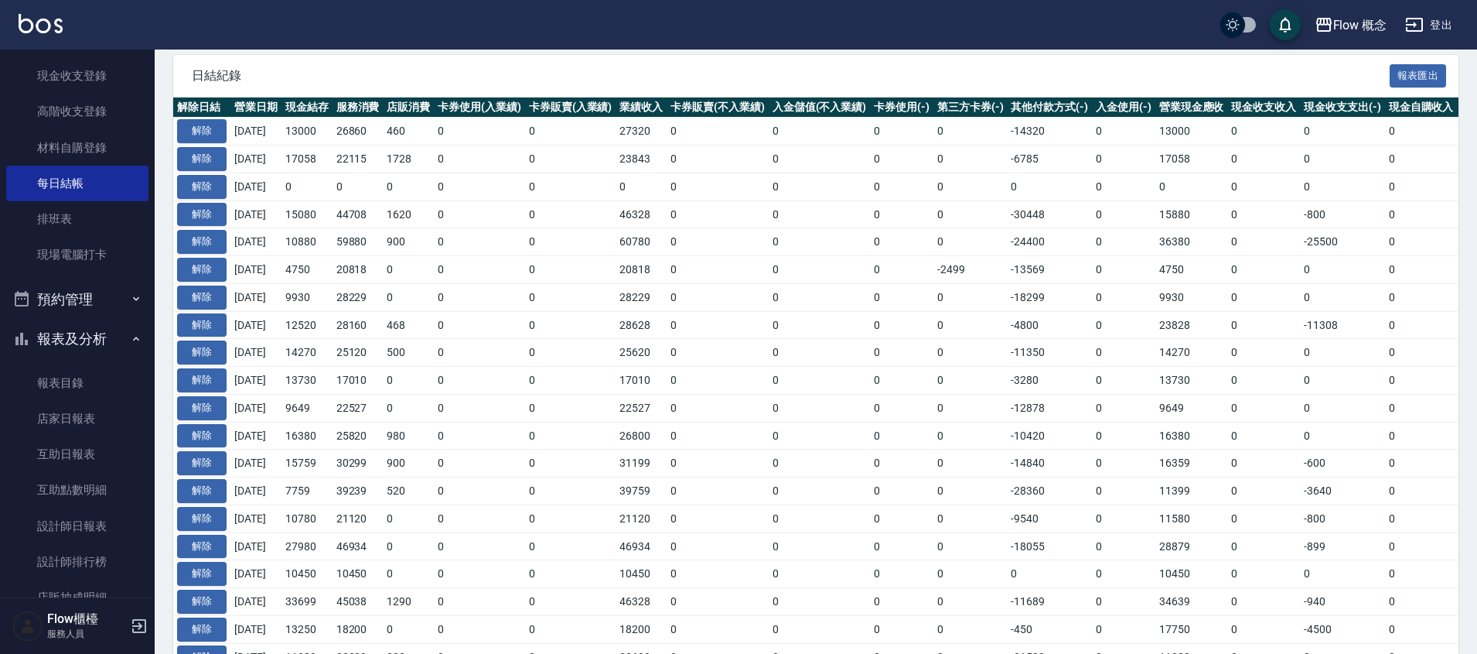
scroll to position [116, 0]
click at [76, 425] on link "店家日報表" at bounding box center [77, 418] width 142 height 36
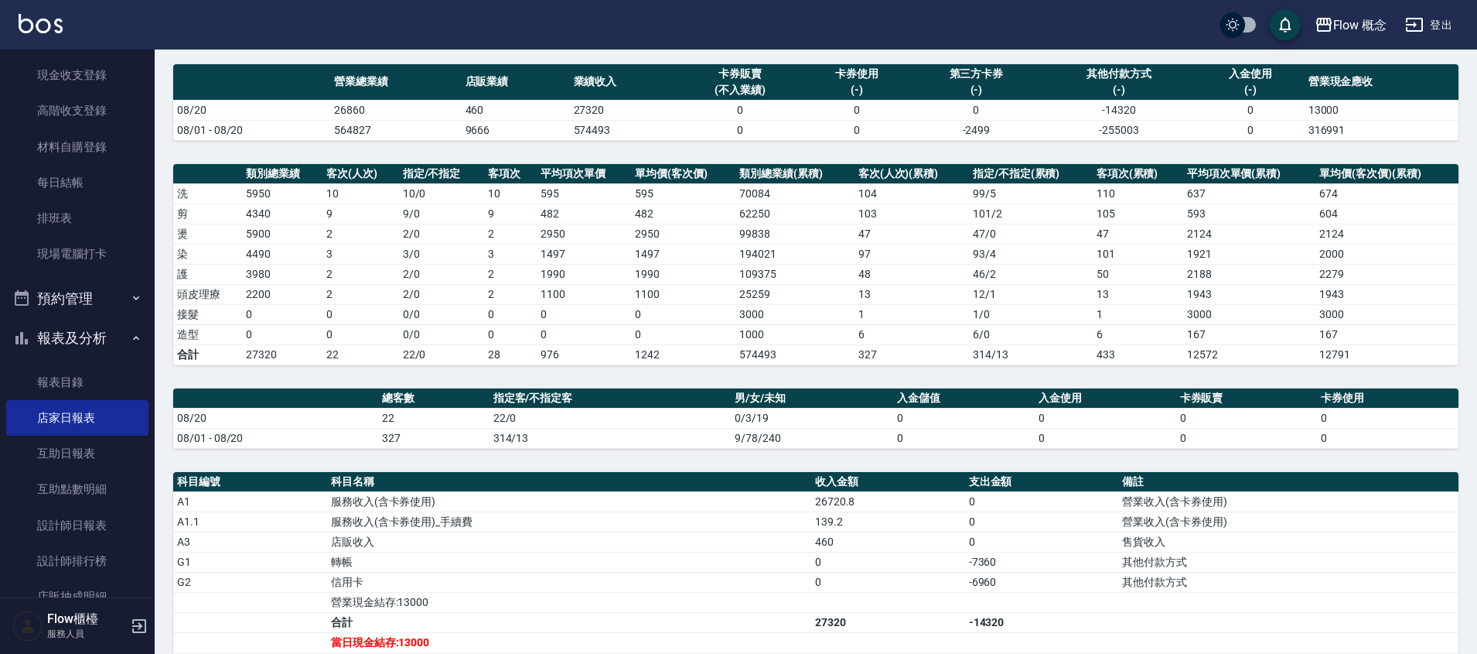
scroll to position [111, 0]
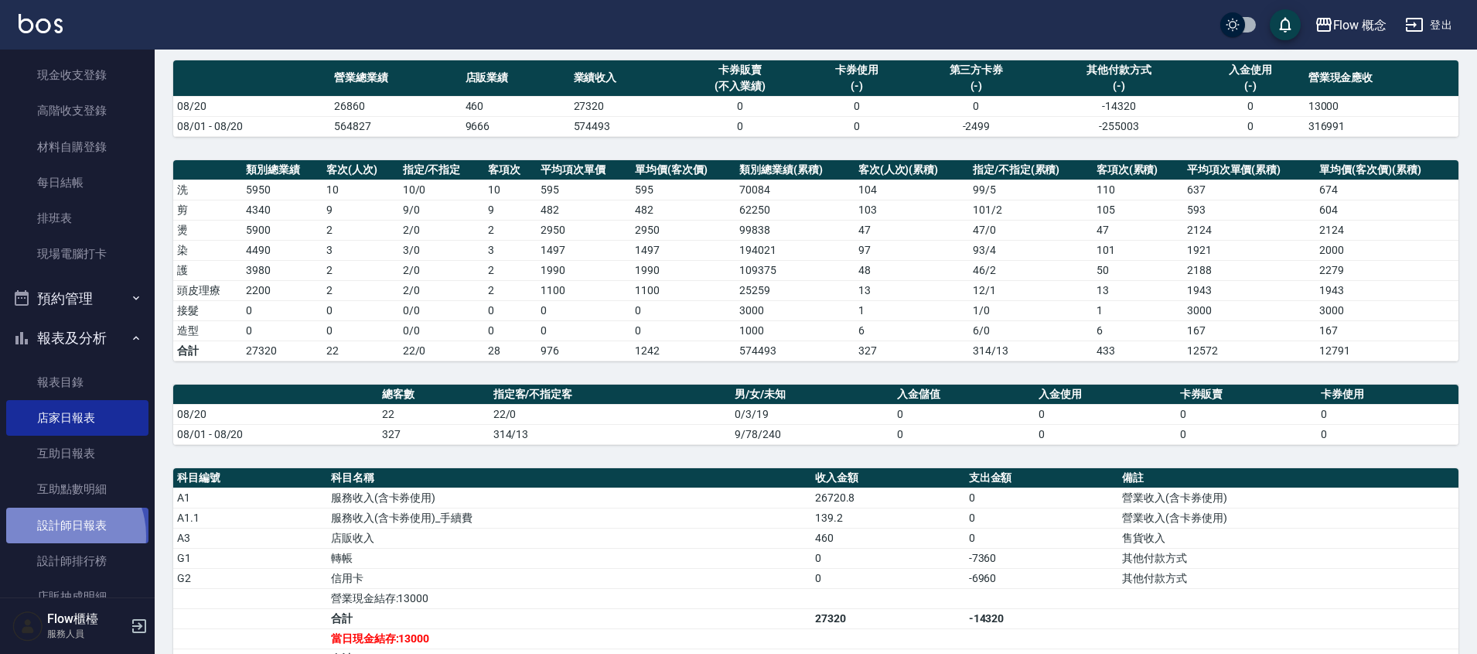
click at [58, 535] on link "設計師日報表" at bounding box center [77, 525] width 142 height 36
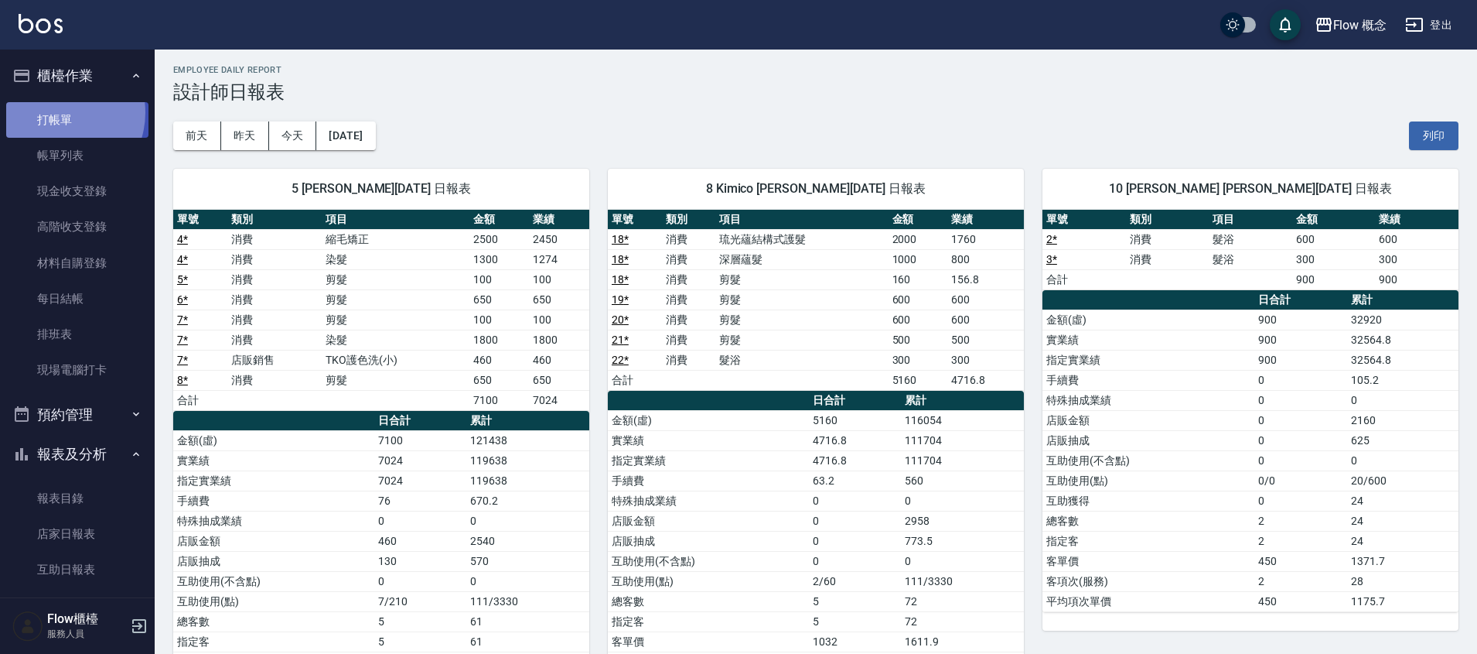
click at [56, 112] on link "打帳單" at bounding box center [77, 120] width 142 height 36
